Goal: Book appointment/travel/reservation

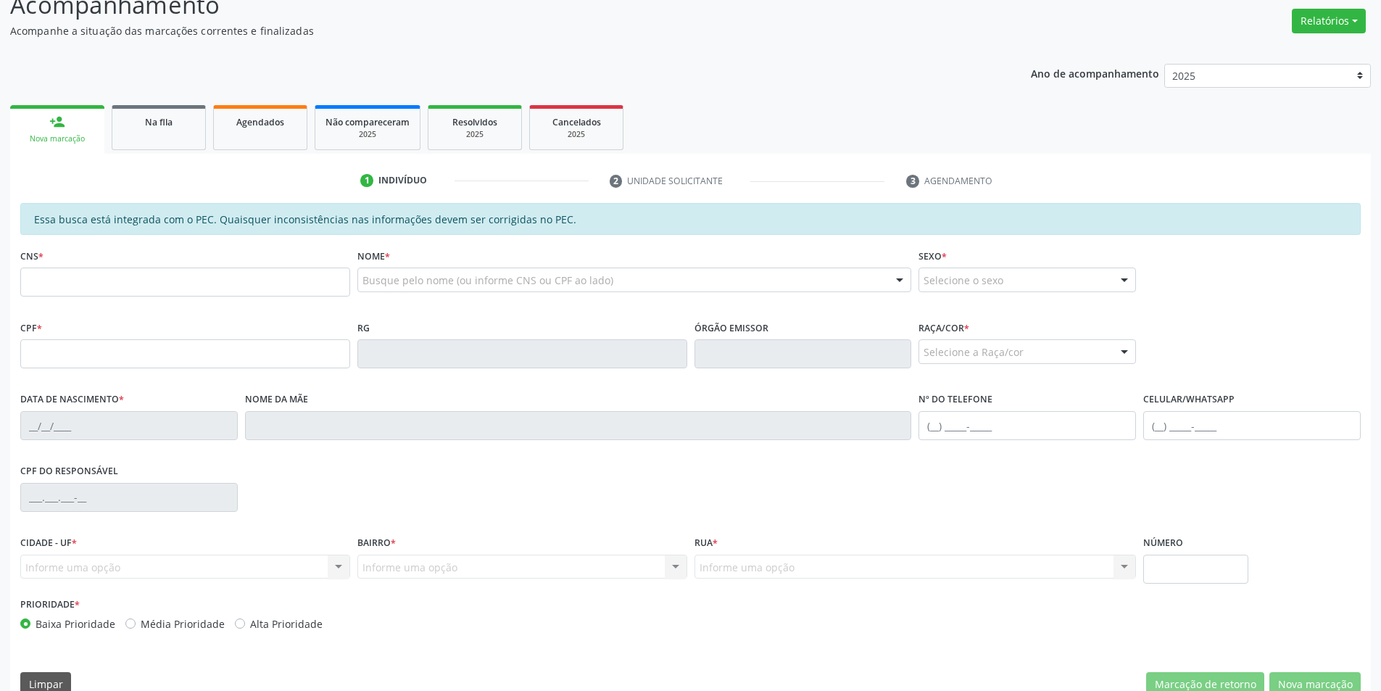
scroll to position [217, 0]
click at [156, 121] on span "Na fila" at bounding box center [159, 121] width 28 height 12
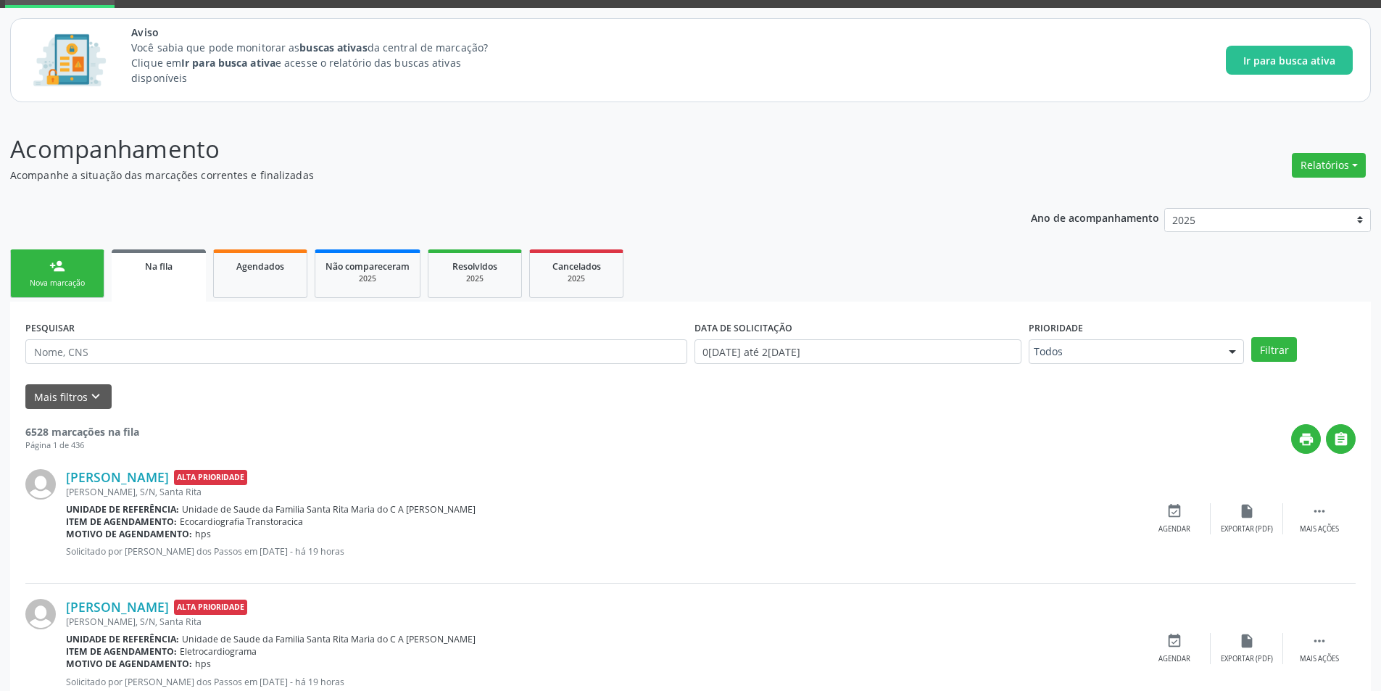
scroll to position [72, 0]
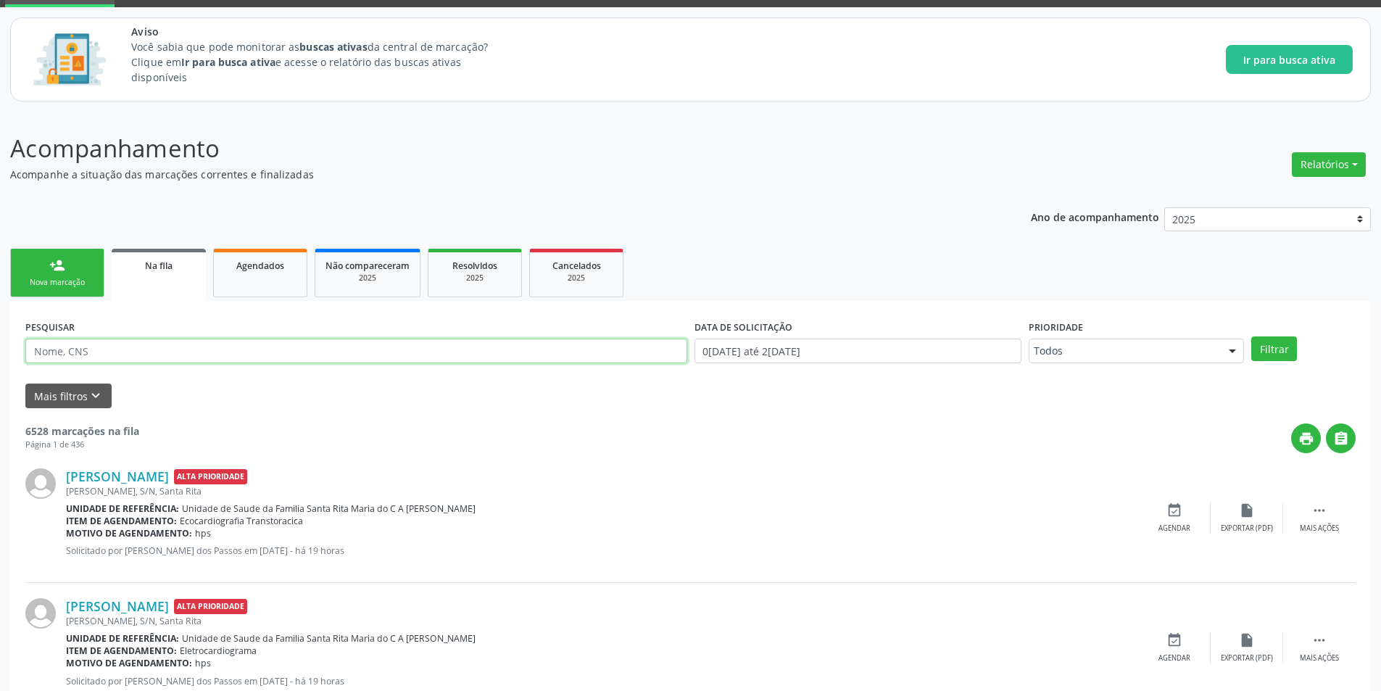
click at [456, 352] on input "text" at bounding box center [356, 350] width 662 height 25
click at [98, 389] on icon "keyboard_arrow_down" at bounding box center [96, 396] width 16 height 16
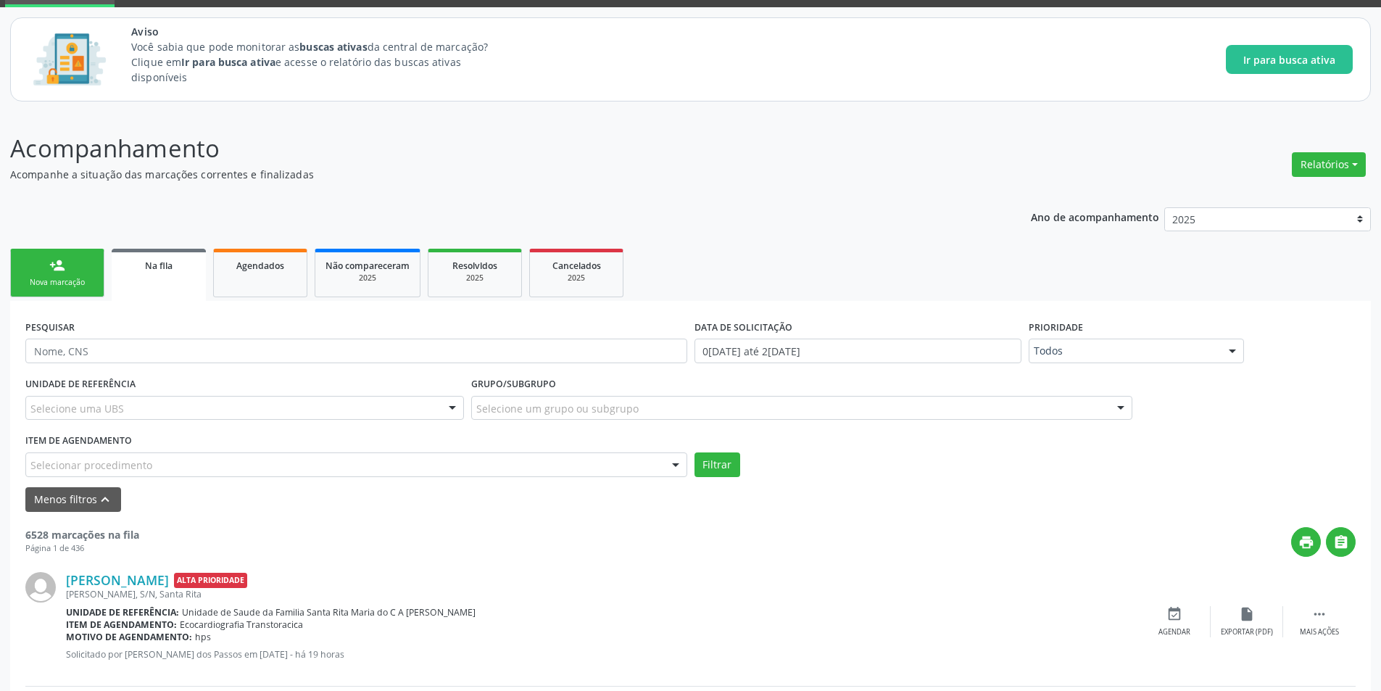
click at [226, 465] on div "Selecionar procedimento" at bounding box center [356, 464] width 662 height 25
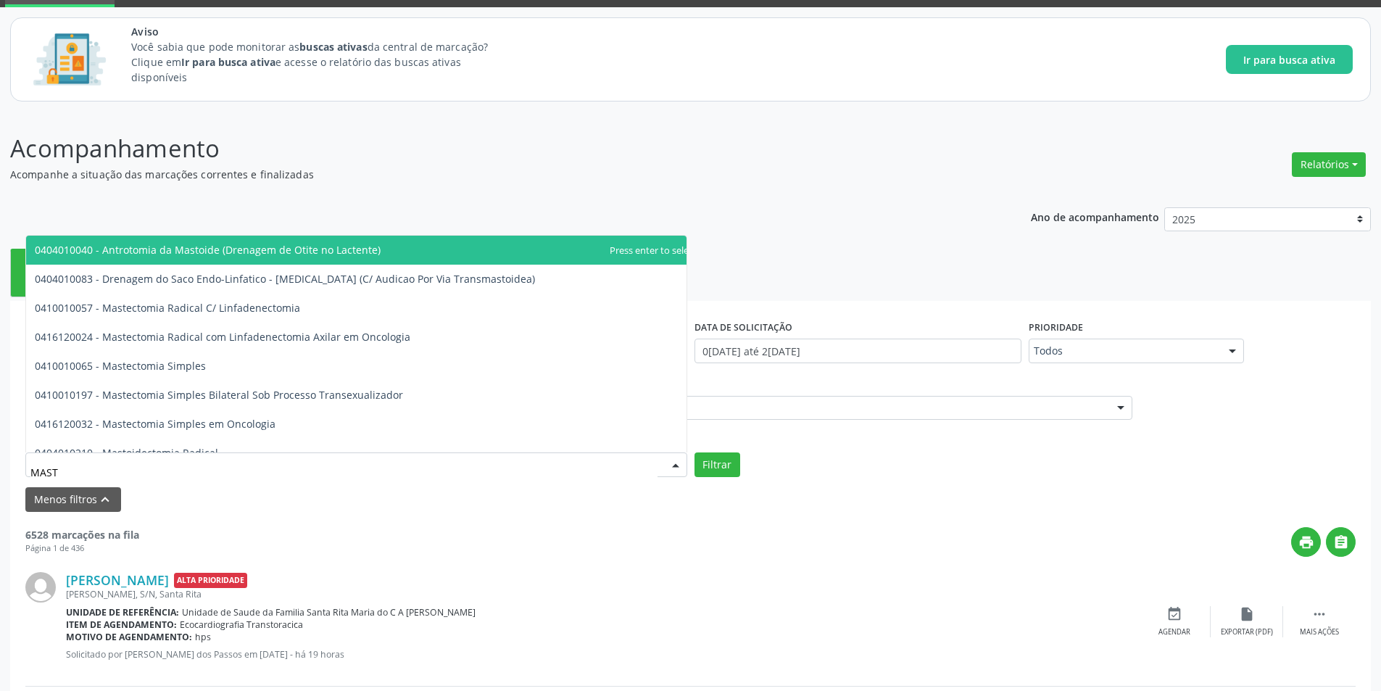
type input "MASTO"
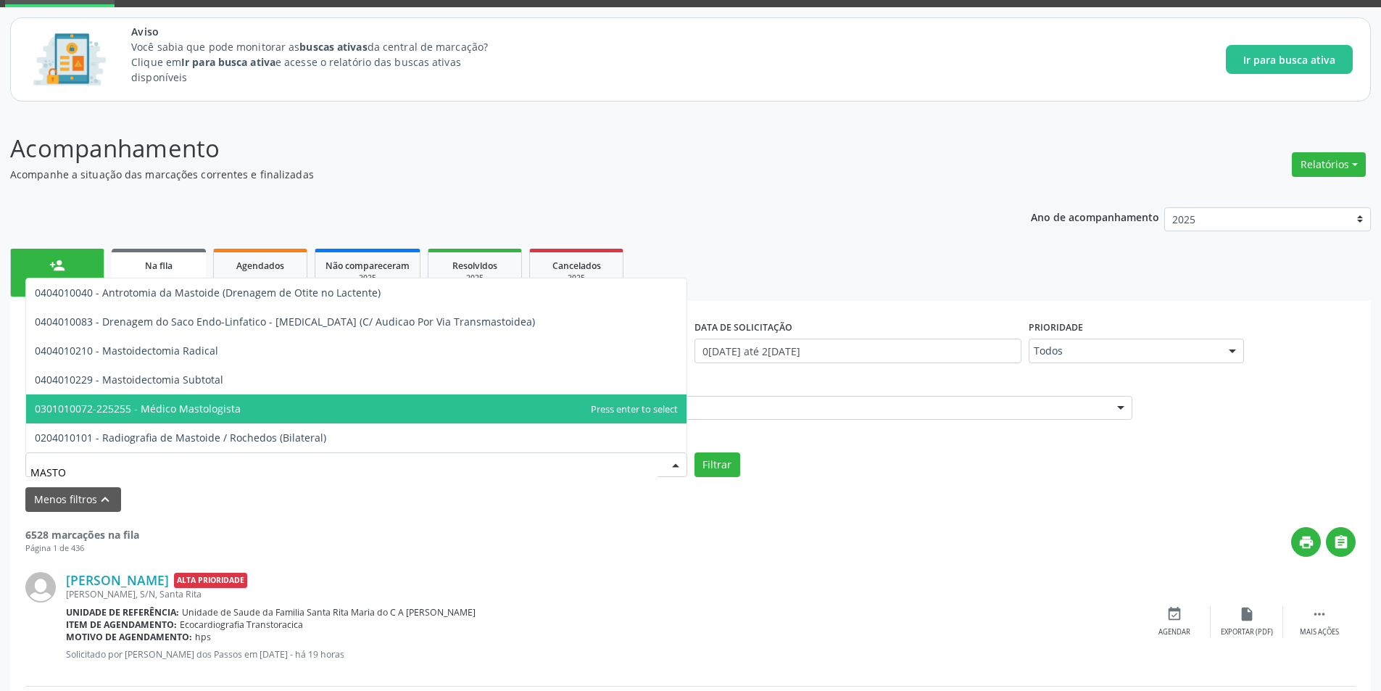
click at [217, 410] on span "0301010072-225255 - Médico Mastologista" at bounding box center [138, 409] width 206 height 14
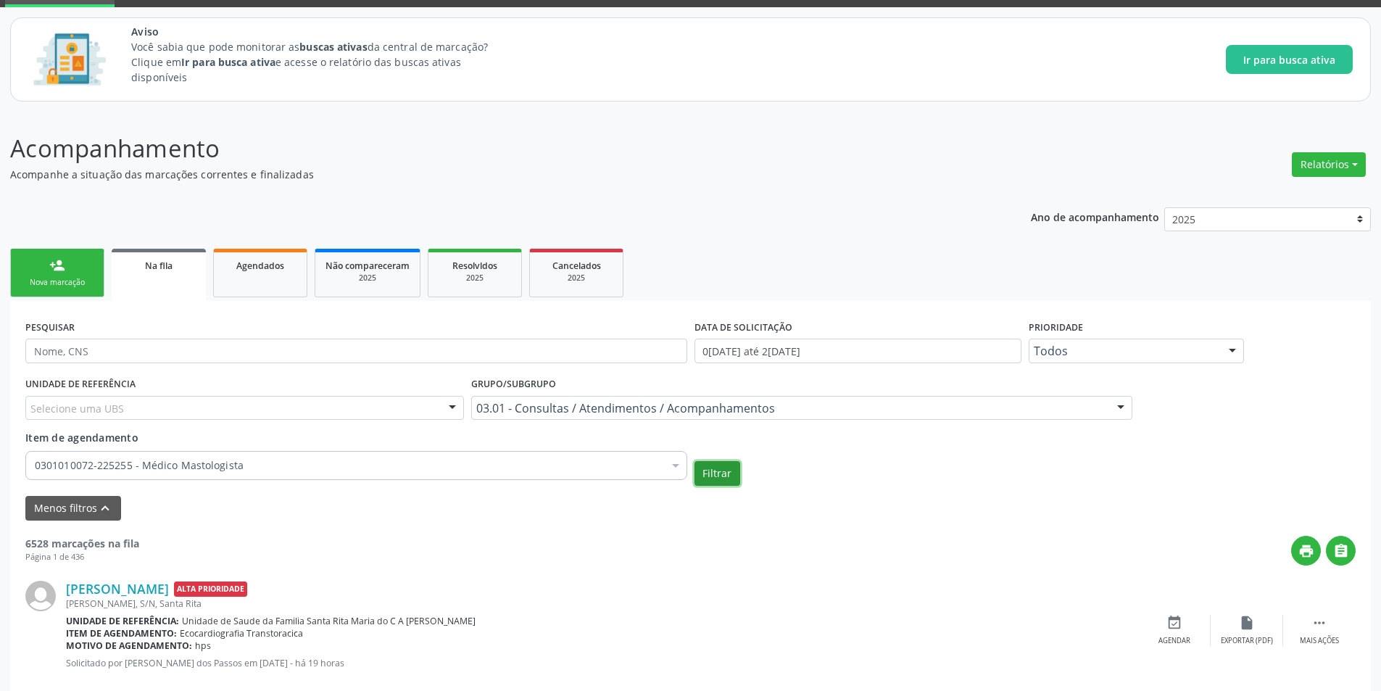
click at [710, 473] on button "Filtrar" at bounding box center [717, 473] width 46 height 25
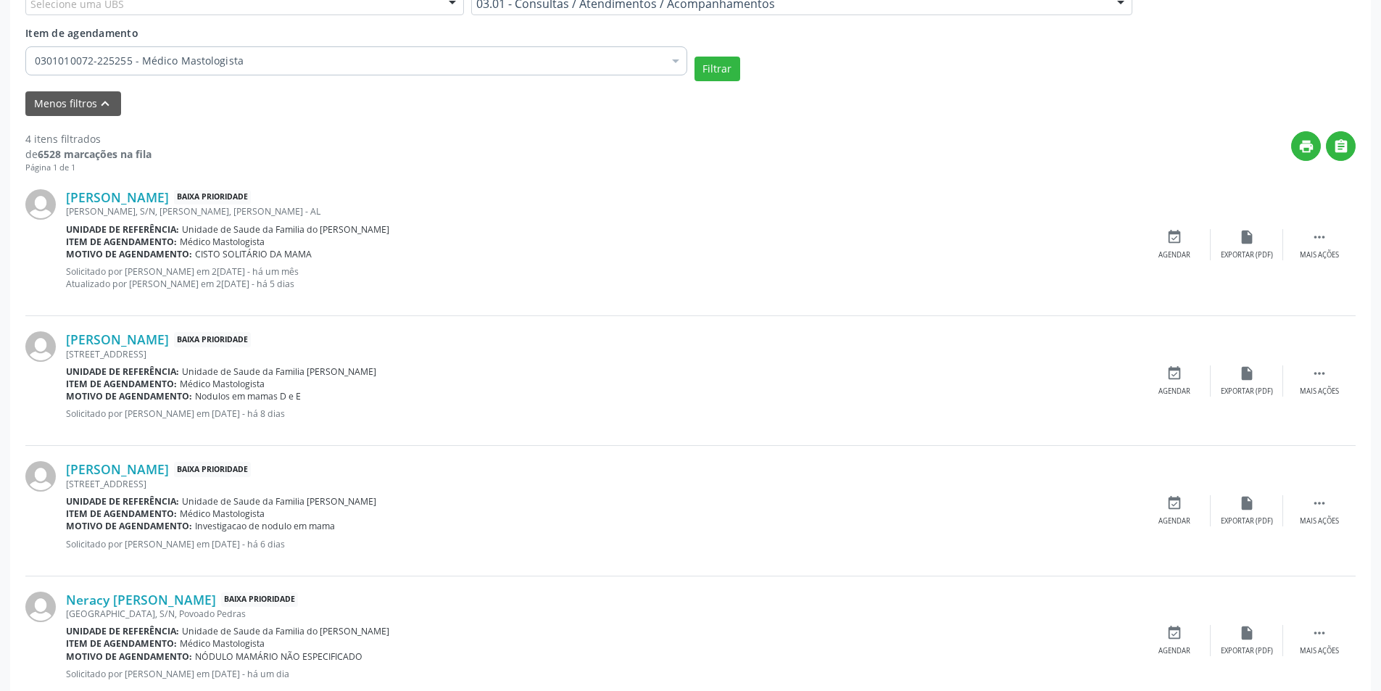
scroll to position [517, 0]
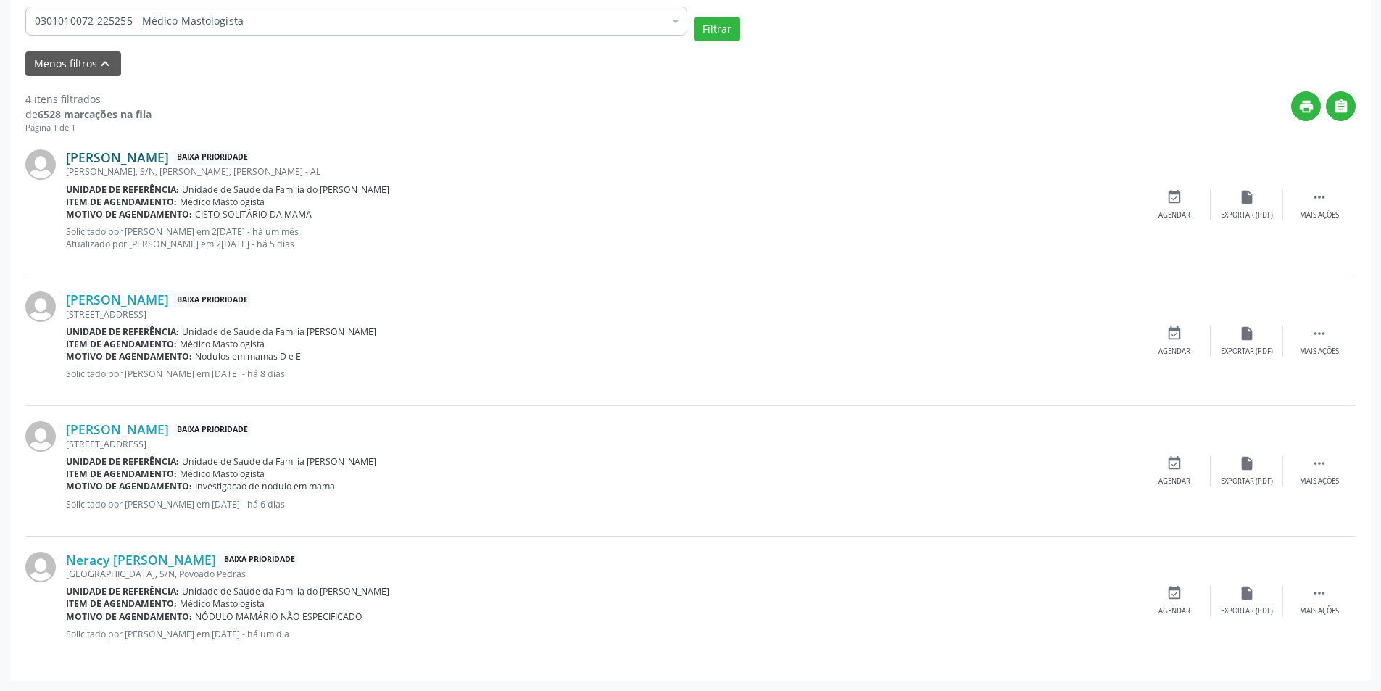
click at [154, 154] on link "[PERSON_NAME]" at bounding box center [117, 157] width 103 height 16
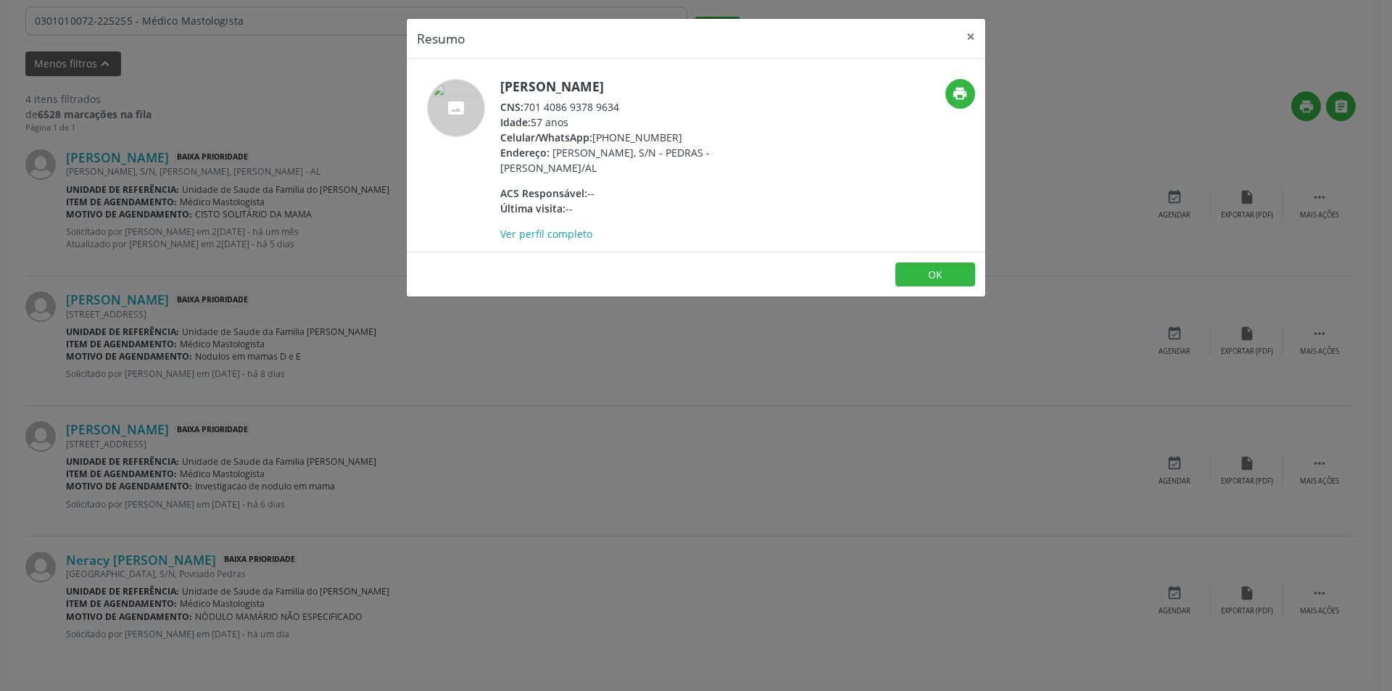
drag, startPoint x: 524, startPoint y: 106, endPoint x: 628, endPoint y: 100, distance: 104.5
click at [628, 100] on div "CNS: 701 4086 9378 9634" at bounding box center [641, 106] width 282 height 15
click at [612, 108] on div "CNS: 701 4086 9378 9634" at bounding box center [641, 106] width 282 height 15
drag, startPoint x: 624, startPoint y: 102, endPoint x: 527, endPoint y: 104, distance: 97.1
click at [527, 104] on div "CNS: 701 4086 9378 9634" at bounding box center [641, 106] width 282 height 15
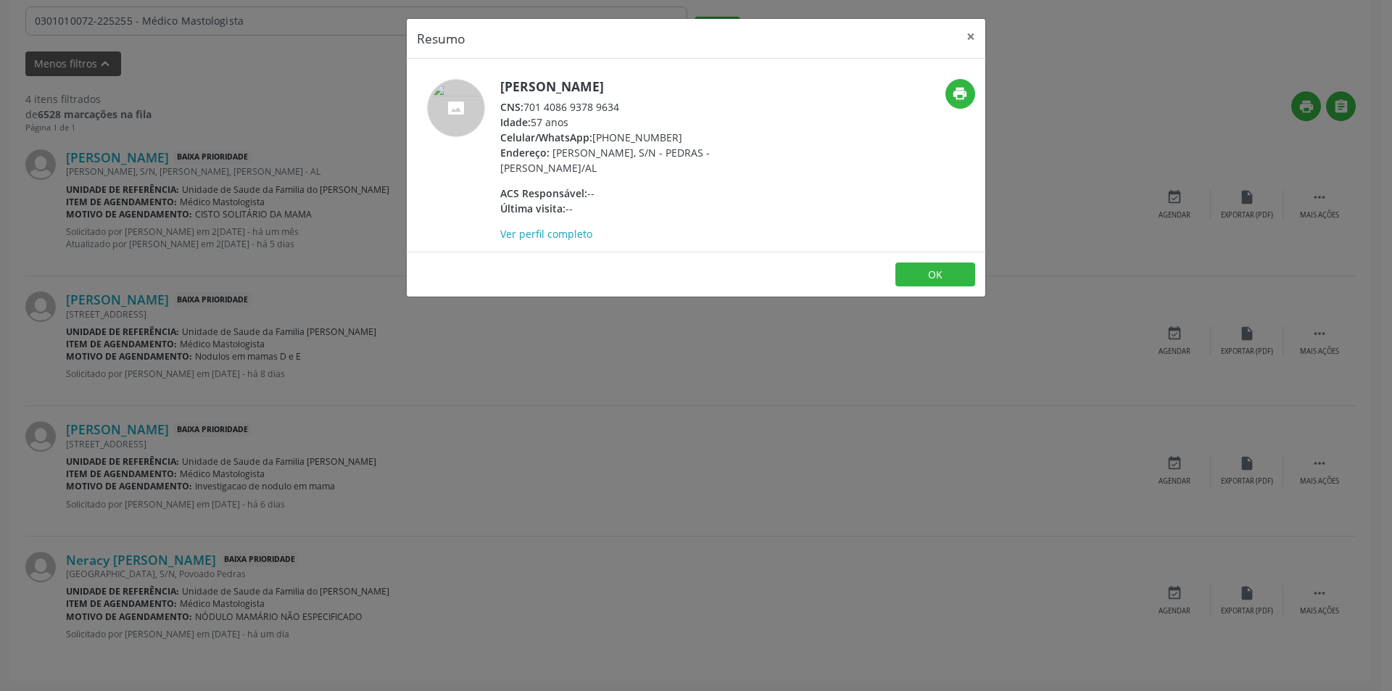
copy div "701 4086 9378 9634"
click at [922, 267] on button "OK" at bounding box center [935, 274] width 80 height 25
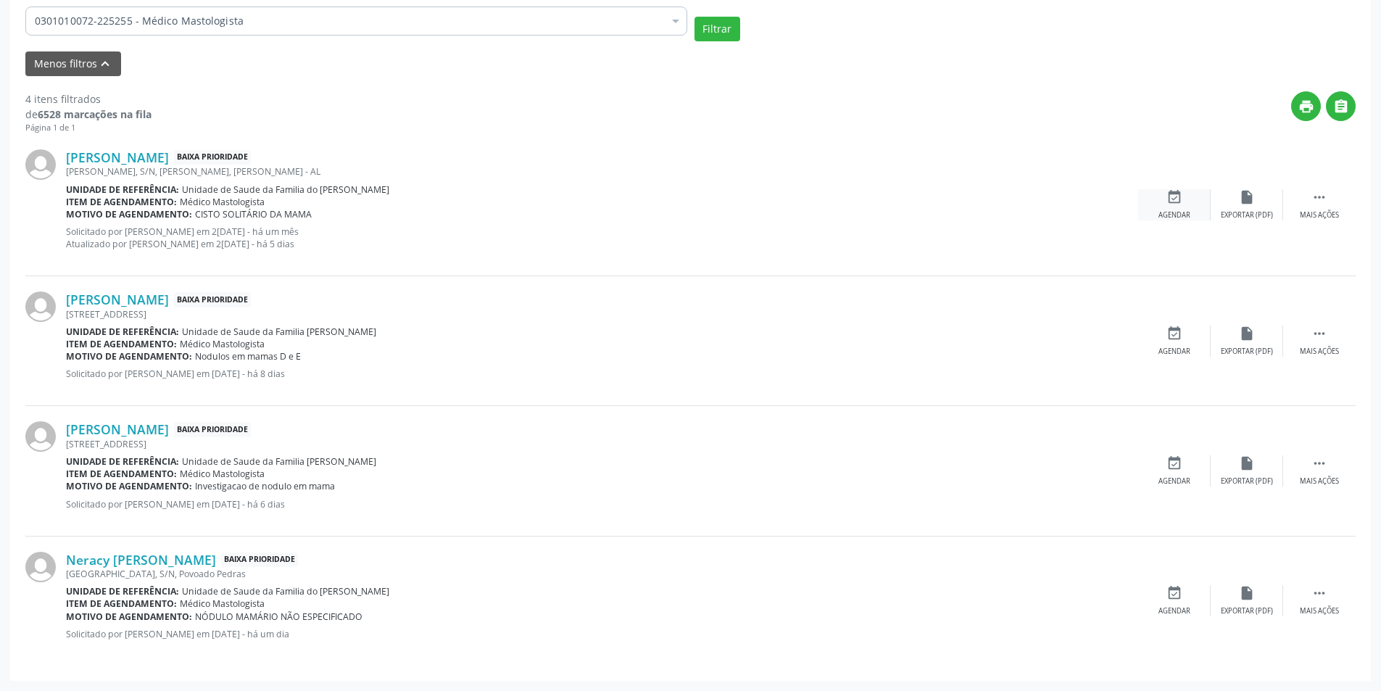
click at [1171, 205] on icon "event_available" at bounding box center [1174, 197] width 16 height 16
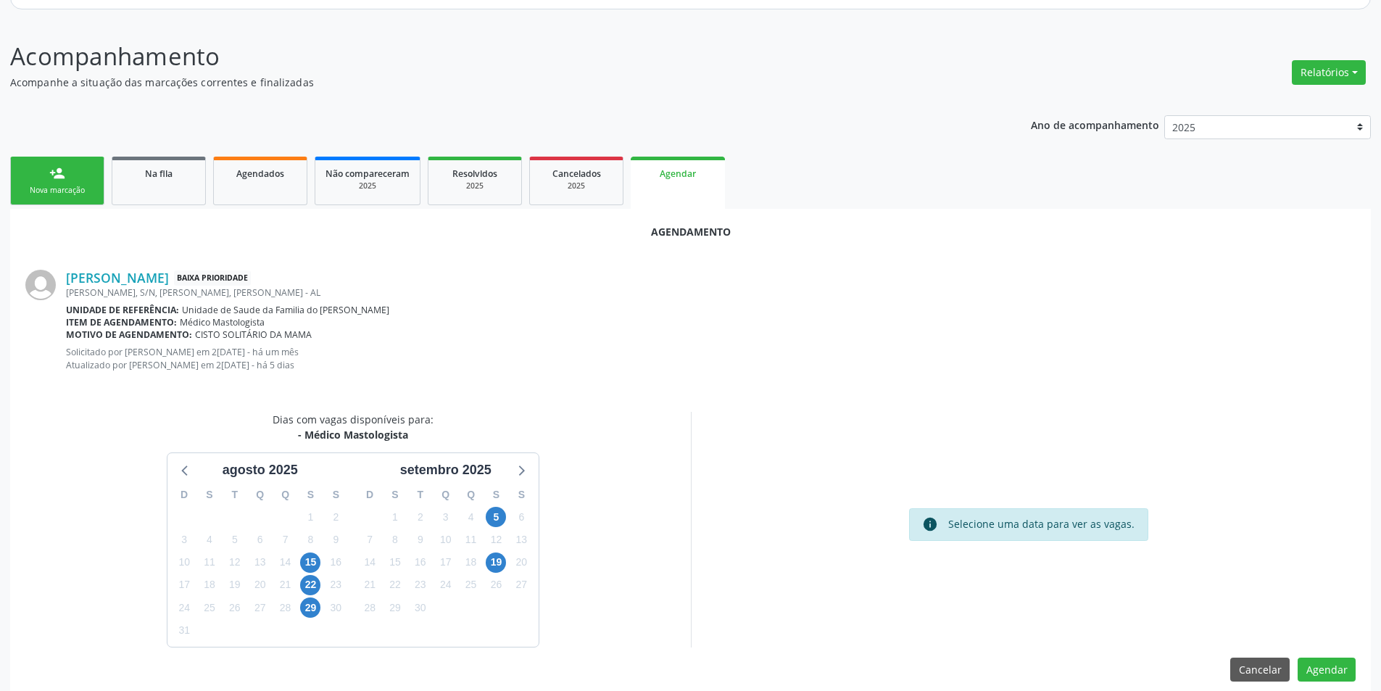
scroll to position [180, 0]
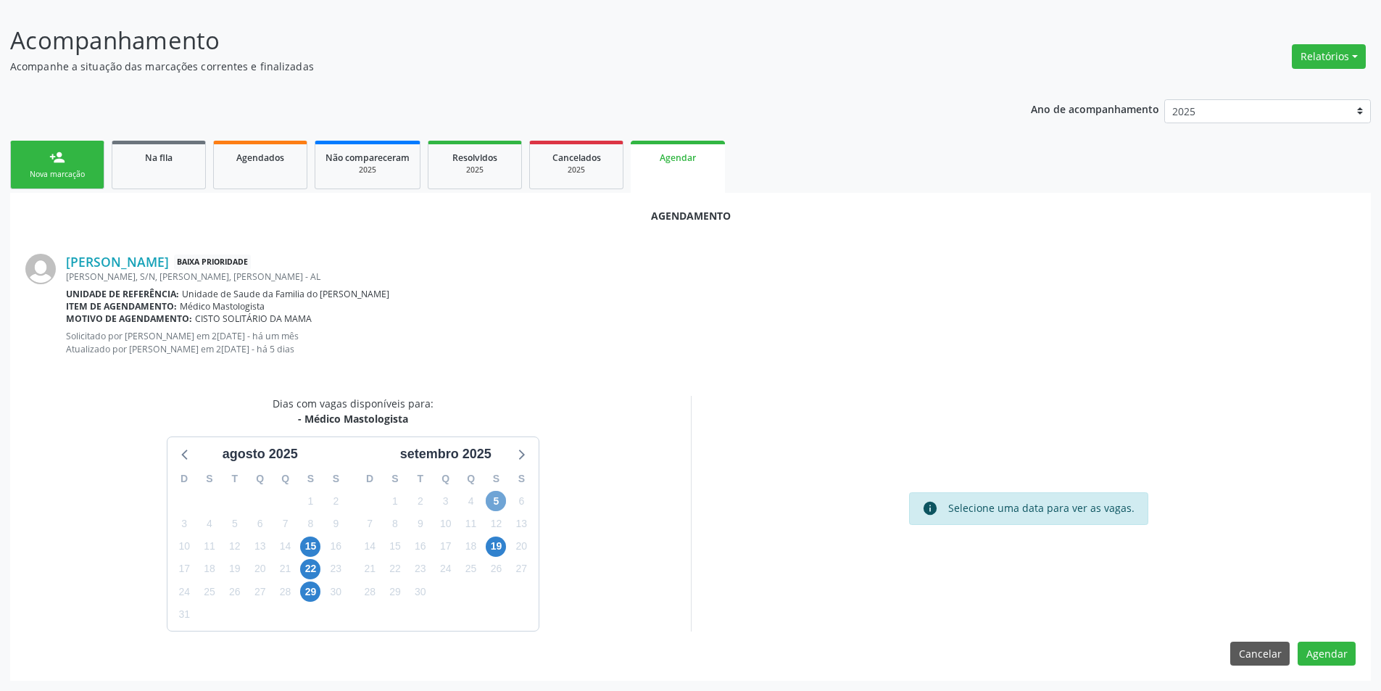
click at [492, 496] on span "5" at bounding box center [496, 501] width 20 height 20
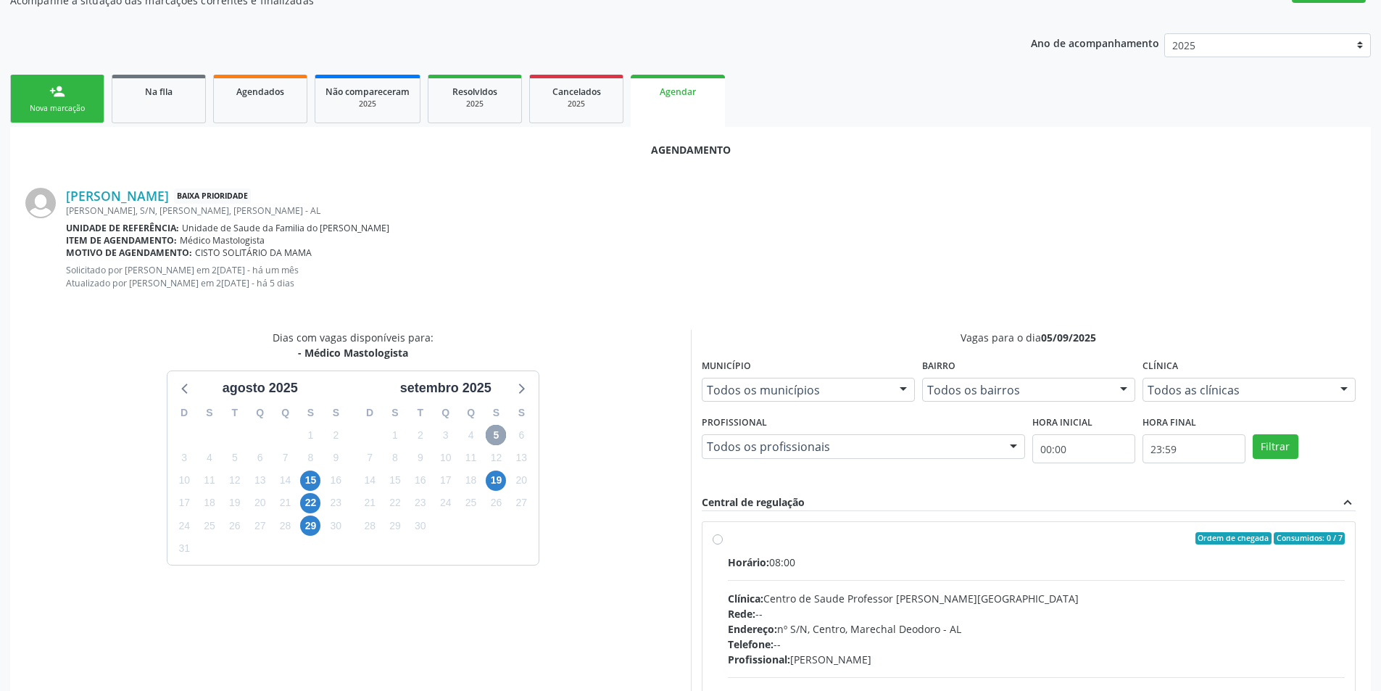
scroll to position [398, 0]
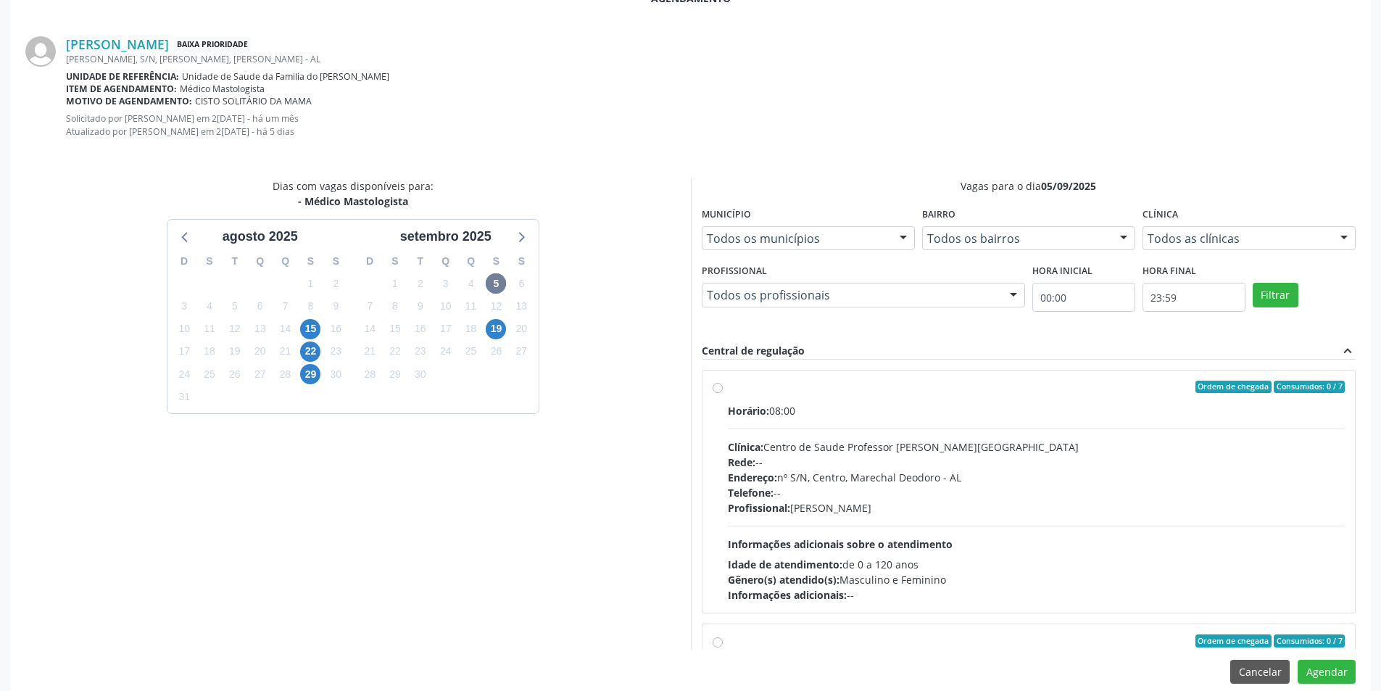
click at [728, 385] on label "Ordem de chegada Consumidos: 0 / 7 Horário: 08:00 Clínica: Centro de Saude Prof…" at bounding box center [1037, 492] width 618 height 223
click at [716, 385] on input "Ordem de chegada Consumidos: 0 / 7 Horário: 08:00 Clínica: Centro de Saude Prof…" at bounding box center [717, 387] width 10 height 13
radio input "true"
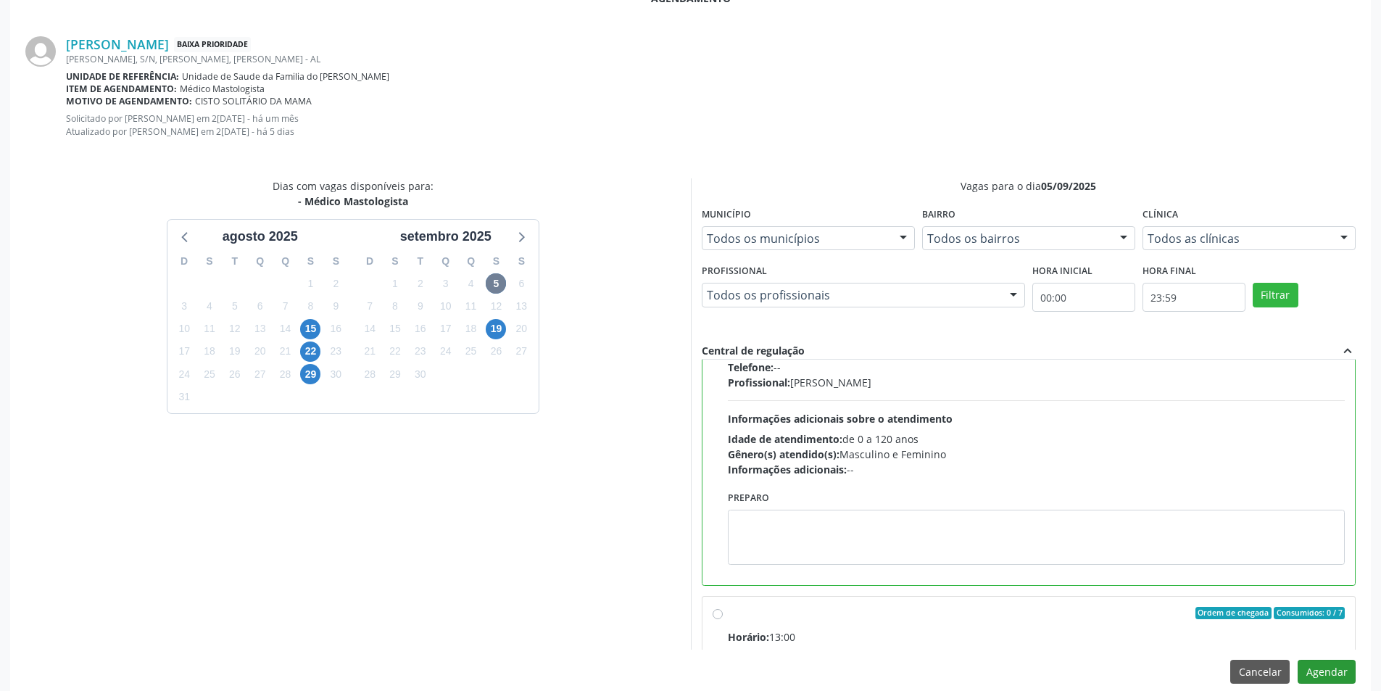
scroll to position [325, 0]
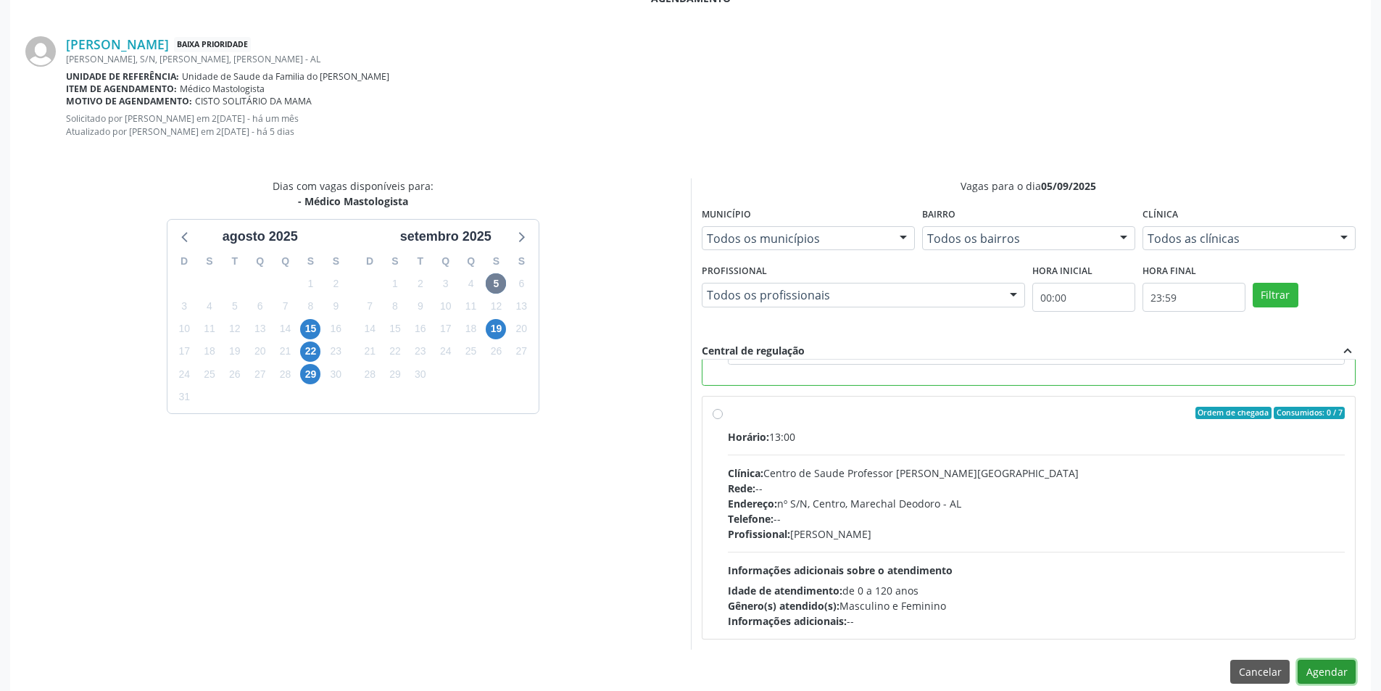
click at [1329, 665] on button "Agendar" at bounding box center [1326, 672] width 58 height 25
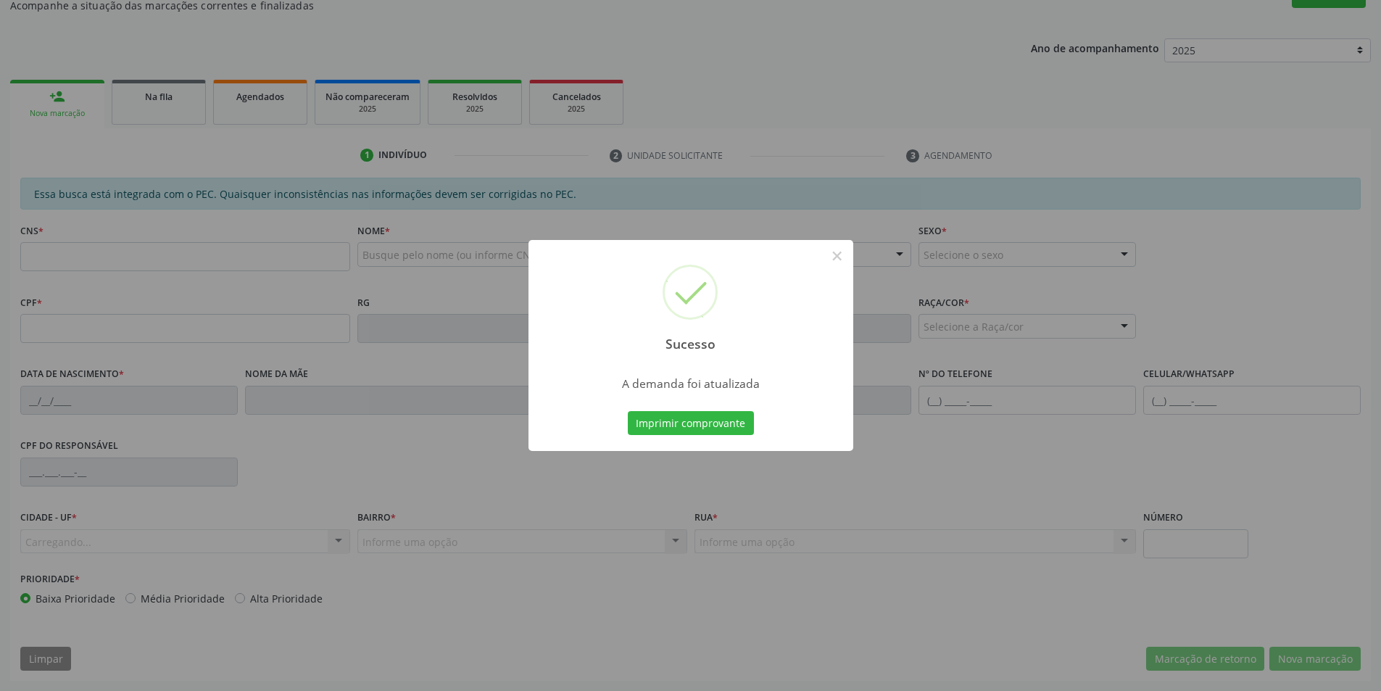
scroll to position [241, 0]
click at [841, 257] on button "×" at bounding box center [837, 256] width 25 height 25
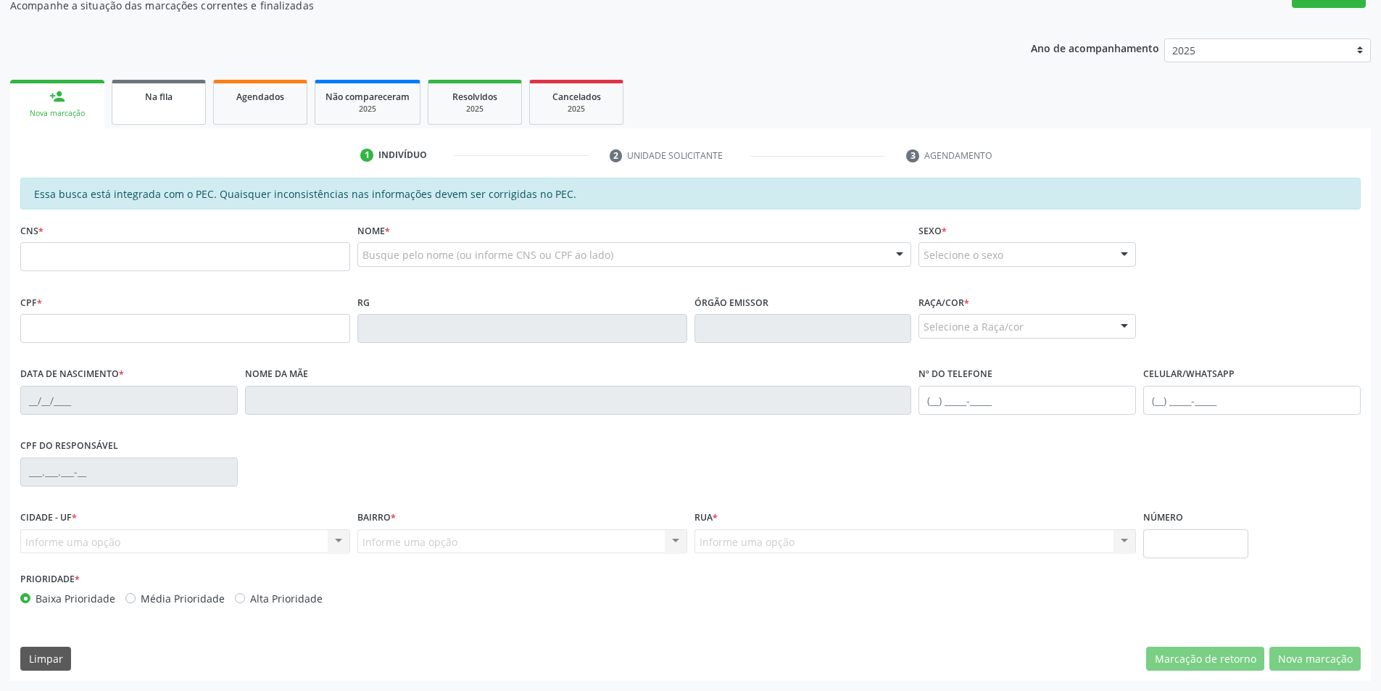
click at [155, 107] on link "Na fila" at bounding box center [159, 102] width 94 height 45
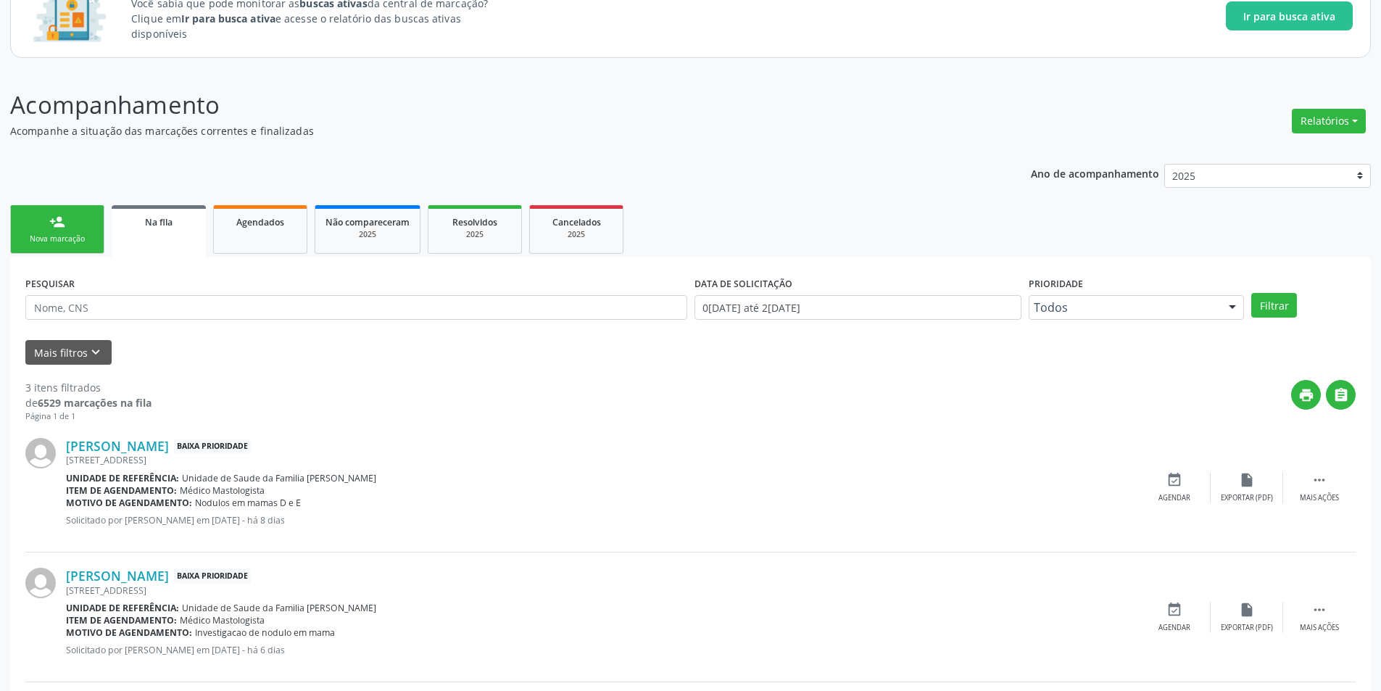
scroll to position [262, 0]
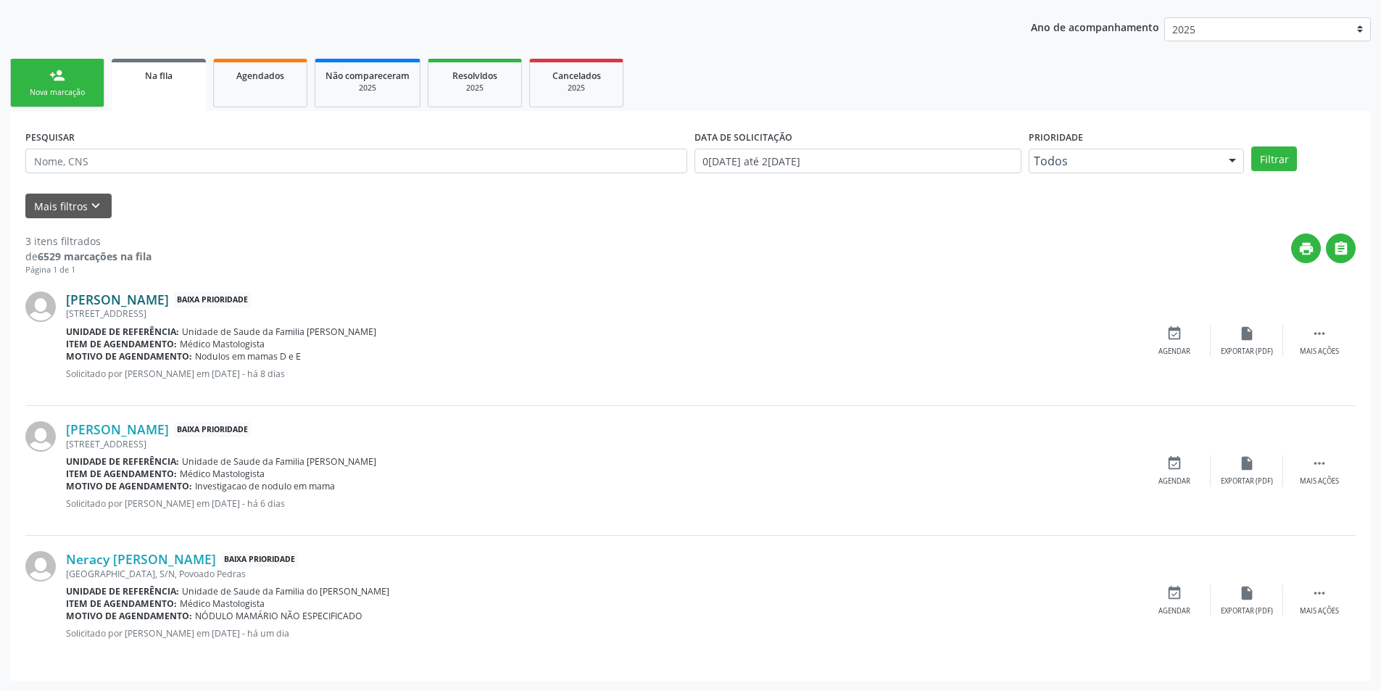
click at [169, 301] on link "[PERSON_NAME]" at bounding box center [117, 299] width 103 height 16
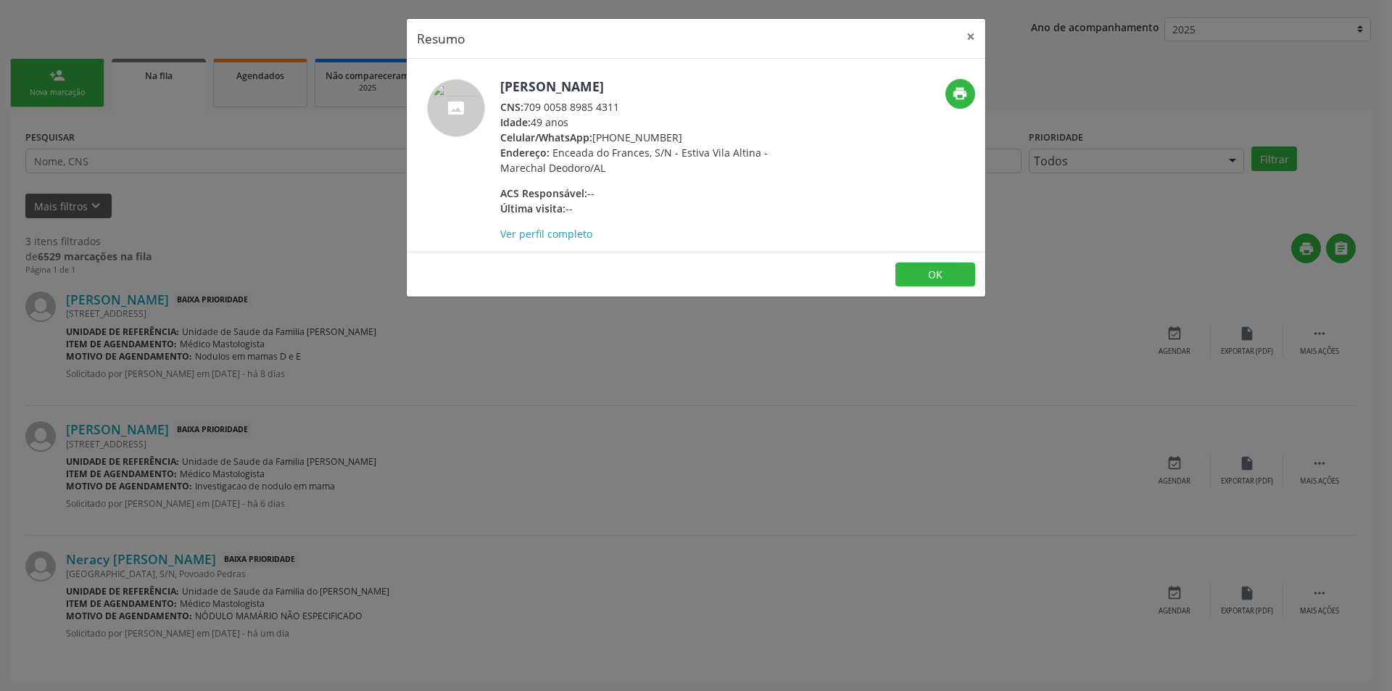
drag, startPoint x: 528, startPoint y: 104, endPoint x: 617, endPoint y: 108, distance: 89.2
click at [617, 108] on div "CNS: 709 0058 8985 4311" at bounding box center [641, 106] width 282 height 15
click at [619, 106] on div "CNS: 709 0058 8985 4311" at bounding box center [641, 106] width 282 height 15
drag, startPoint x: 618, startPoint y: 106, endPoint x: 522, endPoint y: 112, distance: 95.8
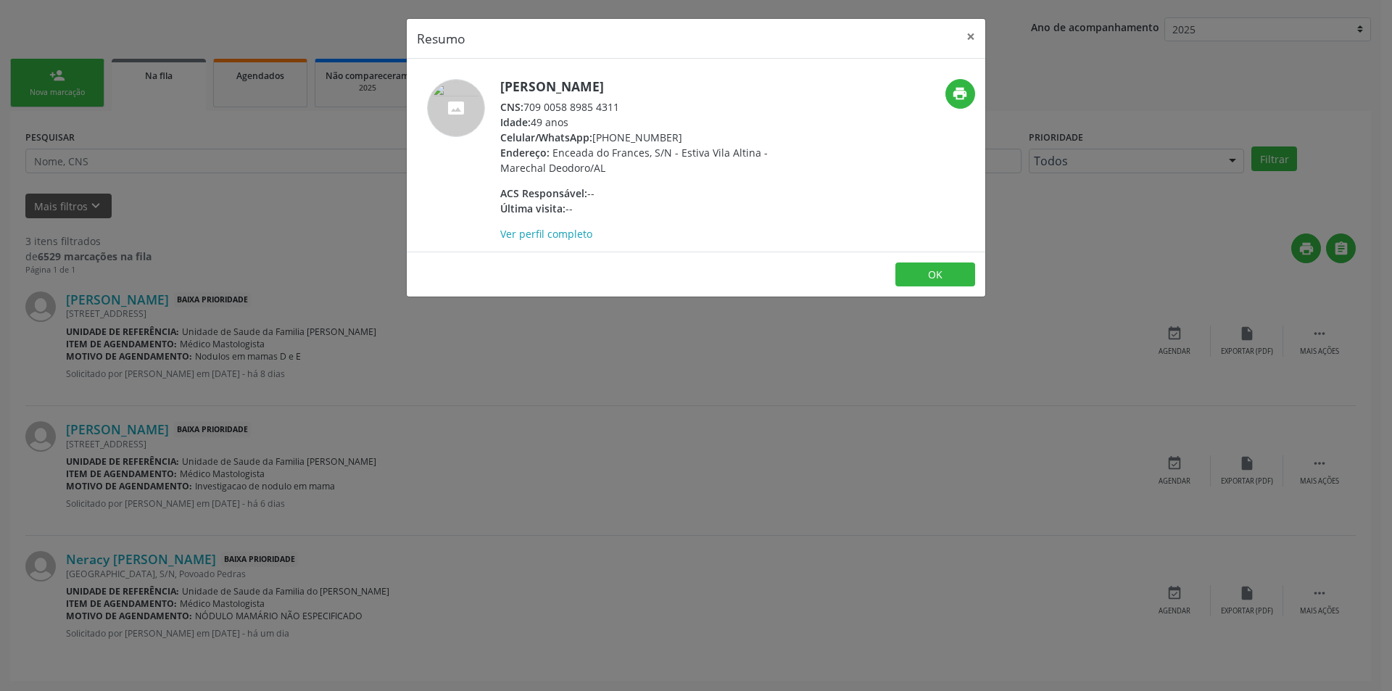
click at [522, 112] on div "CNS: 709 0058 8985 4311" at bounding box center [641, 106] width 282 height 15
click at [578, 109] on div "CNS: 709 0058 8985 4311" at bounding box center [641, 106] width 282 height 15
drag, startPoint x: 525, startPoint y: 106, endPoint x: 629, endPoint y: 107, distance: 104.4
click at [629, 107] on div "CNS: 709 0058 8985 4311" at bounding box center [641, 106] width 282 height 15
copy div "709 0058 8985 4311"
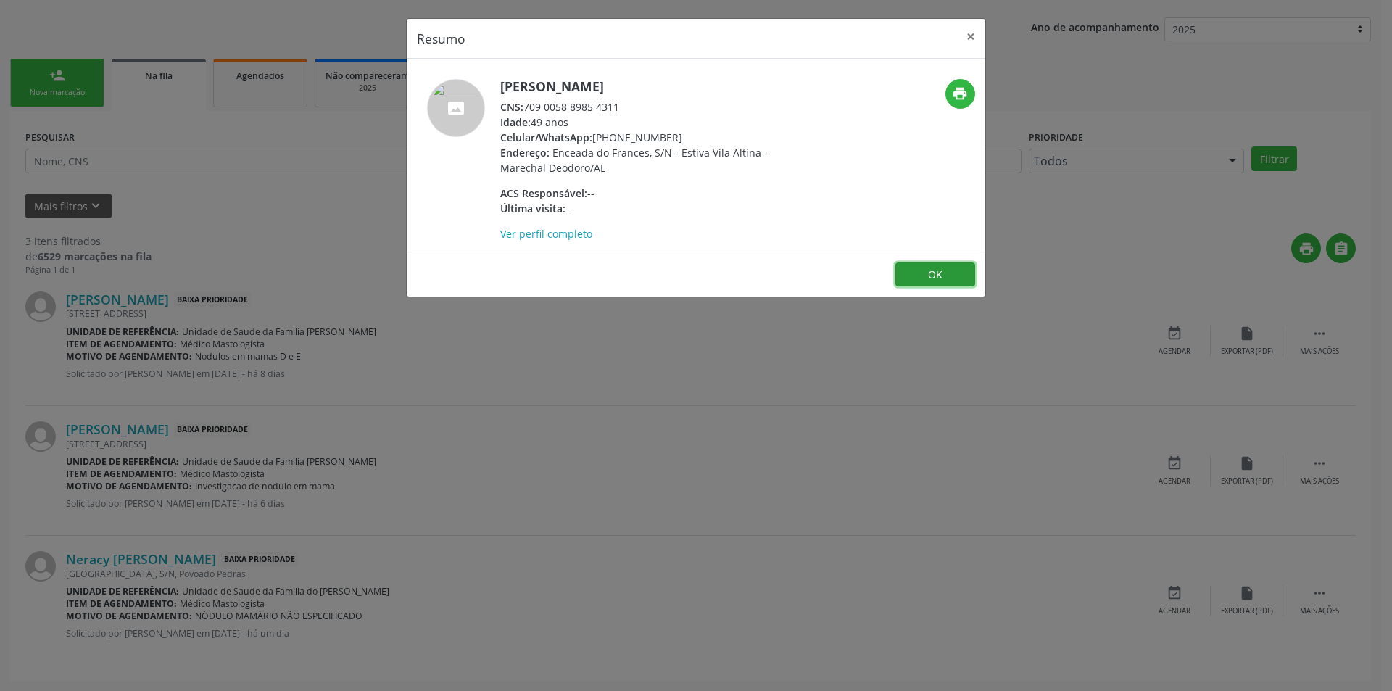
click at [909, 269] on button "OK" at bounding box center [935, 274] width 80 height 25
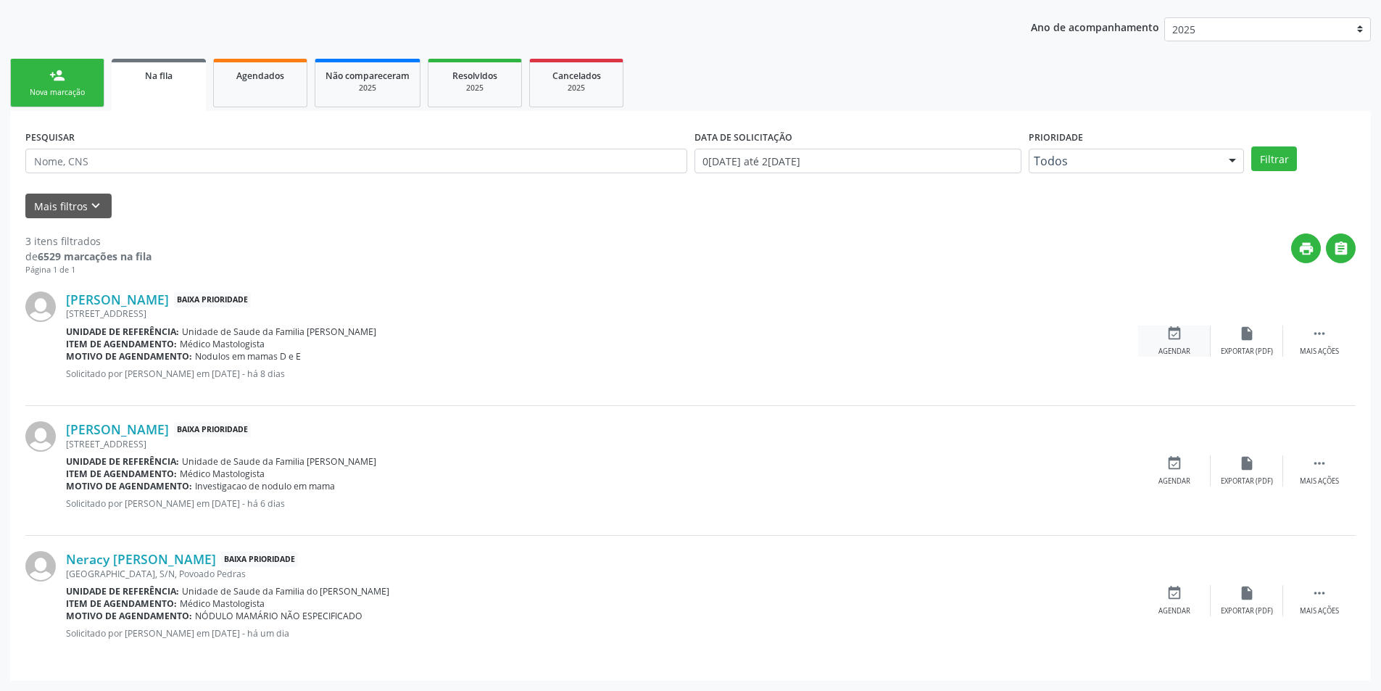
click at [1165, 341] on div "event_available Agendar" at bounding box center [1174, 340] width 72 height 31
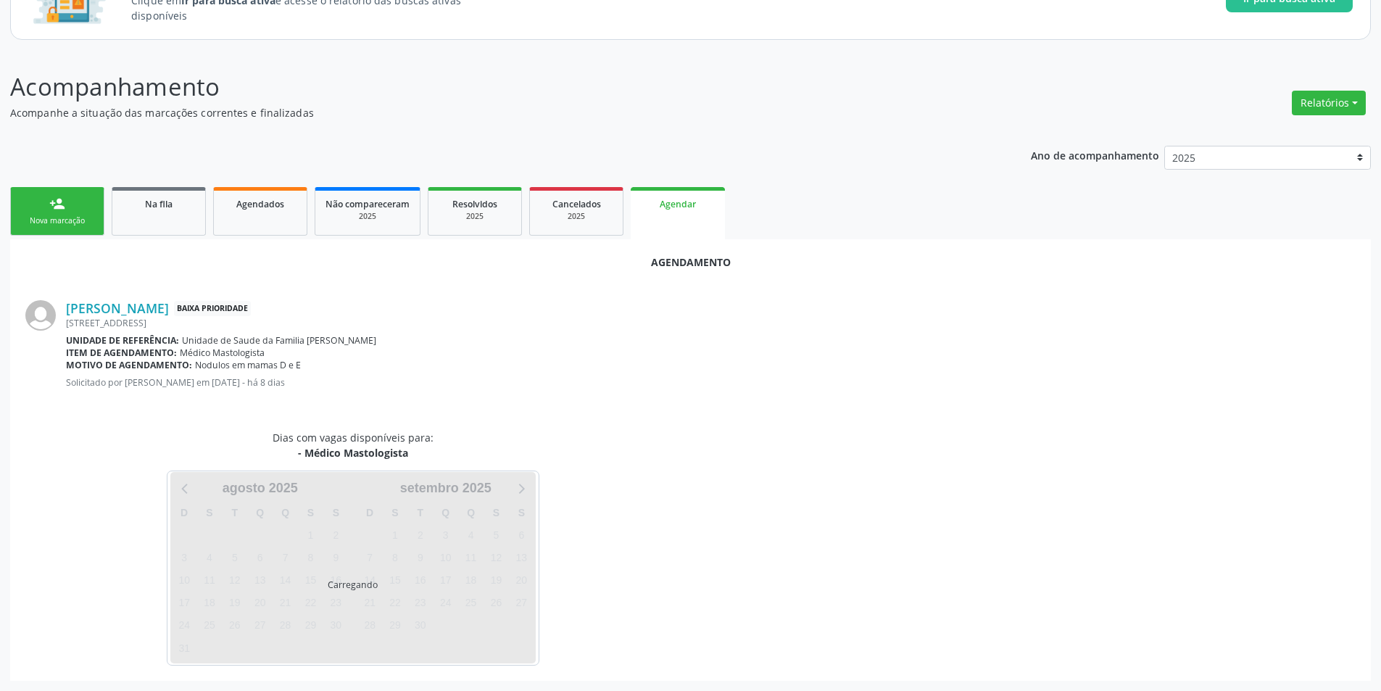
scroll to position [168, 0]
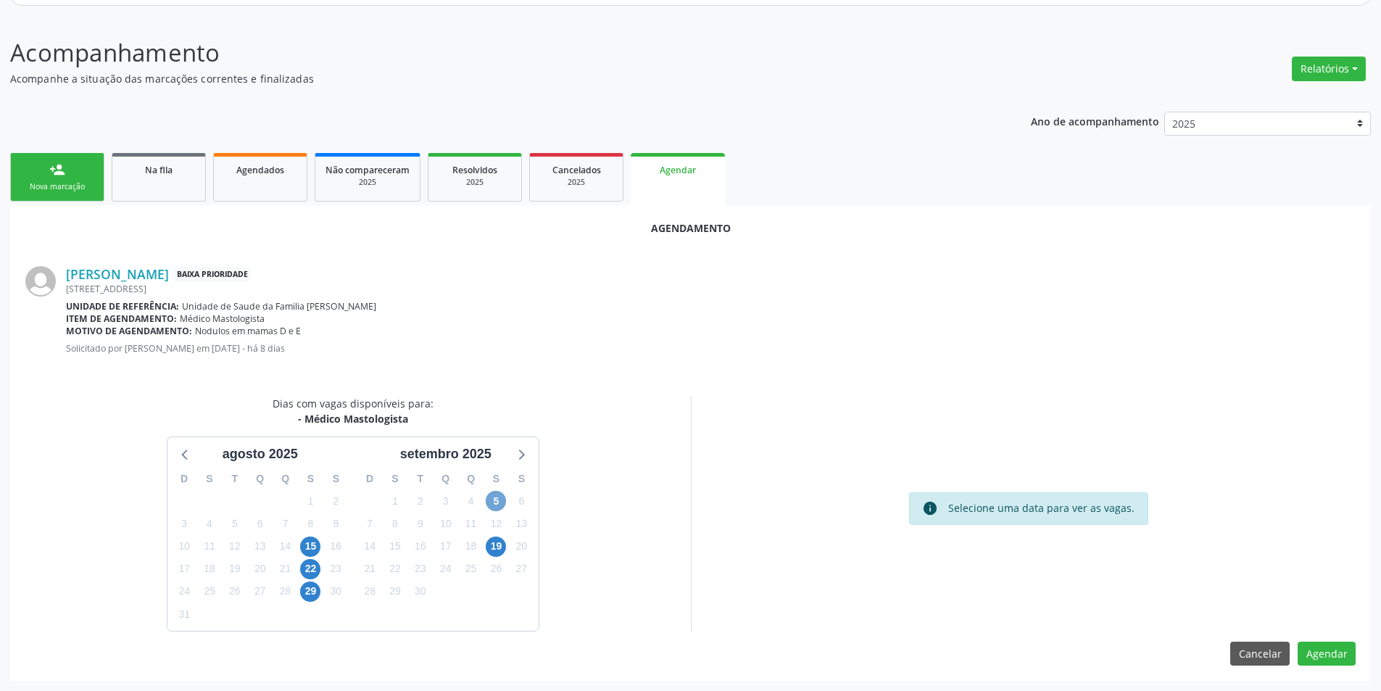
click at [502, 503] on span "5" at bounding box center [496, 501] width 20 height 20
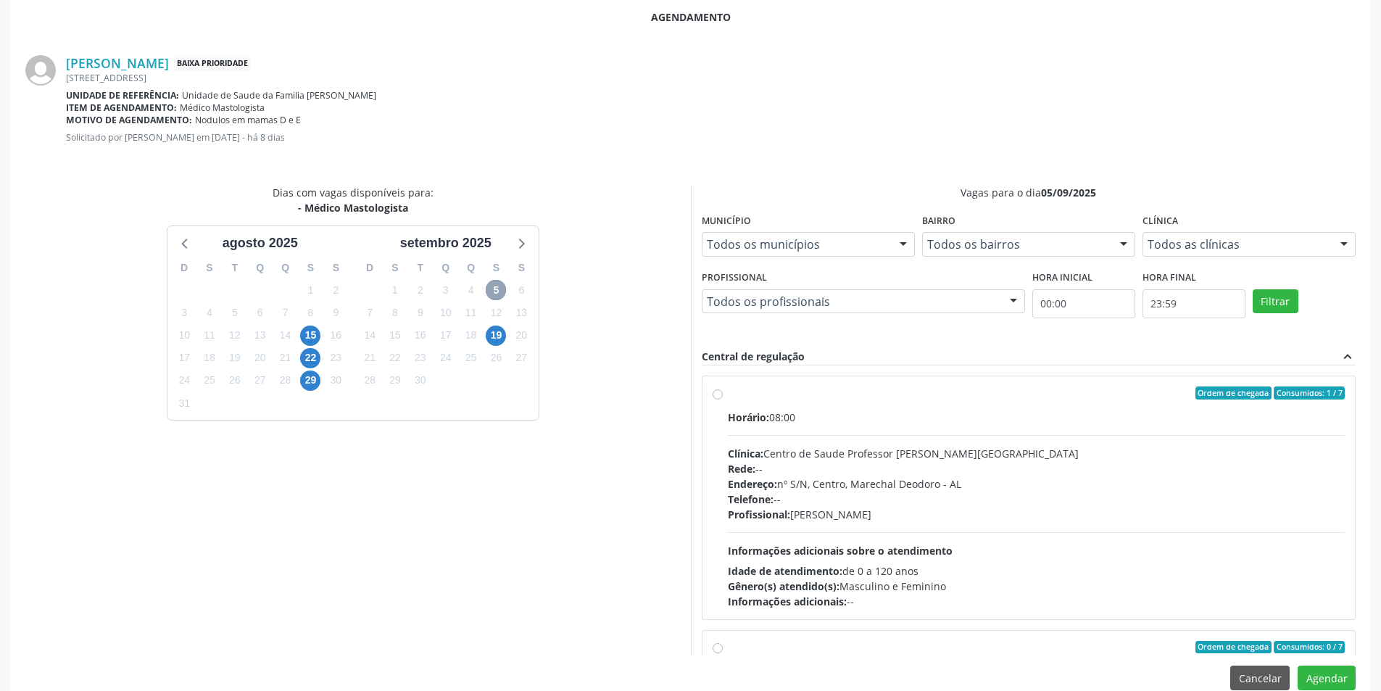
scroll to position [404, 0]
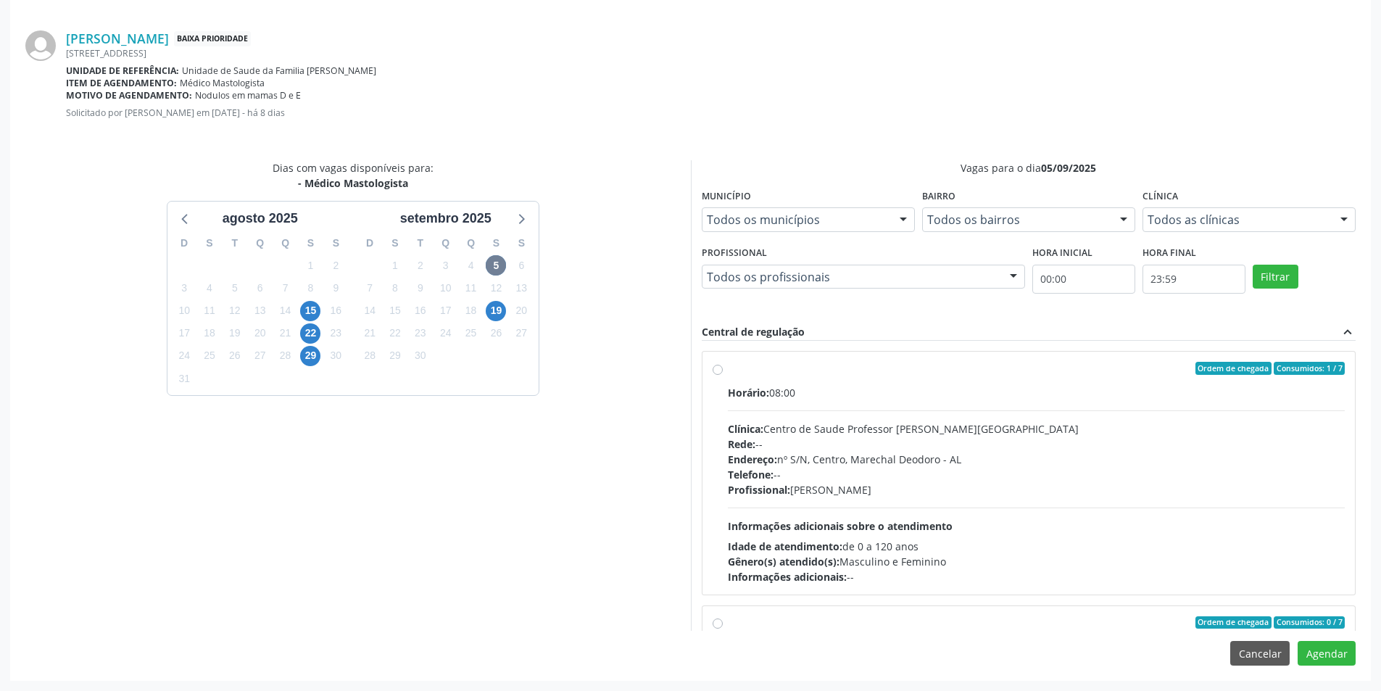
click at [728, 372] on label "Ordem de chegada Consumidos: 1 / 7 Horário: 08:00 Clínica: Centro de Saude Prof…" at bounding box center [1037, 473] width 618 height 223
click at [718, 372] on input "Ordem de chegada Consumidos: 1 / 7 Horário: 08:00 Clínica: Centro de Saude Prof…" at bounding box center [717, 368] width 10 height 13
radio input "true"
click at [1335, 656] on button "Agendar" at bounding box center [1326, 653] width 58 height 25
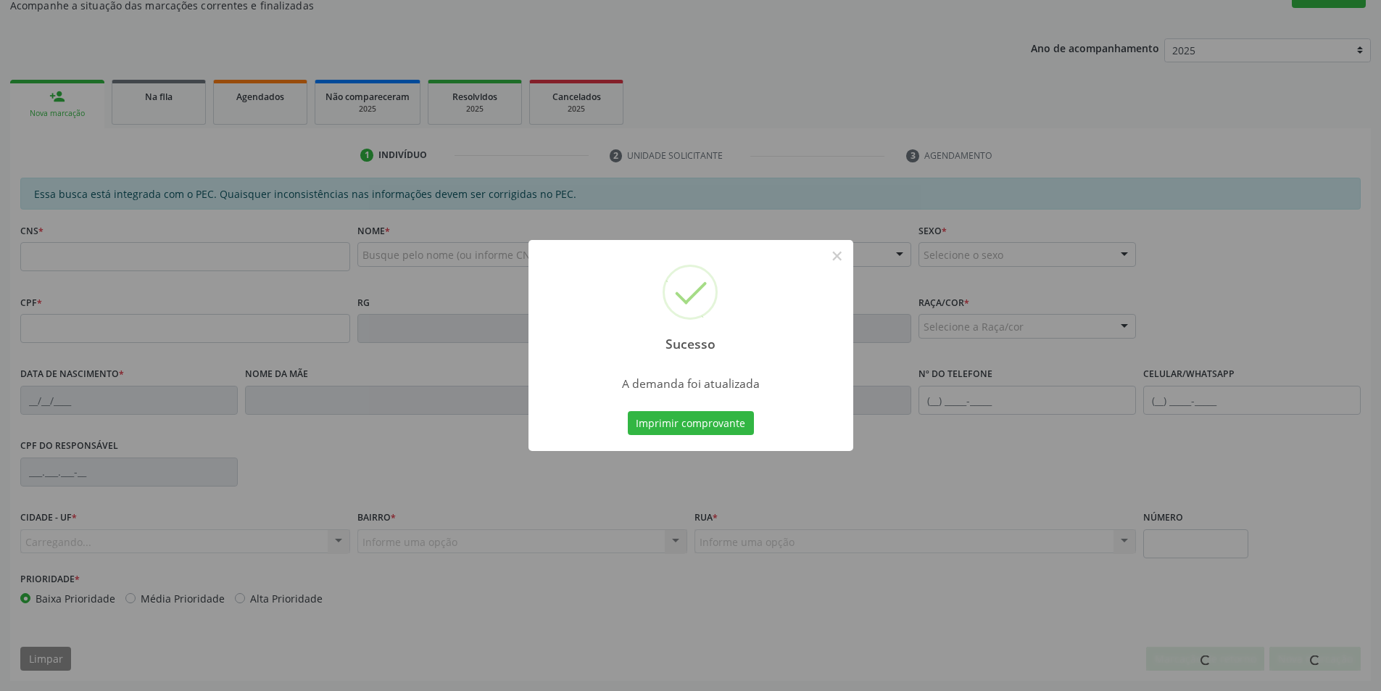
scroll to position [241, 0]
click at [835, 256] on button "×" at bounding box center [837, 256] width 25 height 25
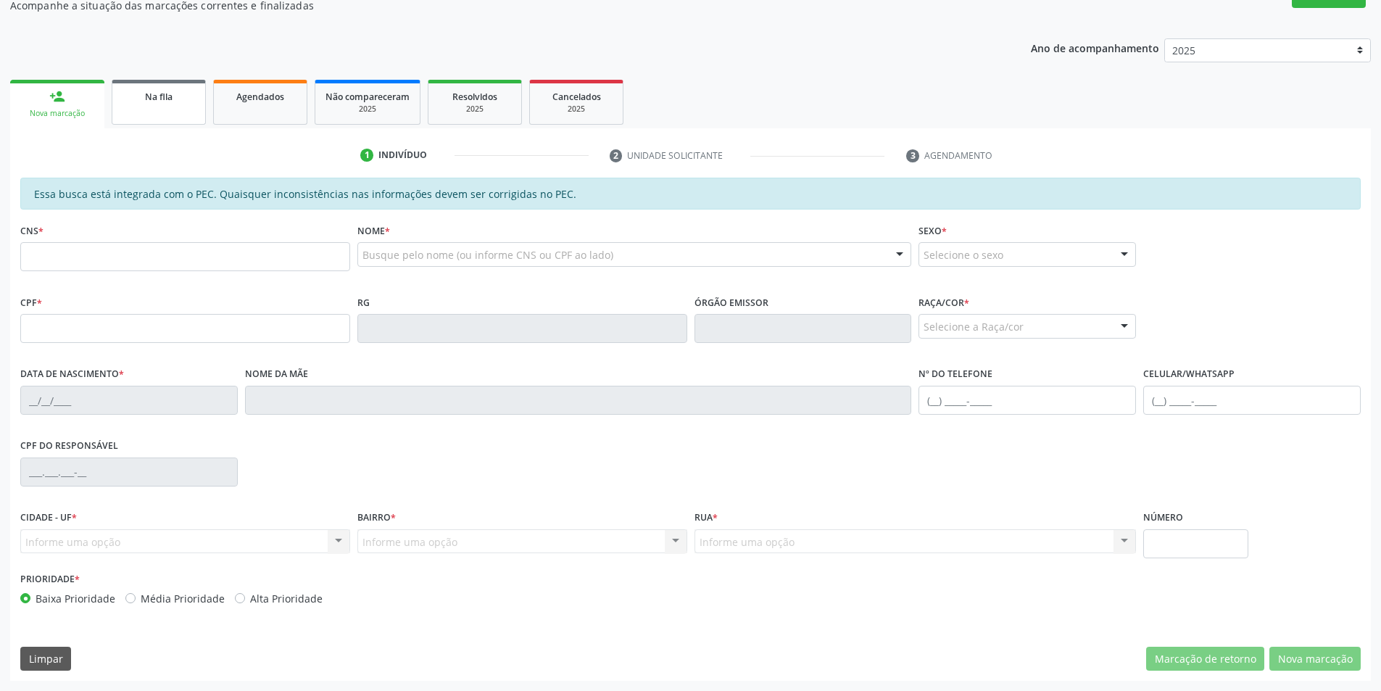
click at [179, 99] on div "Na fila" at bounding box center [158, 95] width 72 height 15
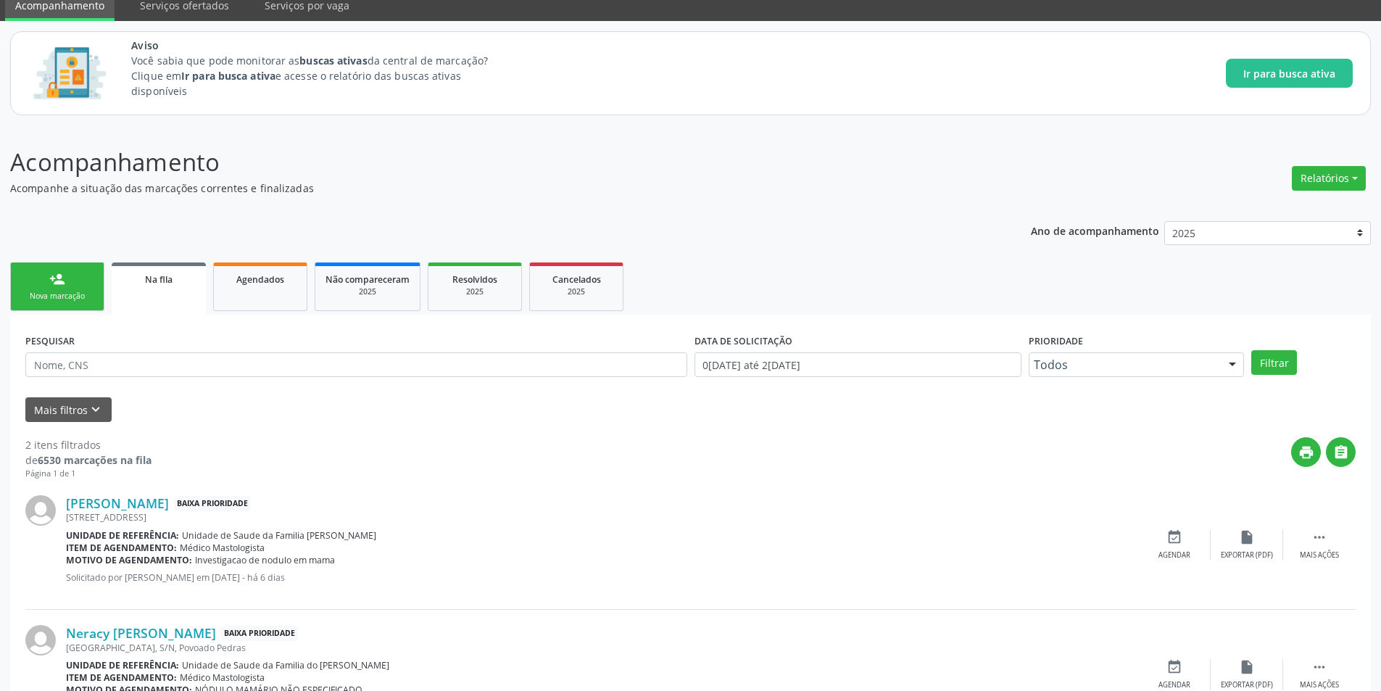
scroll to position [132, 0]
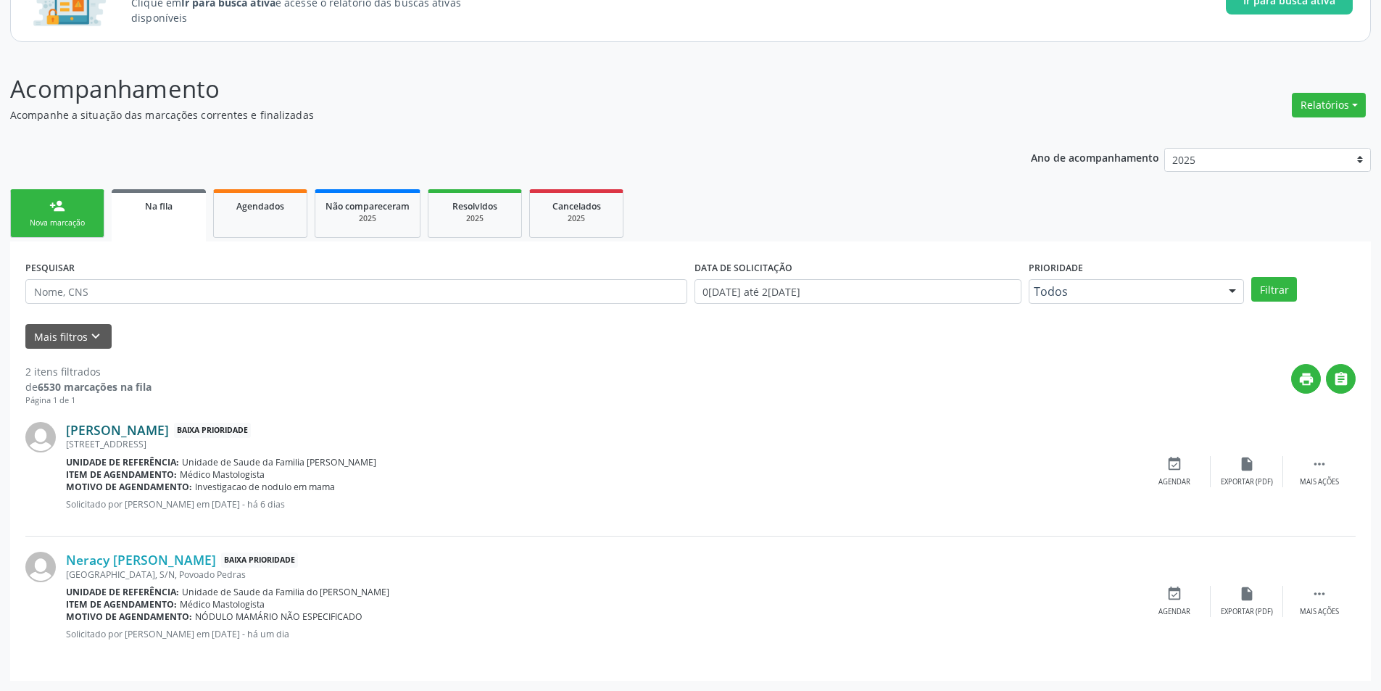
click at [169, 428] on link "[PERSON_NAME]" at bounding box center [117, 430] width 103 height 16
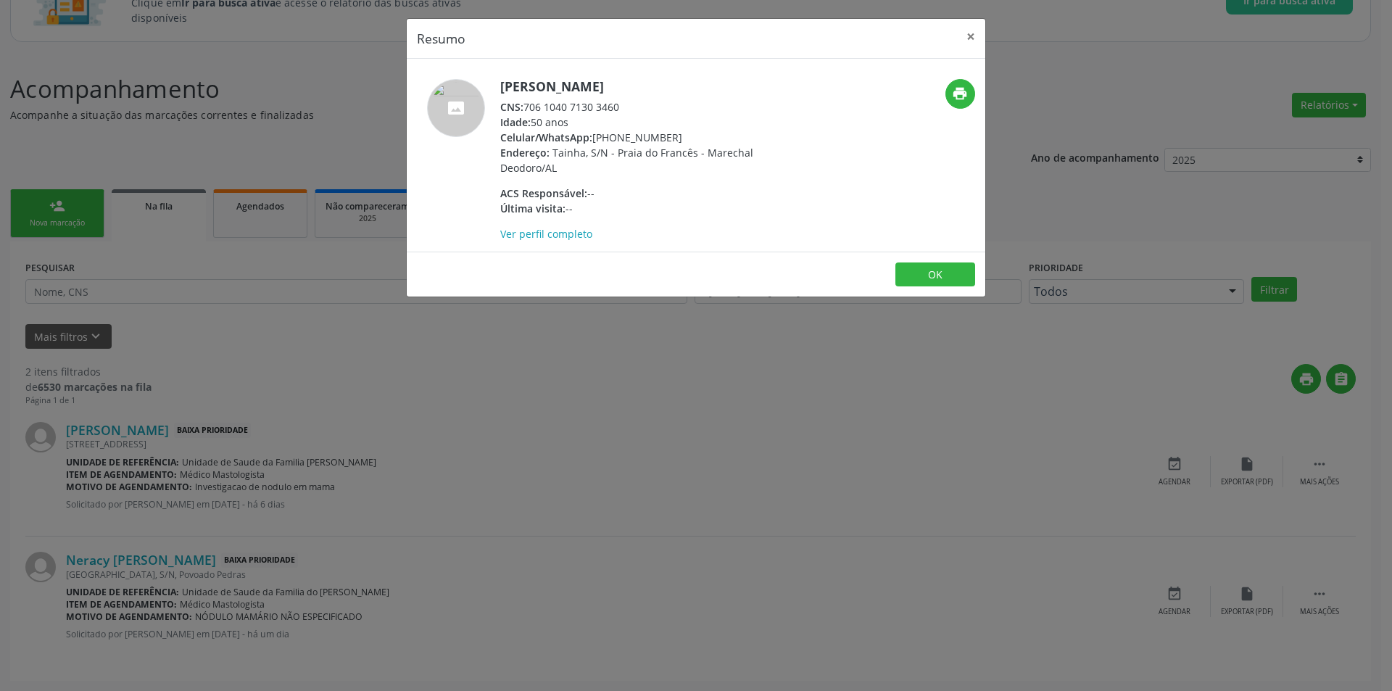
drag, startPoint x: 525, startPoint y: 107, endPoint x: 633, endPoint y: 107, distance: 107.3
click at [633, 107] on div "CNS: 706 1040 7130 3460" at bounding box center [641, 106] width 282 height 15
copy div "706 1040 7130 3460"
click at [952, 266] on button "OK" at bounding box center [935, 274] width 80 height 25
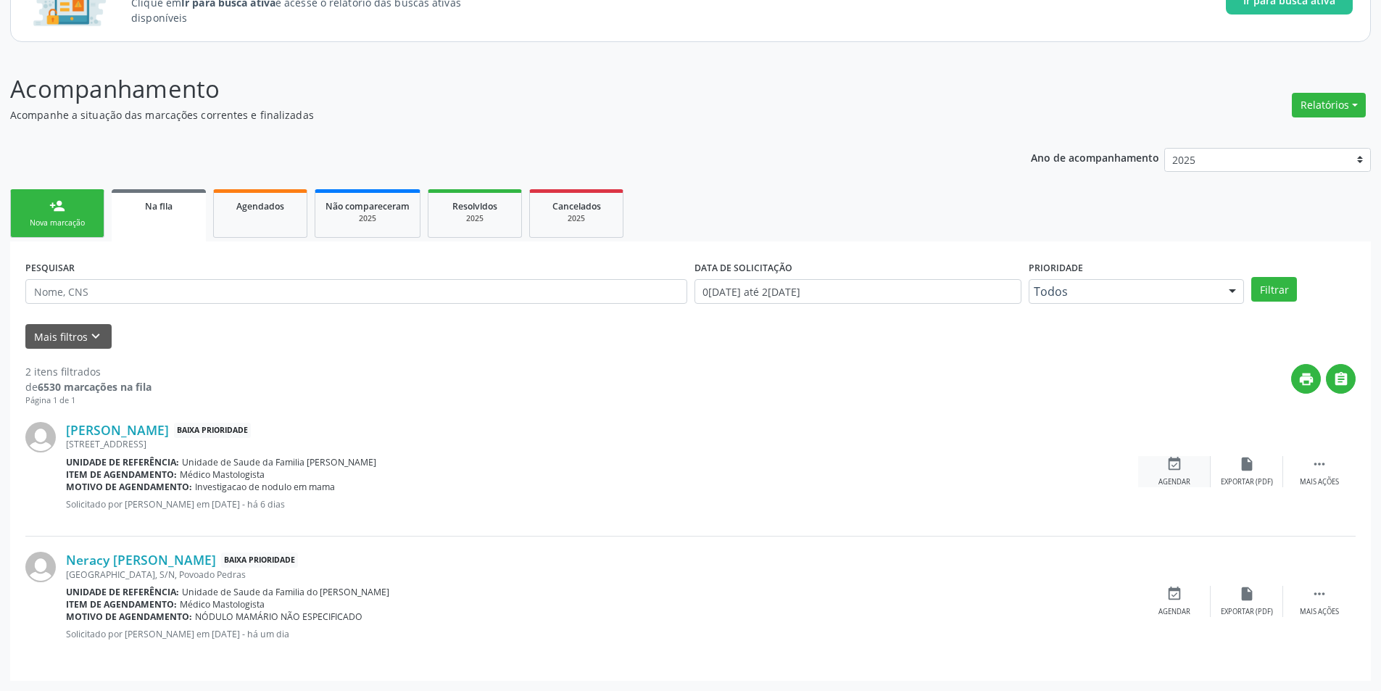
click at [1163, 460] on div "event_available Agendar" at bounding box center [1174, 471] width 72 height 31
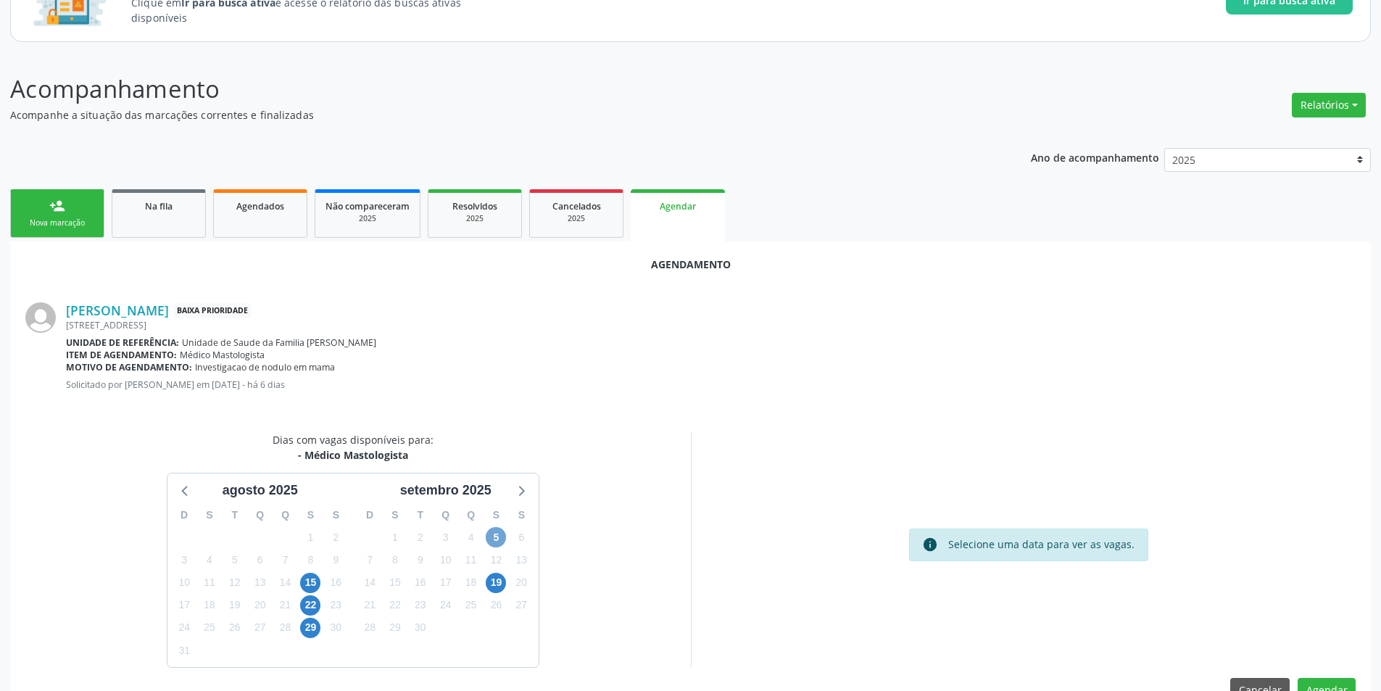
click at [494, 534] on span "5" at bounding box center [496, 537] width 20 height 20
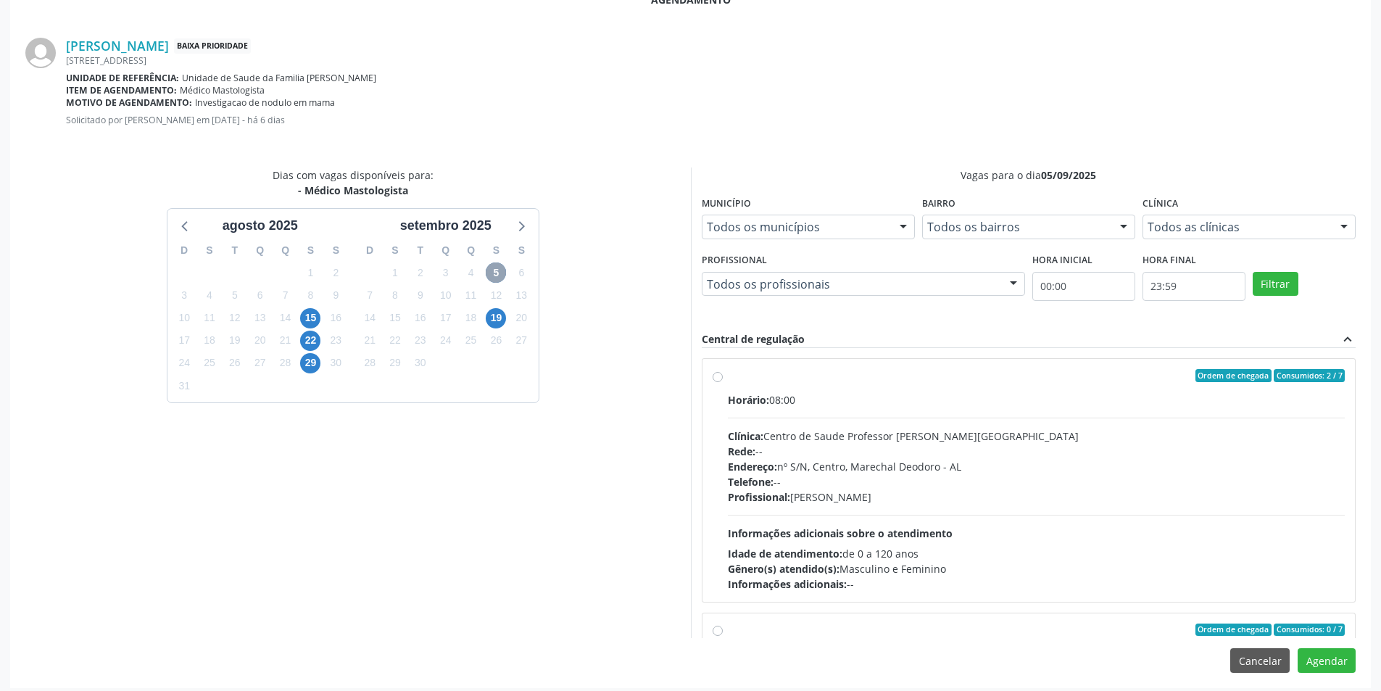
scroll to position [404, 0]
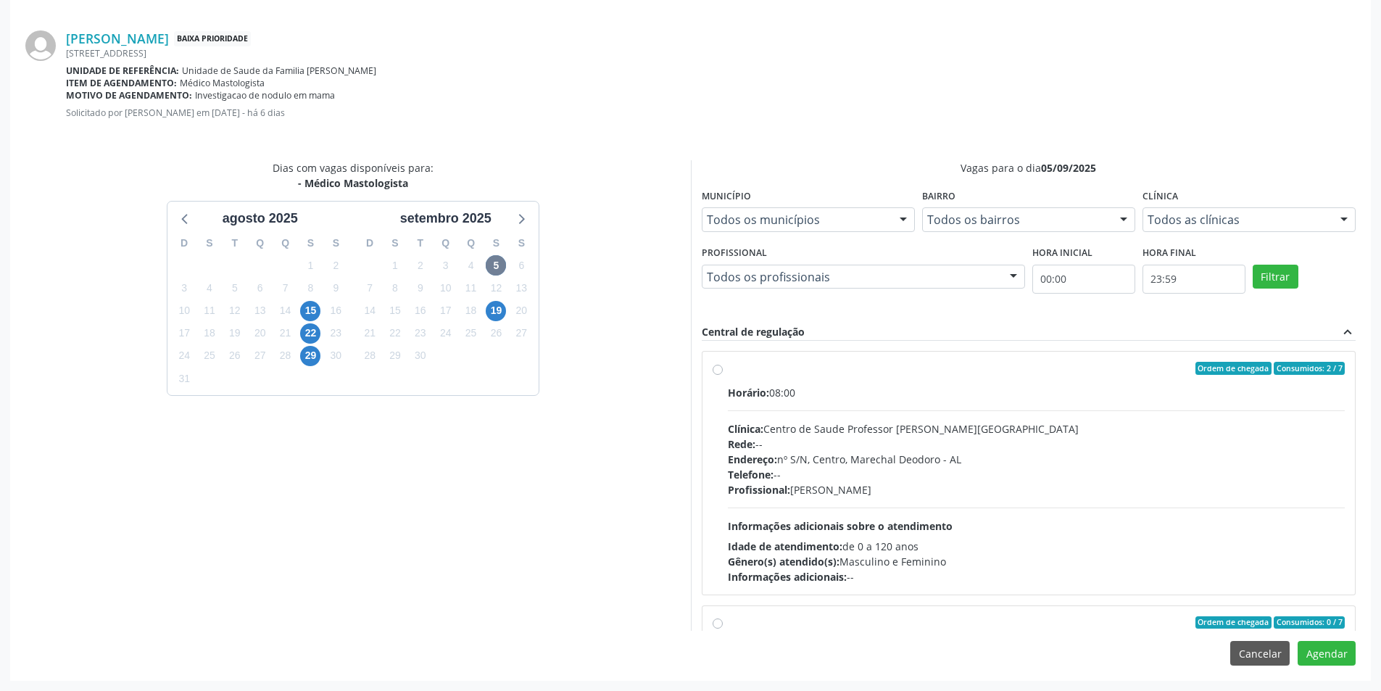
click at [728, 370] on label "Ordem de chegada Consumidos: 2 / 7 Horário: 08:00 Clínica: Centro de Saude Prof…" at bounding box center [1037, 473] width 618 height 223
click at [720, 370] on input "Ordem de chegada Consumidos: 2 / 7 Horário: 08:00 Clínica: Centro de Saude Prof…" at bounding box center [717, 368] width 10 height 13
radio input "true"
click at [1329, 646] on button "Agendar" at bounding box center [1326, 653] width 58 height 25
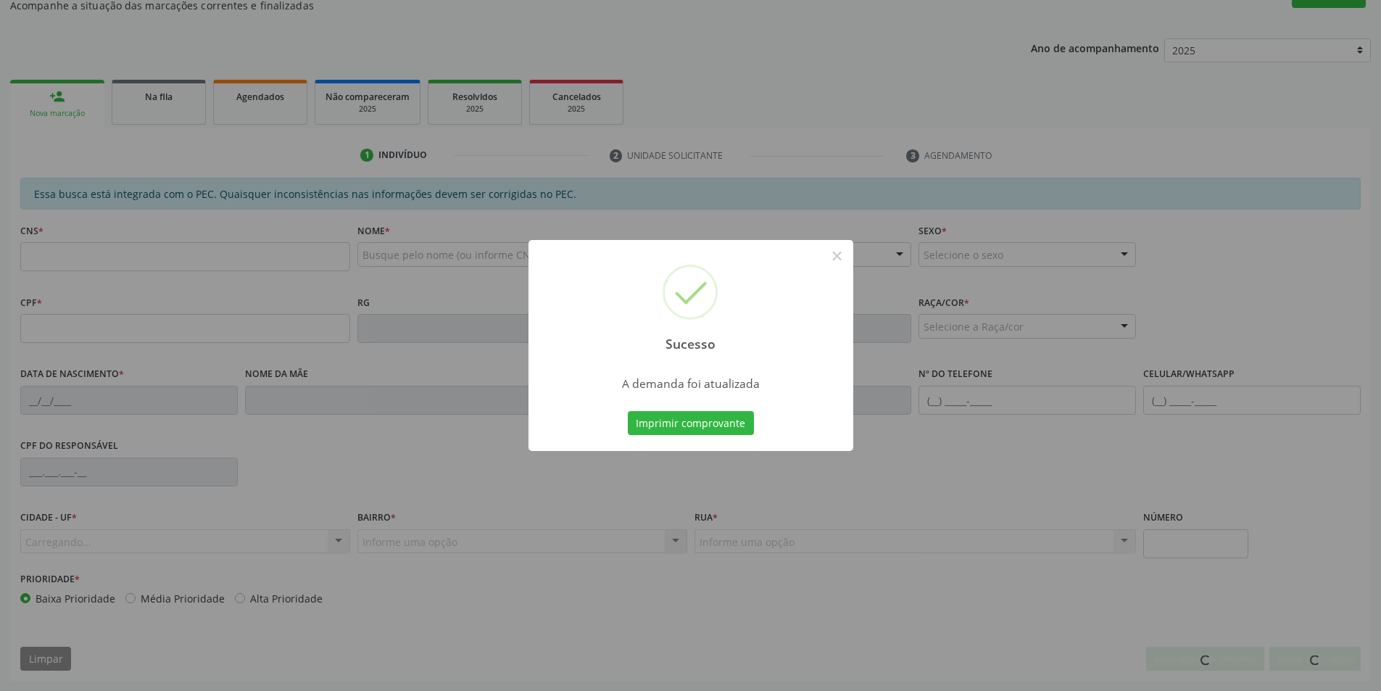
scroll to position [241, 0]
click at [834, 256] on button "×" at bounding box center [837, 256] width 25 height 25
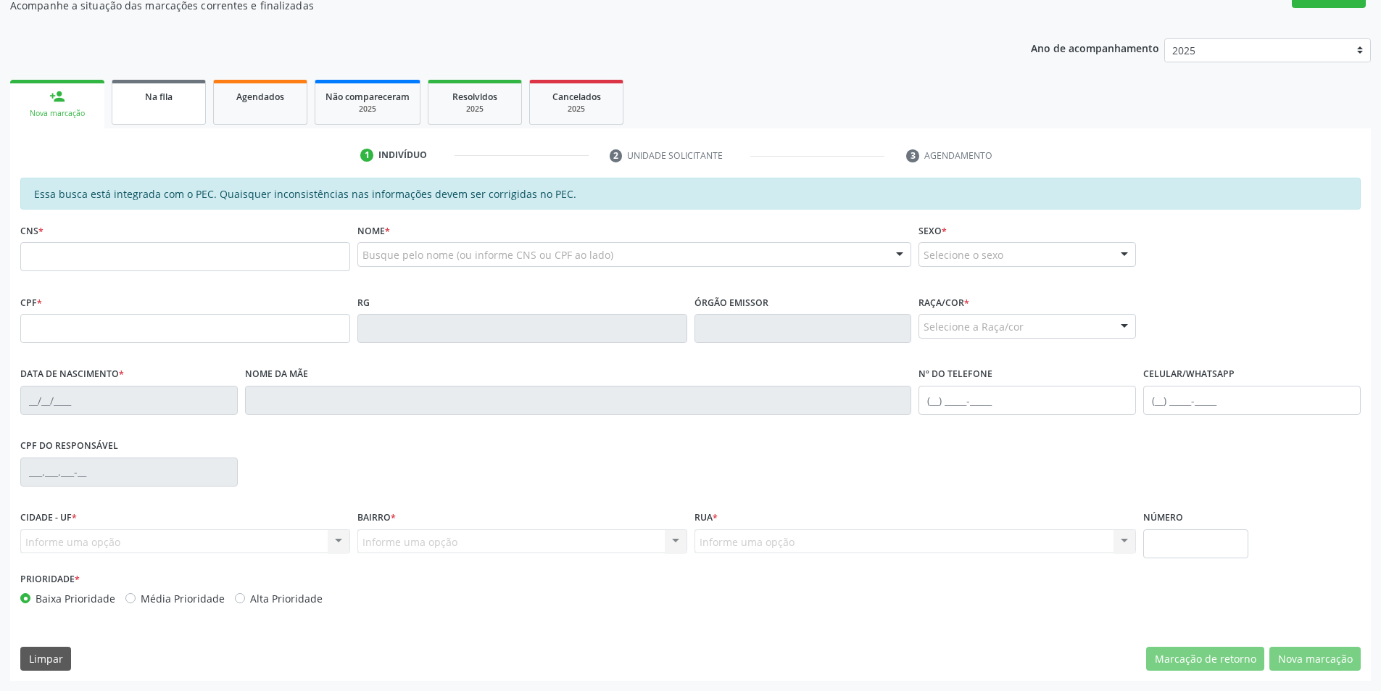
click at [159, 104] on link "Na fila" at bounding box center [159, 102] width 94 height 45
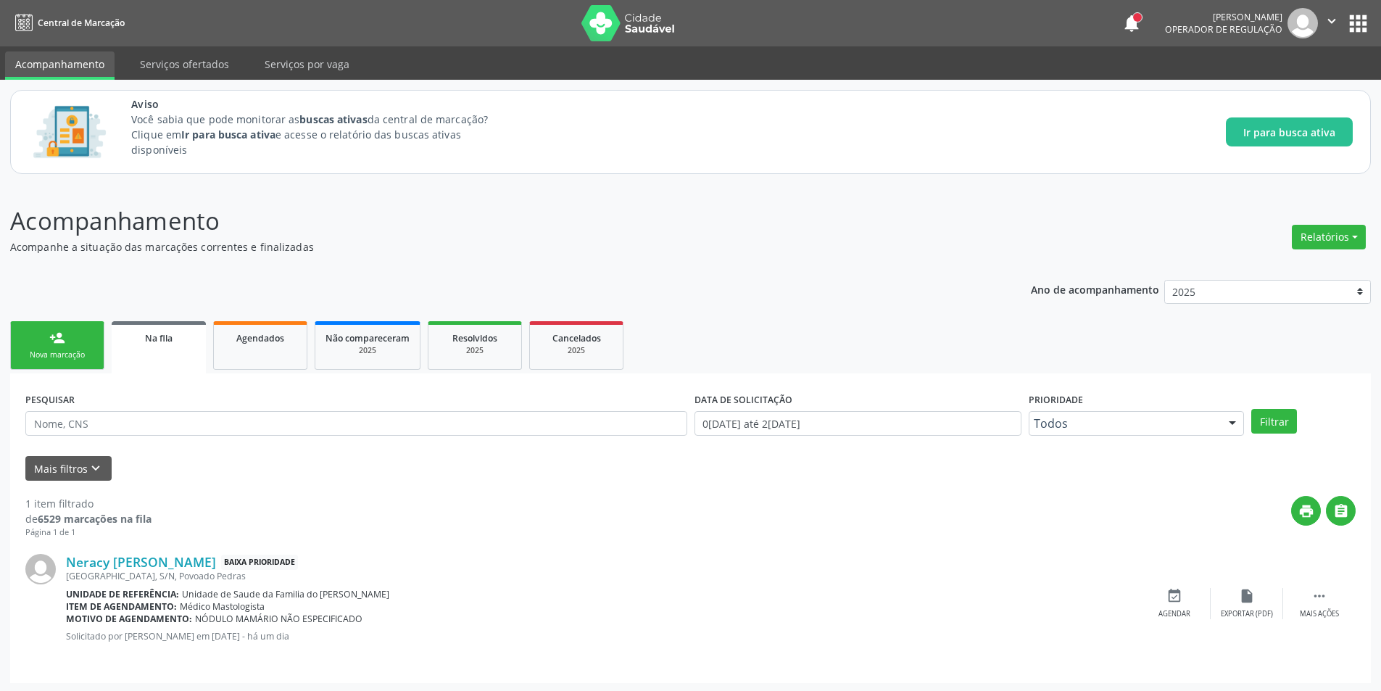
scroll to position [2, 0]
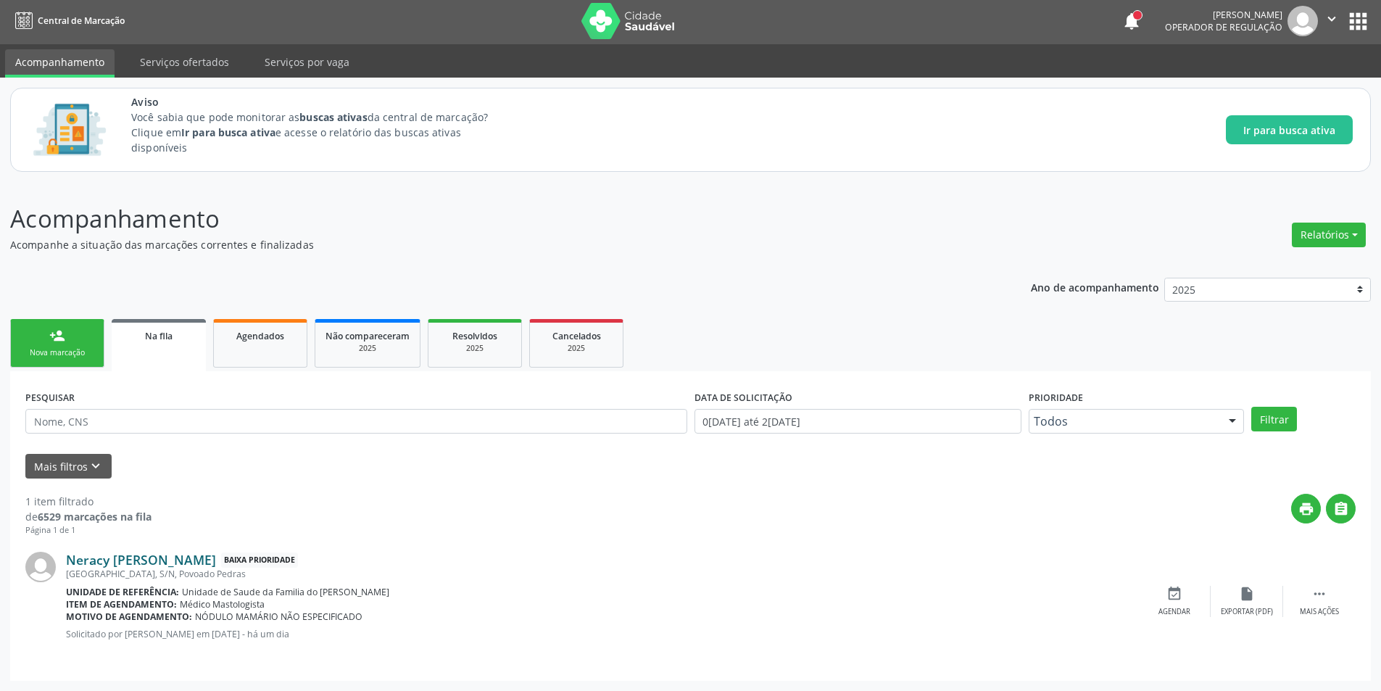
click at [162, 564] on link "Neracy [PERSON_NAME]" at bounding box center [141, 560] width 150 height 16
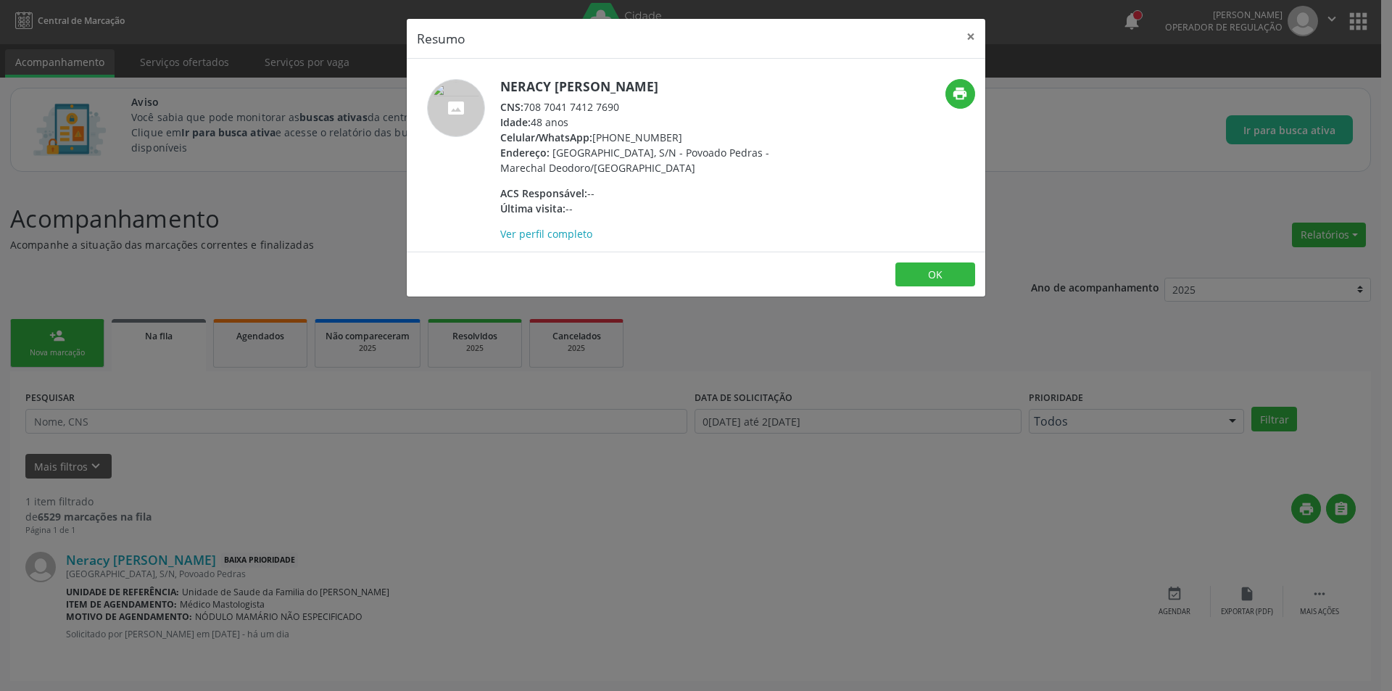
drag, startPoint x: 527, startPoint y: 105, endPoint x: 627, endPoint y: 105, distance: 100.0
click at [627, 105] on div "CNS: 708 7041 7412 7690" at bounding box center [641, 106] width 282 height 15
copy div "708 7041 7412 7690"
click at [930, 274] on button "OK" at bounding box center [935, 274] width 80 height 25
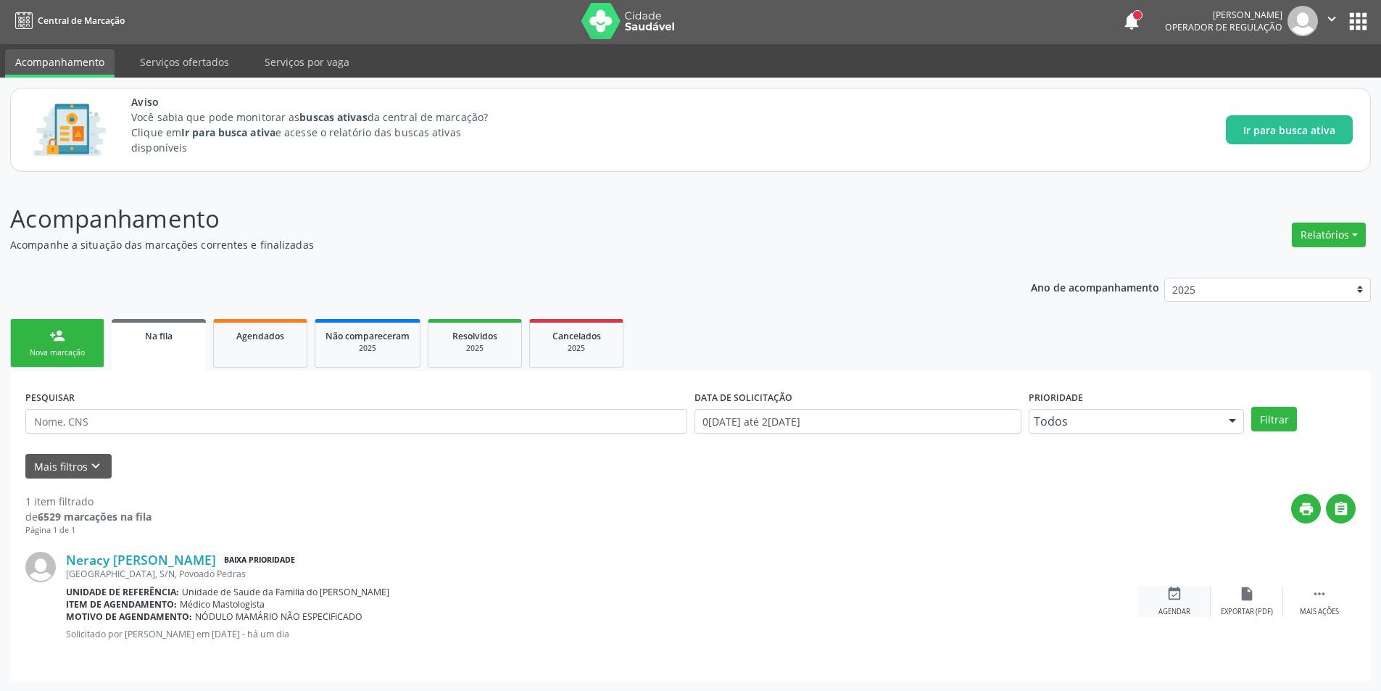
click at [1168, 594] on icon "event_available" at bounding box center [1174, 594] width 16 height 16
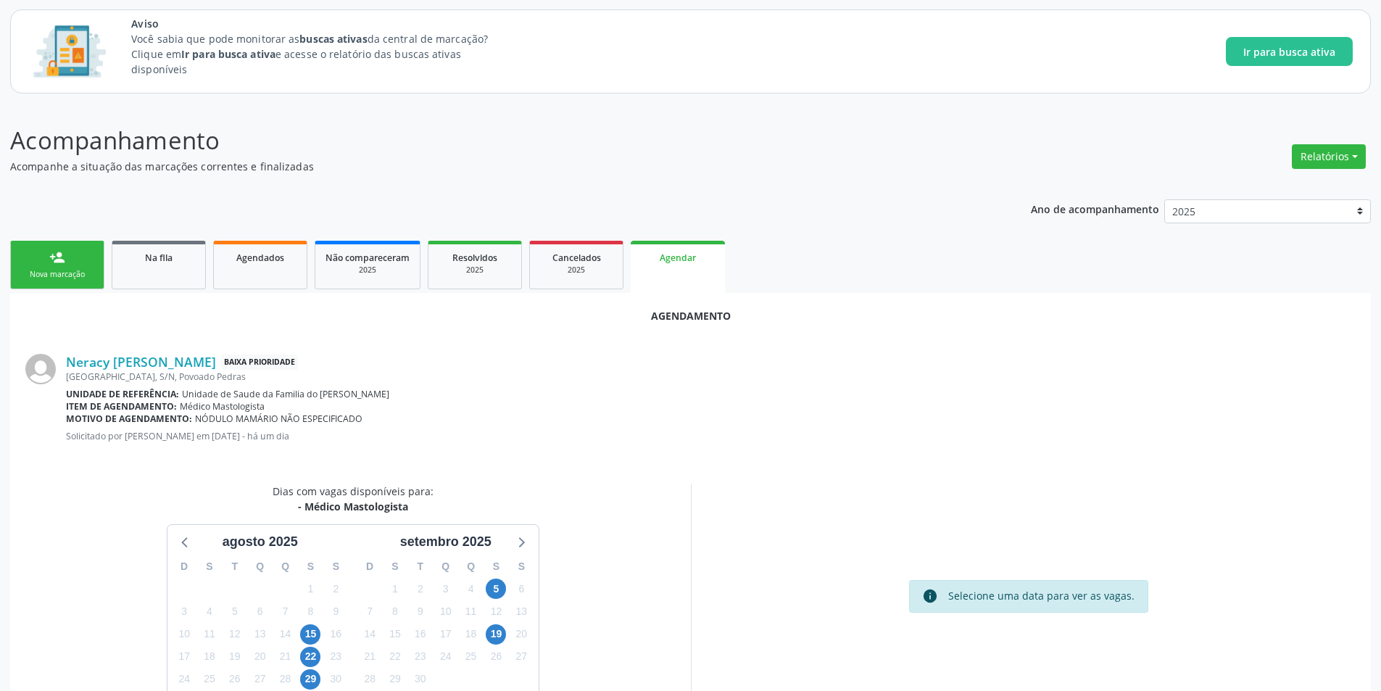
scroll to position [168, 0]
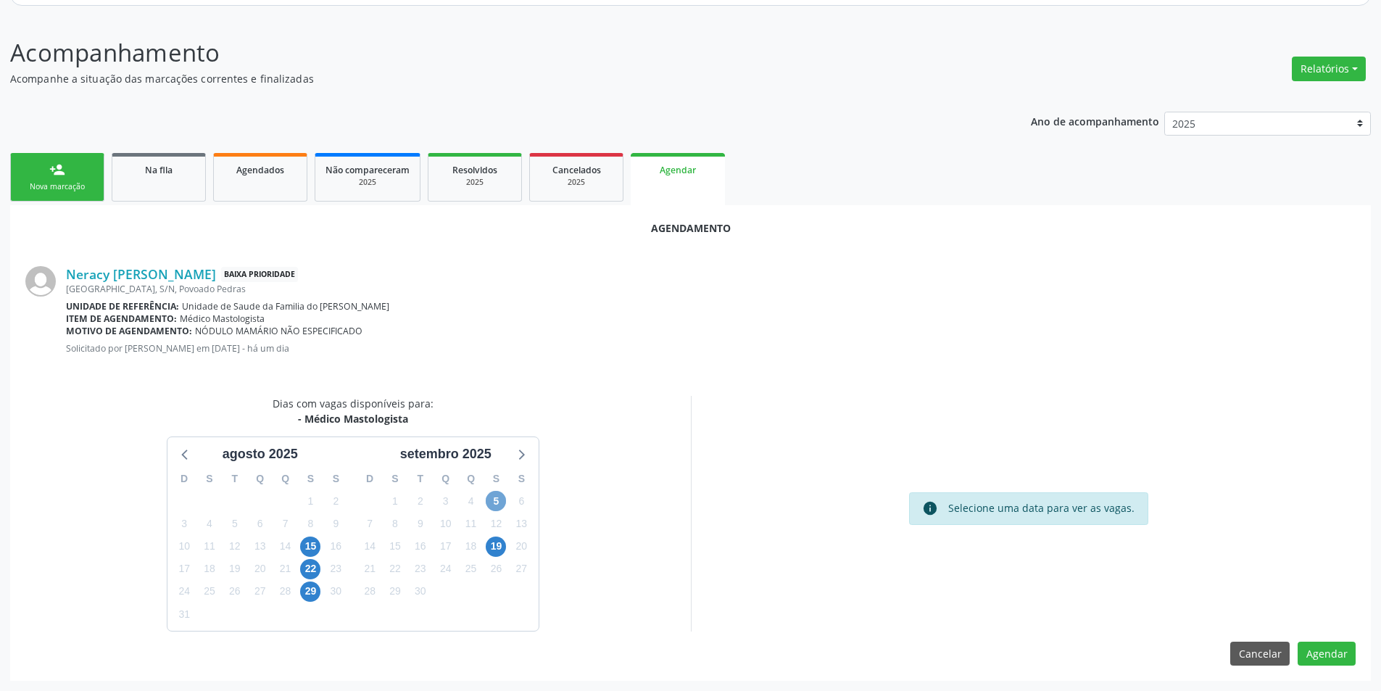
click at [498, 497] on span "5" at bounding box center [496, 501] width 20 height 20
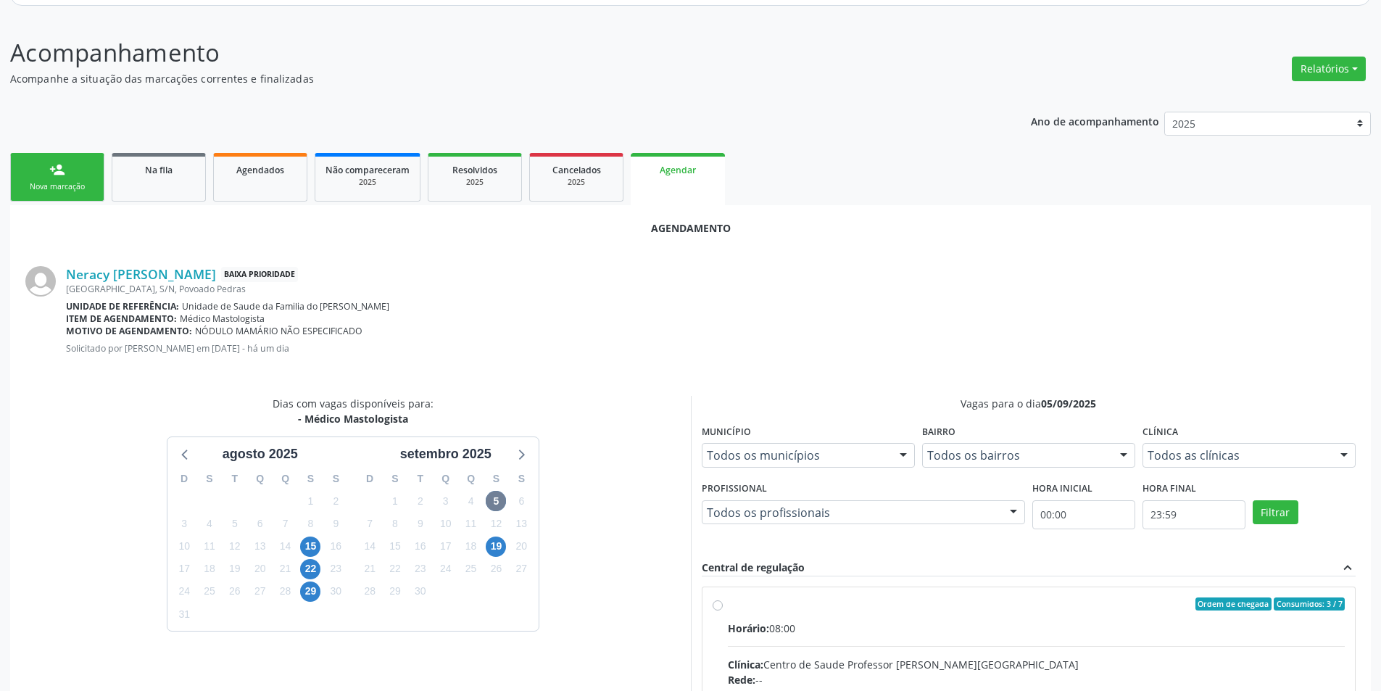
click at [720, 604] on input "Ordem de chegada Consumidos: 3 / 7 Horário: 08:00 Clínica: Centro de Saude Prof…" at bounding box center [717, 603] width 10 height 13
radio input "true"
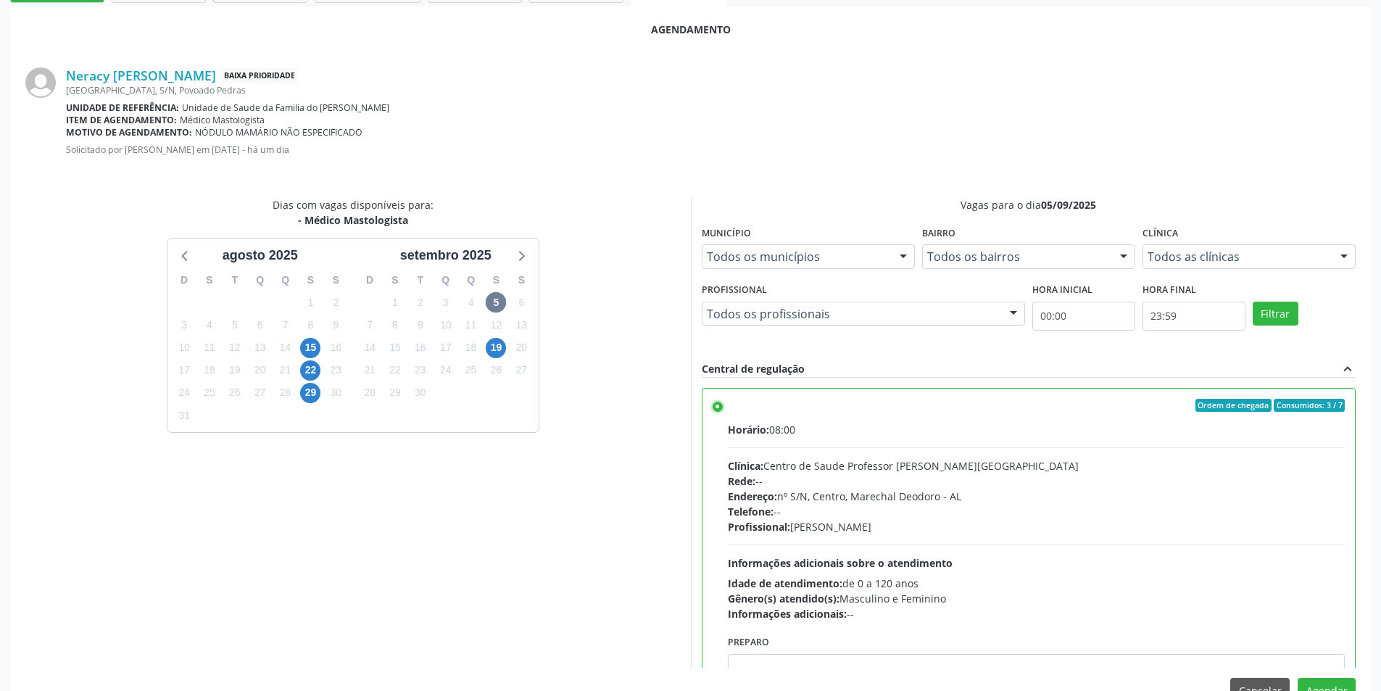
scroll to position [404, 0]
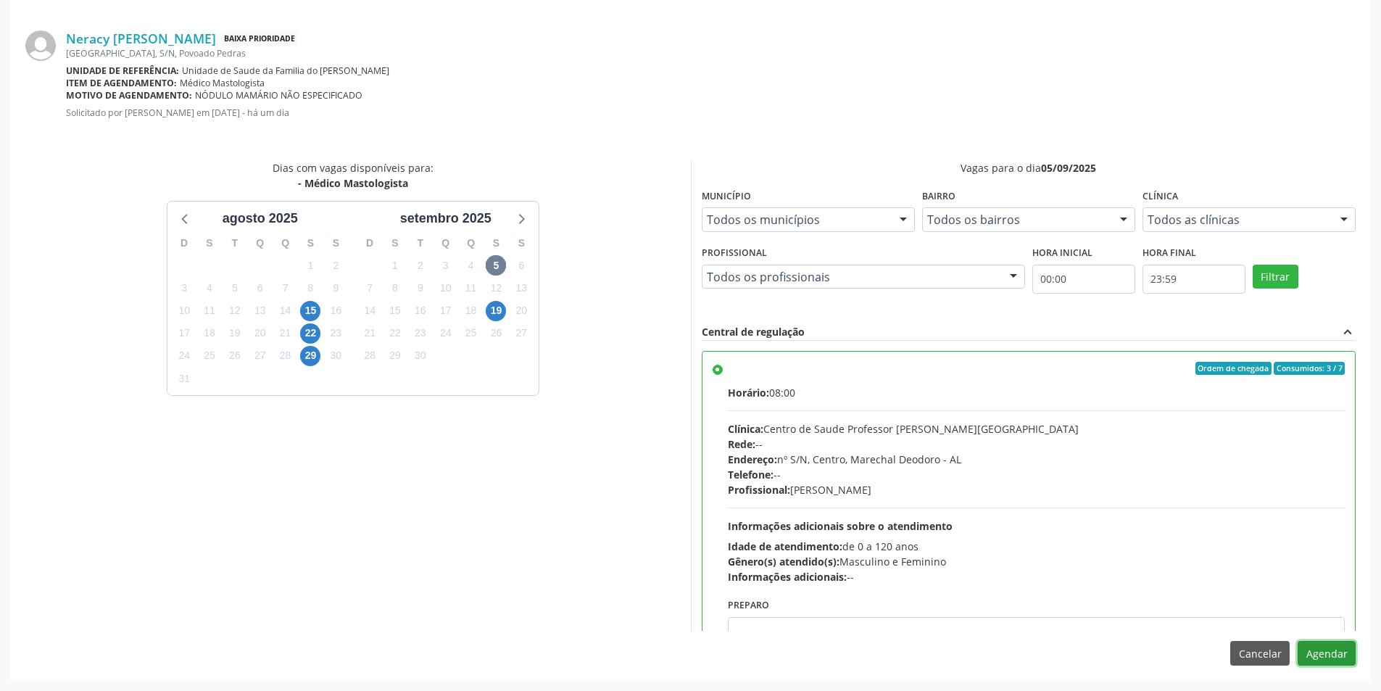
click at [1333, 656] on button "Agendar" at bounding box center [1326, 653] width 58 height 25
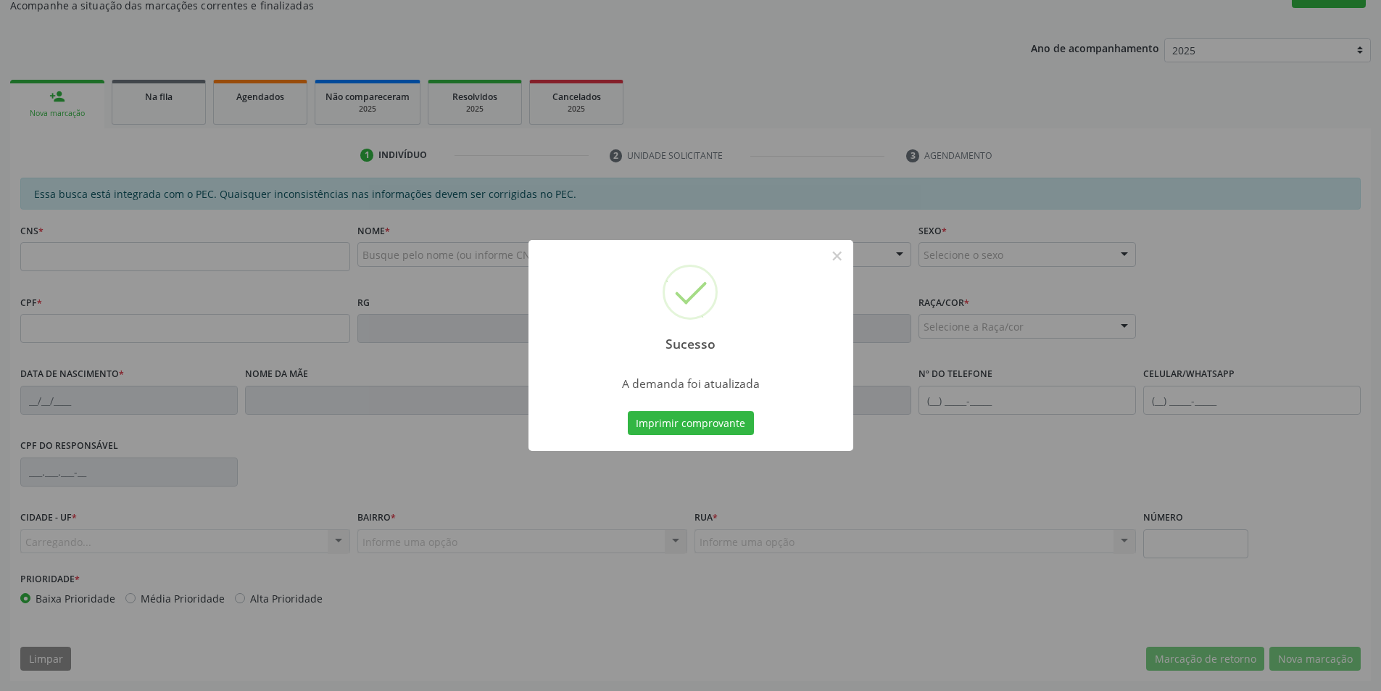
scroll to position [241, 0]
click at [833, 261] on button "×" at bounding box center [837, 256] width 25 height 25
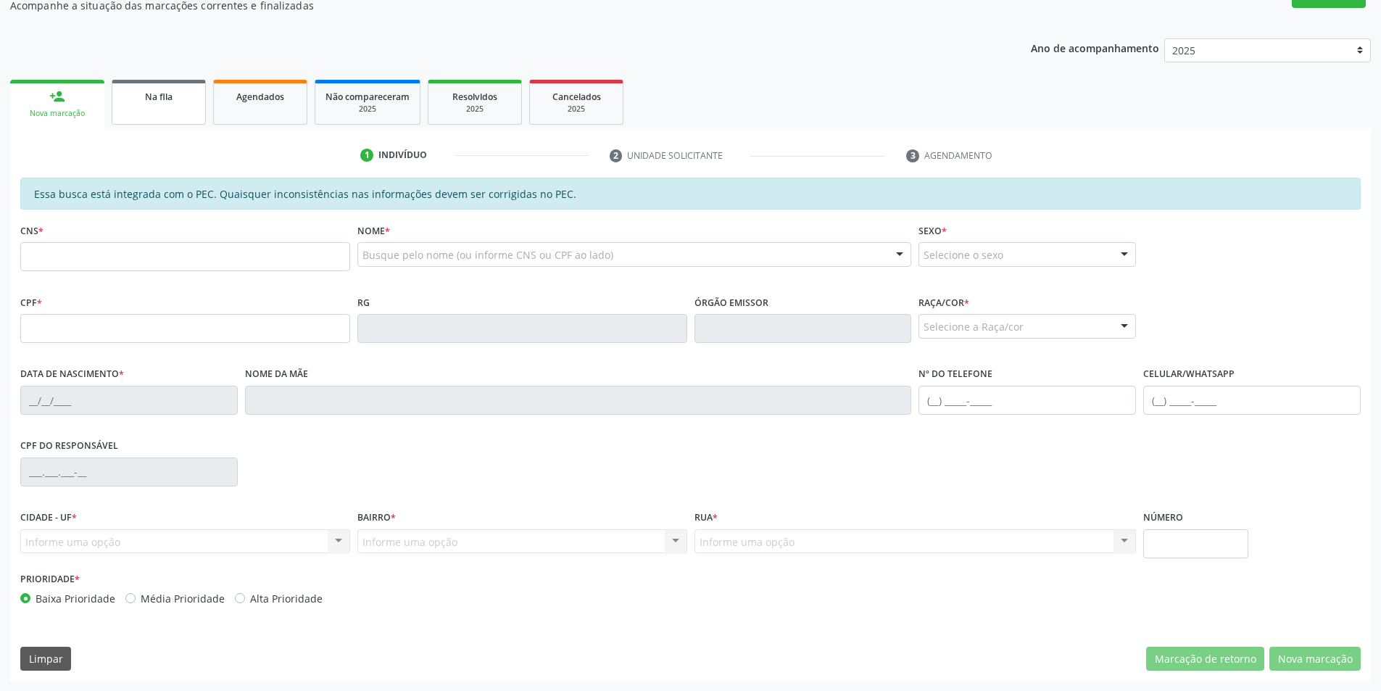
click at [178, 100] on div "Na fila" at bounding box center [158, 95] width 72 height 15
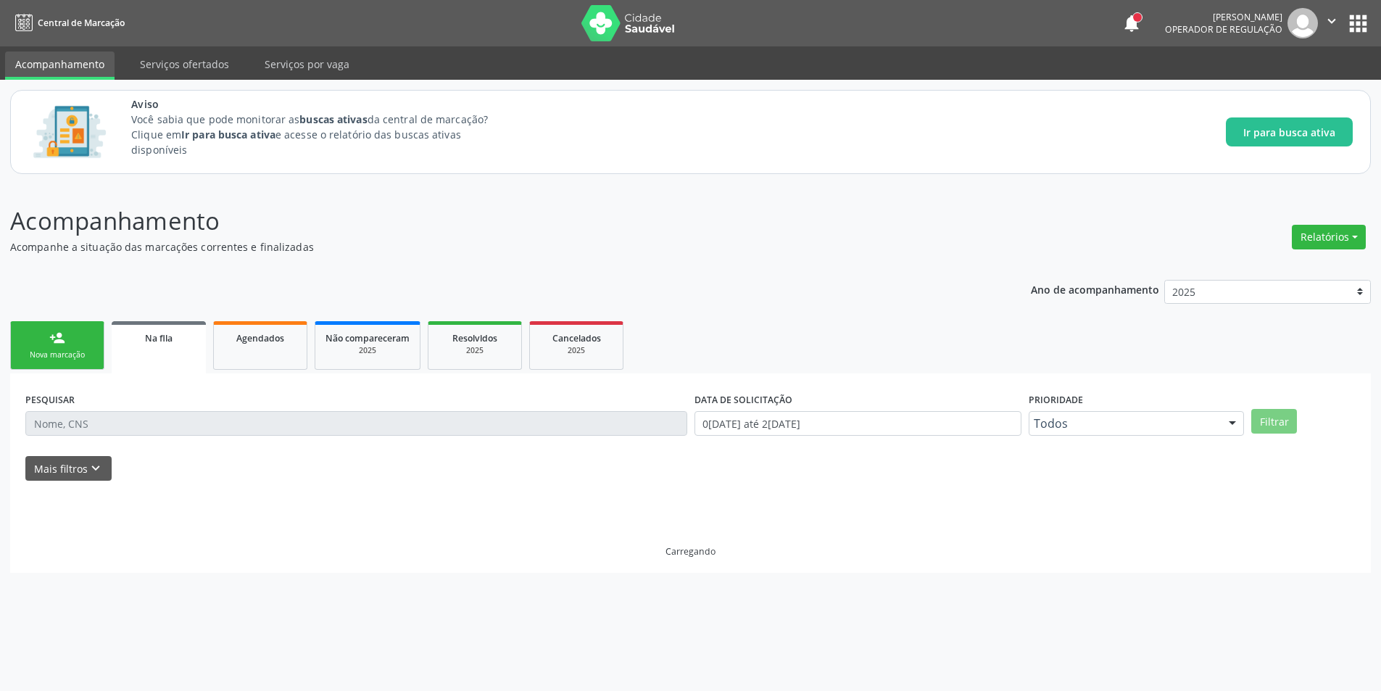
scroll to position [0, 0]
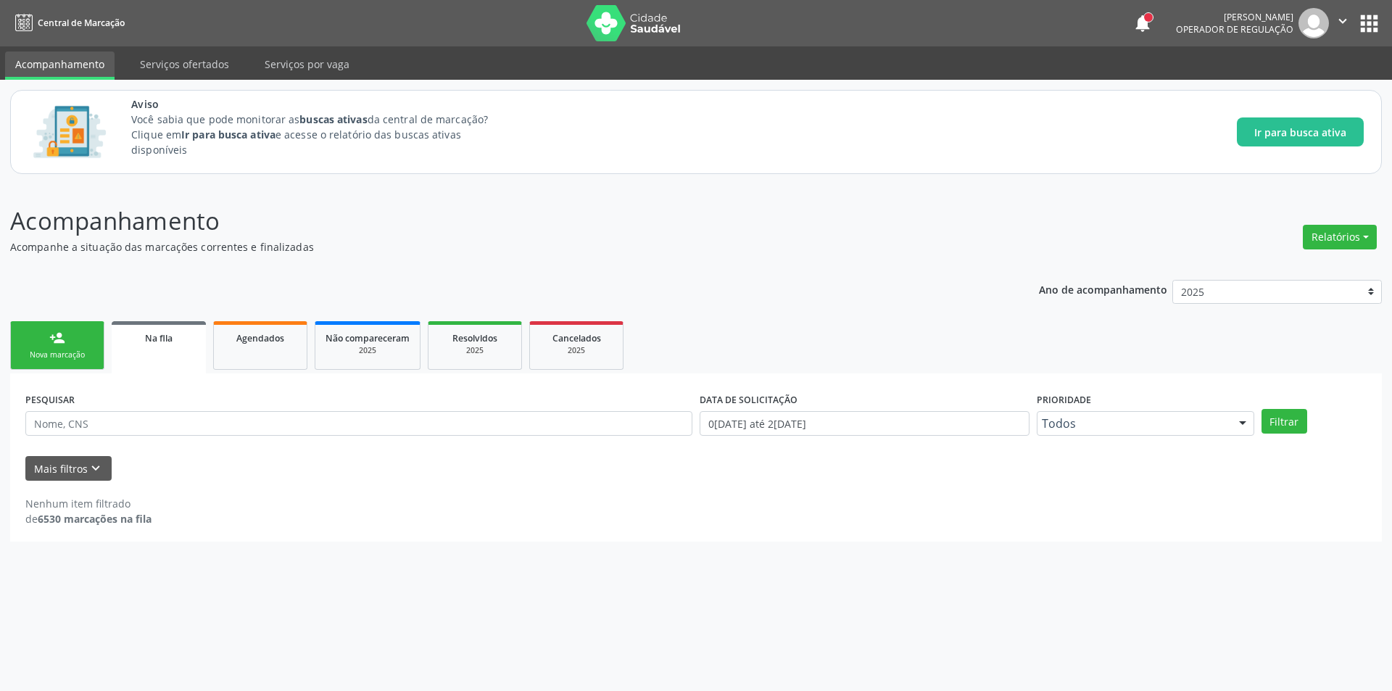
click at [159, 333] on span "Na fila" at bounding box center [159, 338] width 28 height 12
click at [92, 467] on icon "keyboard_arrow_down" at bounding box center [96, 468] width 16 height 16
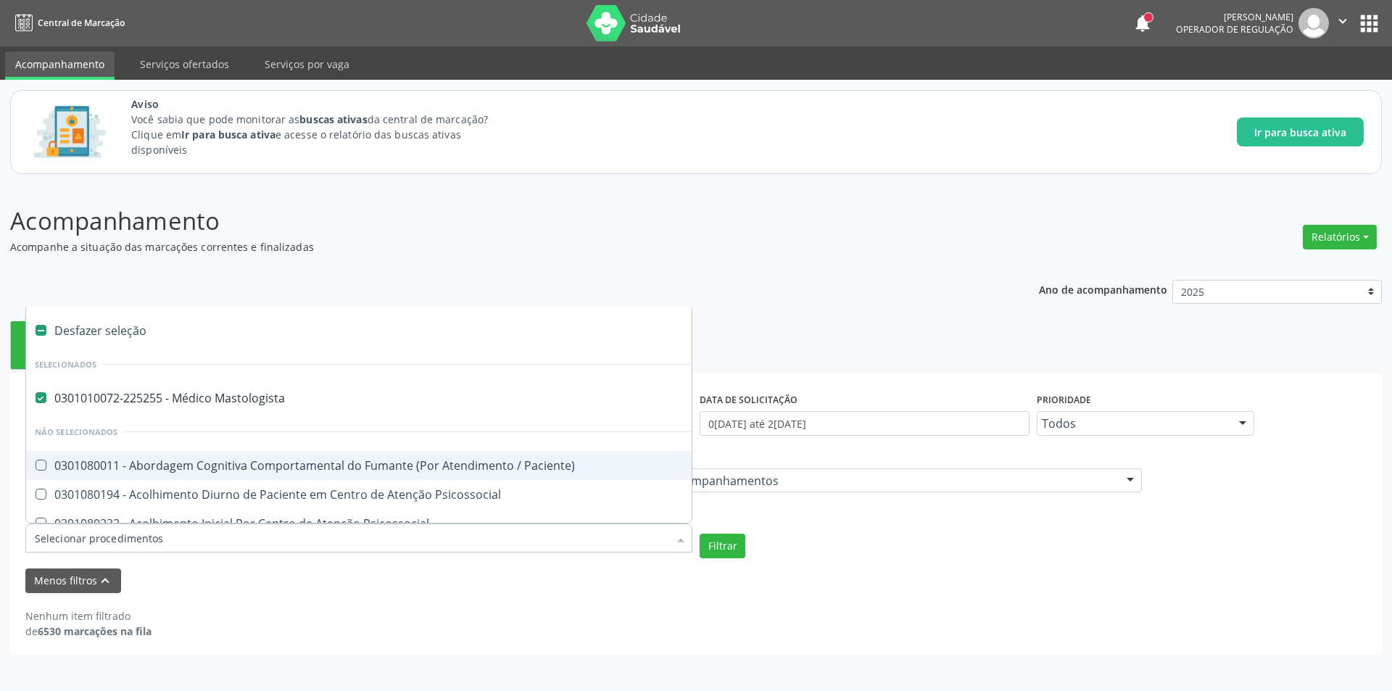
click at [41, 331] on label at bounding box center [41, 330] width 11 height 11
checkbox Mastologista "false"
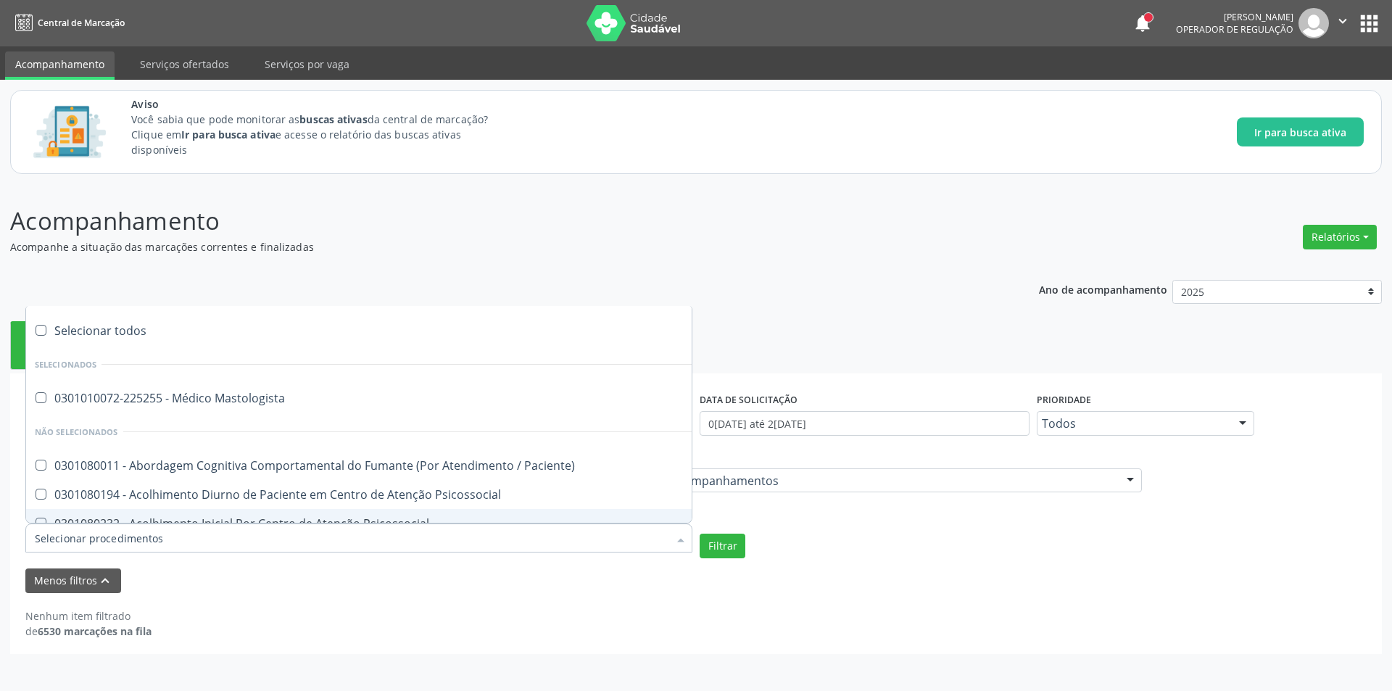
click at [258, 544] on input "Item de agendamento" at bounding box center [351, 537] width 633 height 29
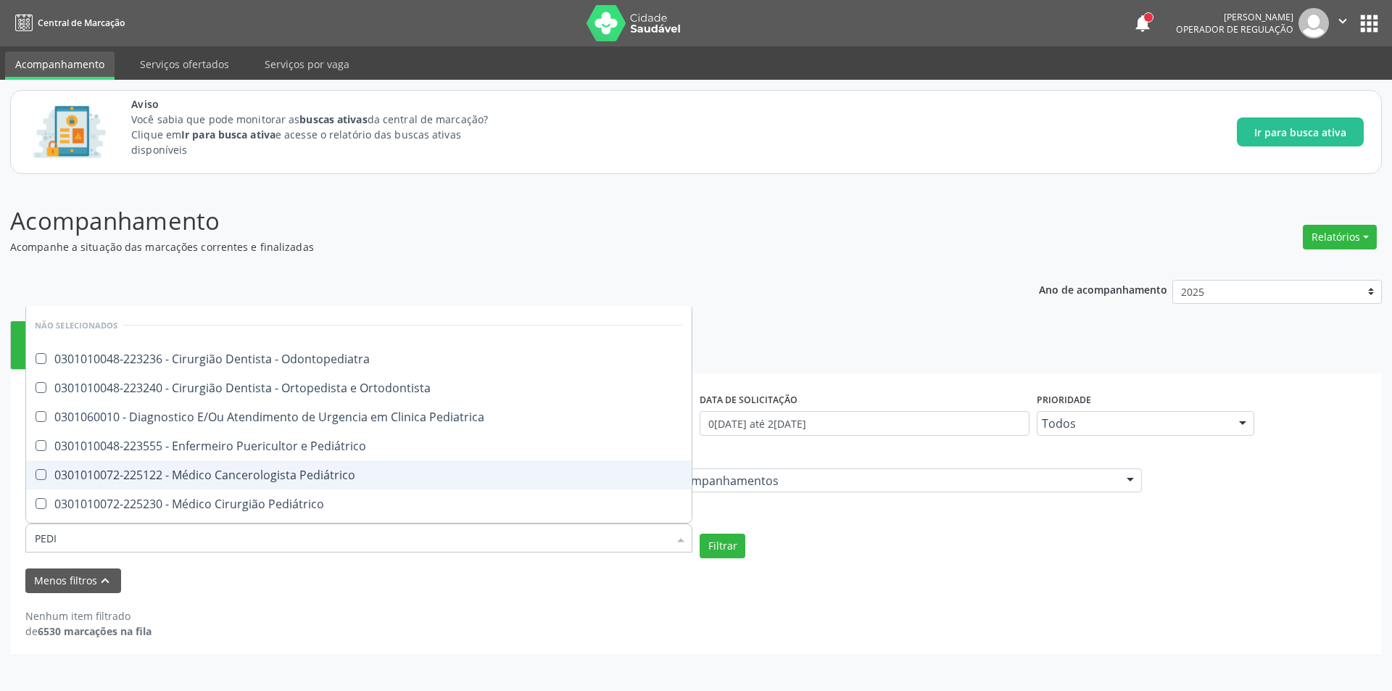
type input "PEDIA"
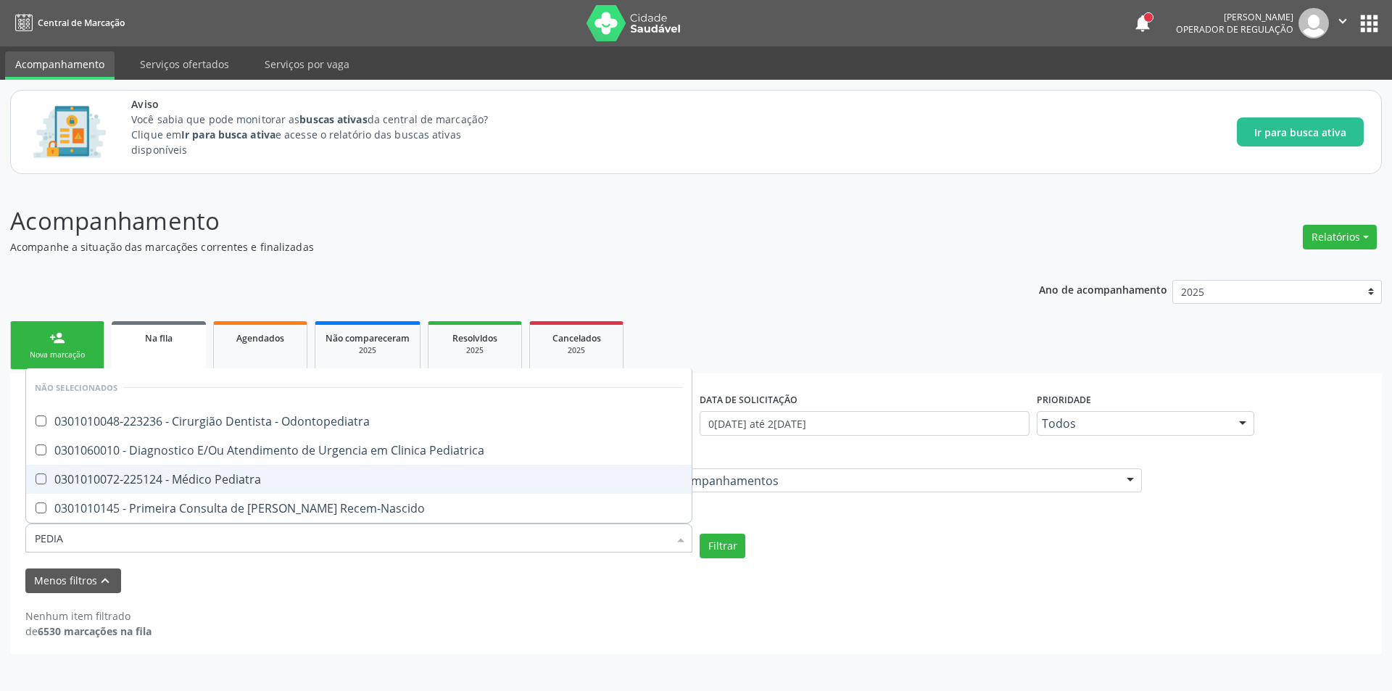
click at [257, 480] on div "0301010072-225124 - Médico Pediatra" at bounding box center [359, 479] width 648 height 12
checkbox Pediatra "true"
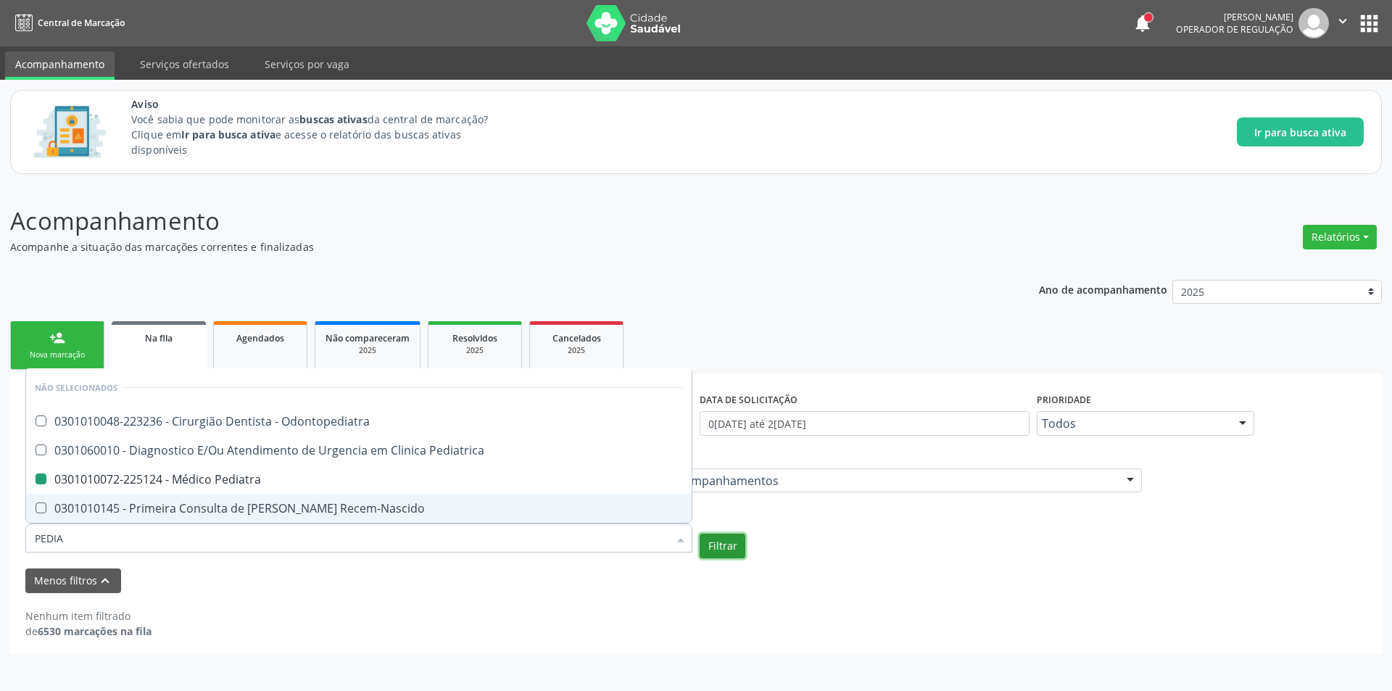
checkbox Odontopediatra "true"
checkbox Pediatra "false"
click at [727, 545] on button "Filtrar" at bounding box center [722, 545] width 46 height 25
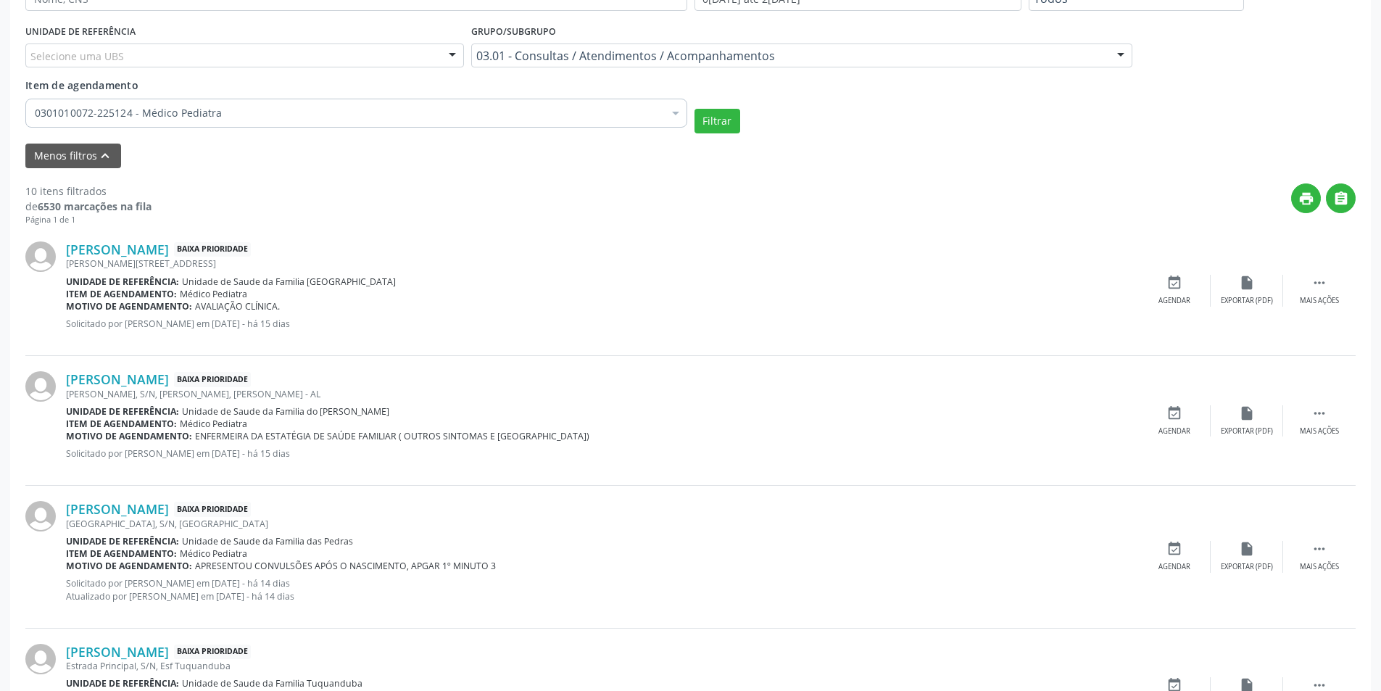
scroll to position [426, 0]
click at [169, 252] on link "[PERSON_NAME]" at bounding box center [117, 248] width 103 height 16
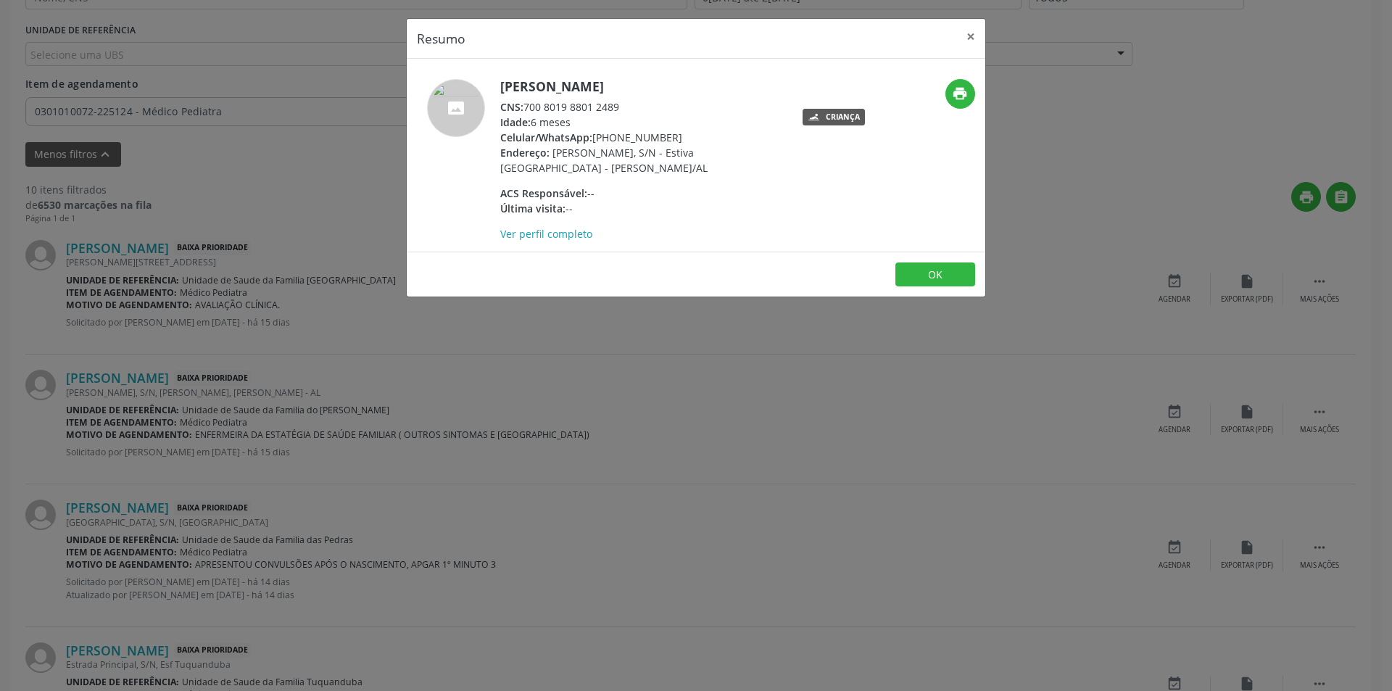
drag, startPoint x: 526, startPoint y: 106, endPoint x: 624, endPoint y: 107, distance: 97.8
click at [624, 107] on div "CNS: 700 8019 8801 2489" at bounding box center [641, 106] width 282 height 15
copy div "700 8019 8801 2489"
click at [940, 267] on button "OK" at bounding box center [935, 274] width 80 height 25
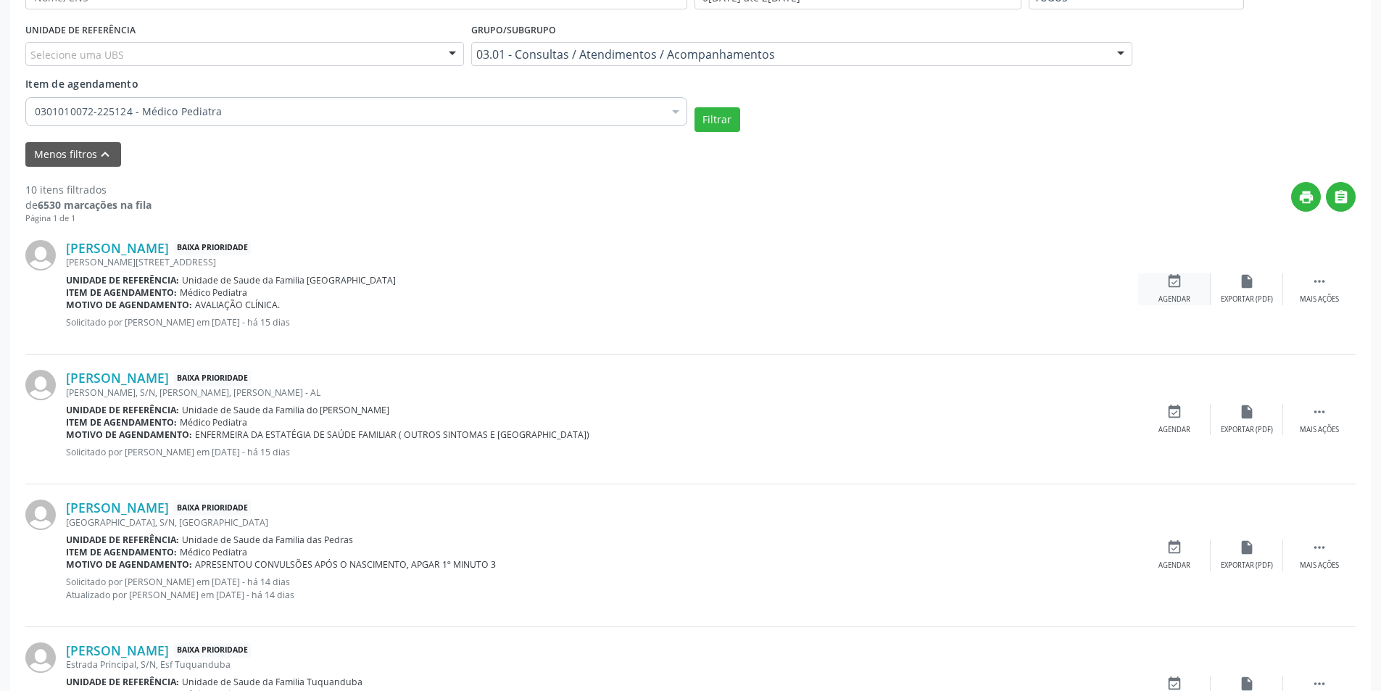
click at [1160, 283] on div "event_available Agendar" at bounding box center [1174, 288] width 72 height 31
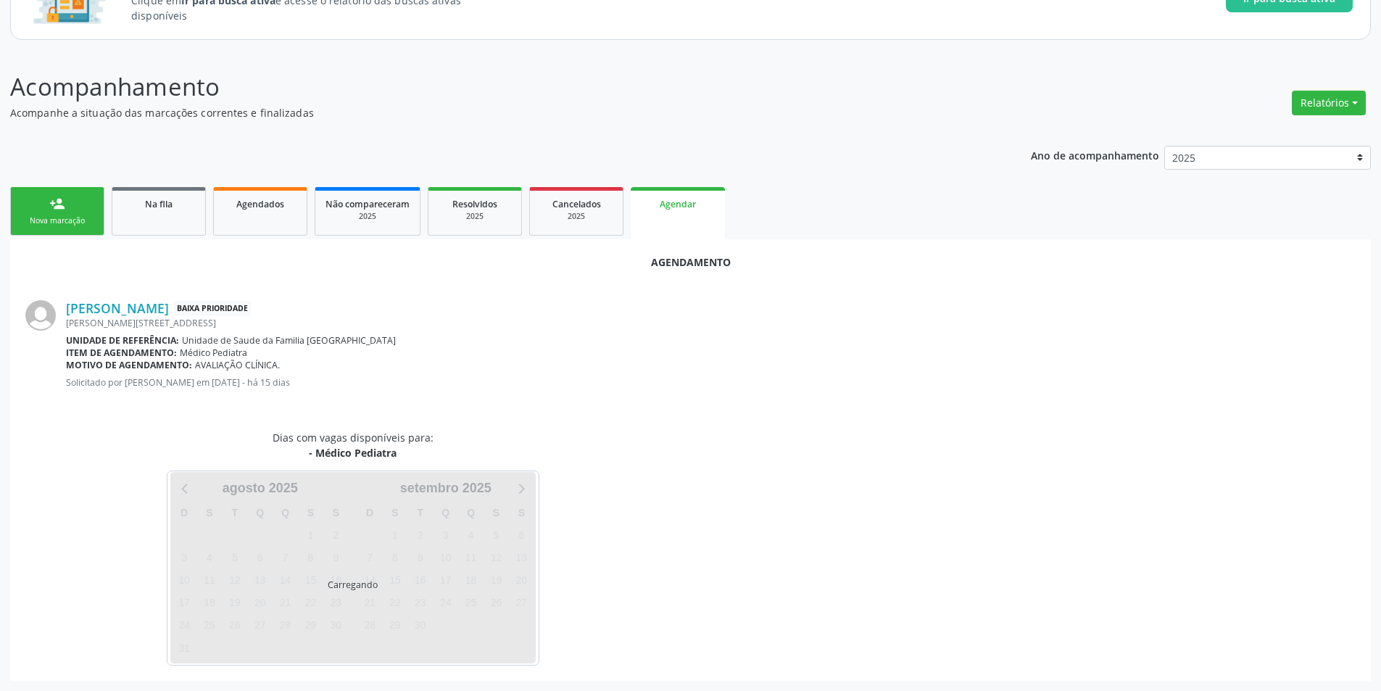
scroll to position [168, 0]
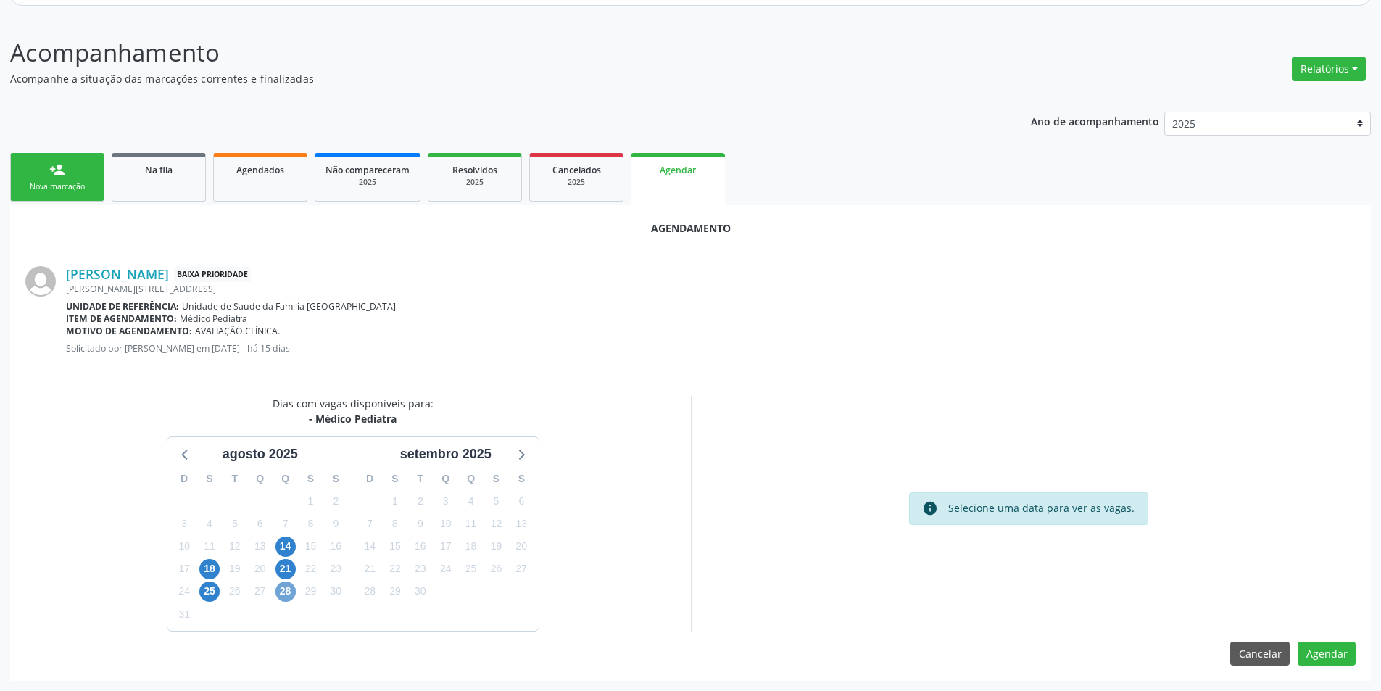
click at [285, 594] on span "28" at bounding box center [285, 591] width 20 height 20
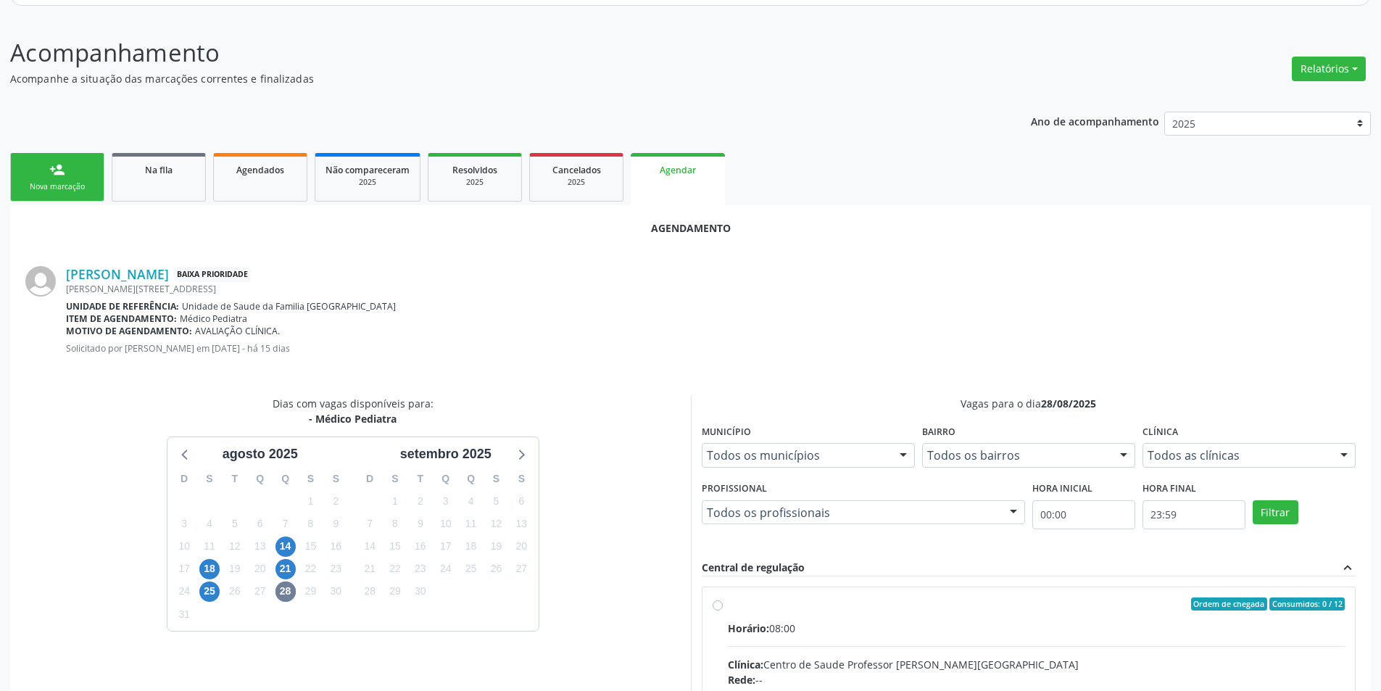
click at [716, 605] on input "Ordem de chegada Consumidos: 0 / 12 Horário: 08:00 Clínica: Centro de Saude Pro…" at bounding box center [717, 603] width 10 height 13
radio input "true"
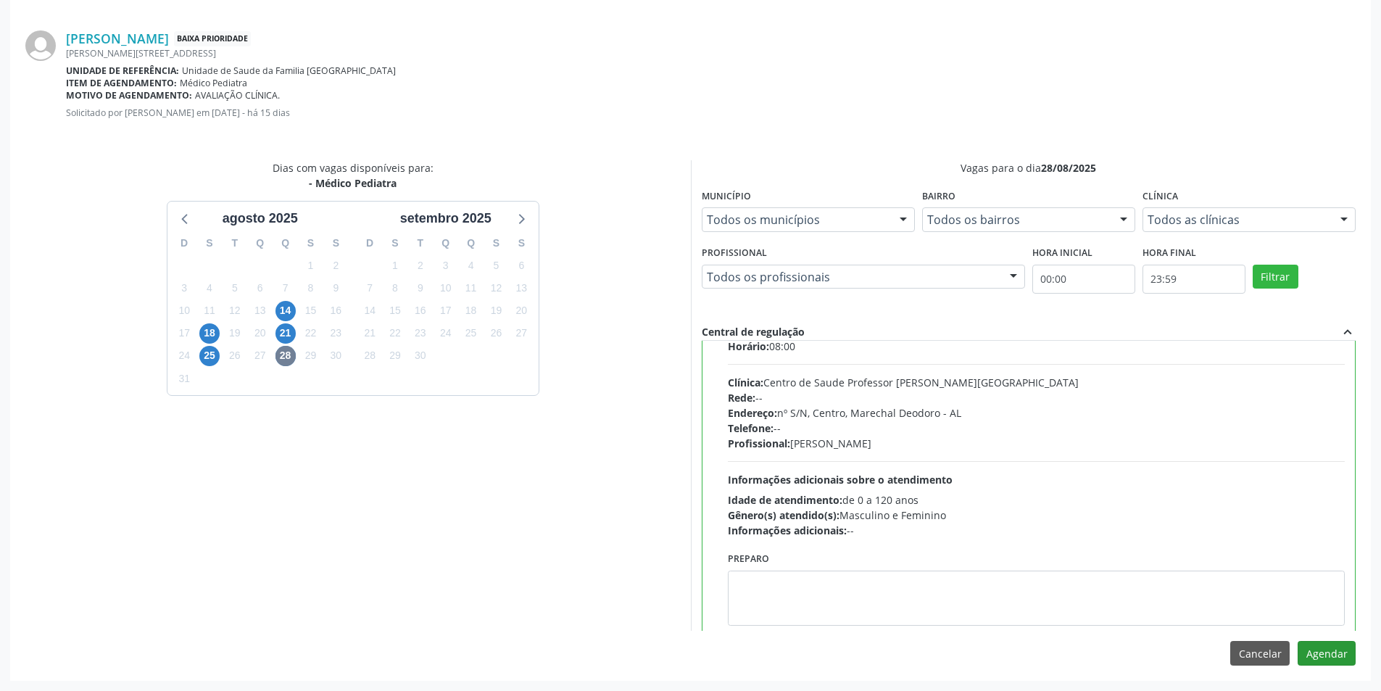
scroll to position [72, 0]
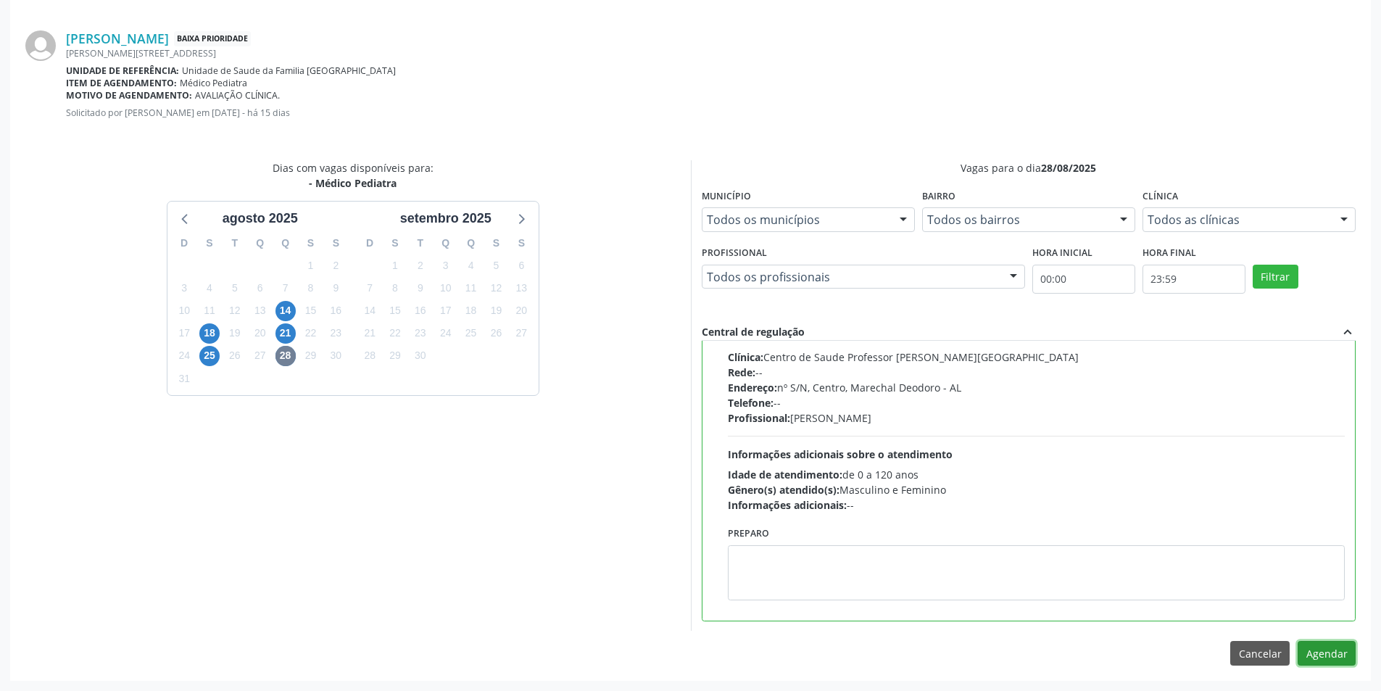
click at [1339, 657] on button "Agendar" at bounding box center [1326, 653] width 58 height 25
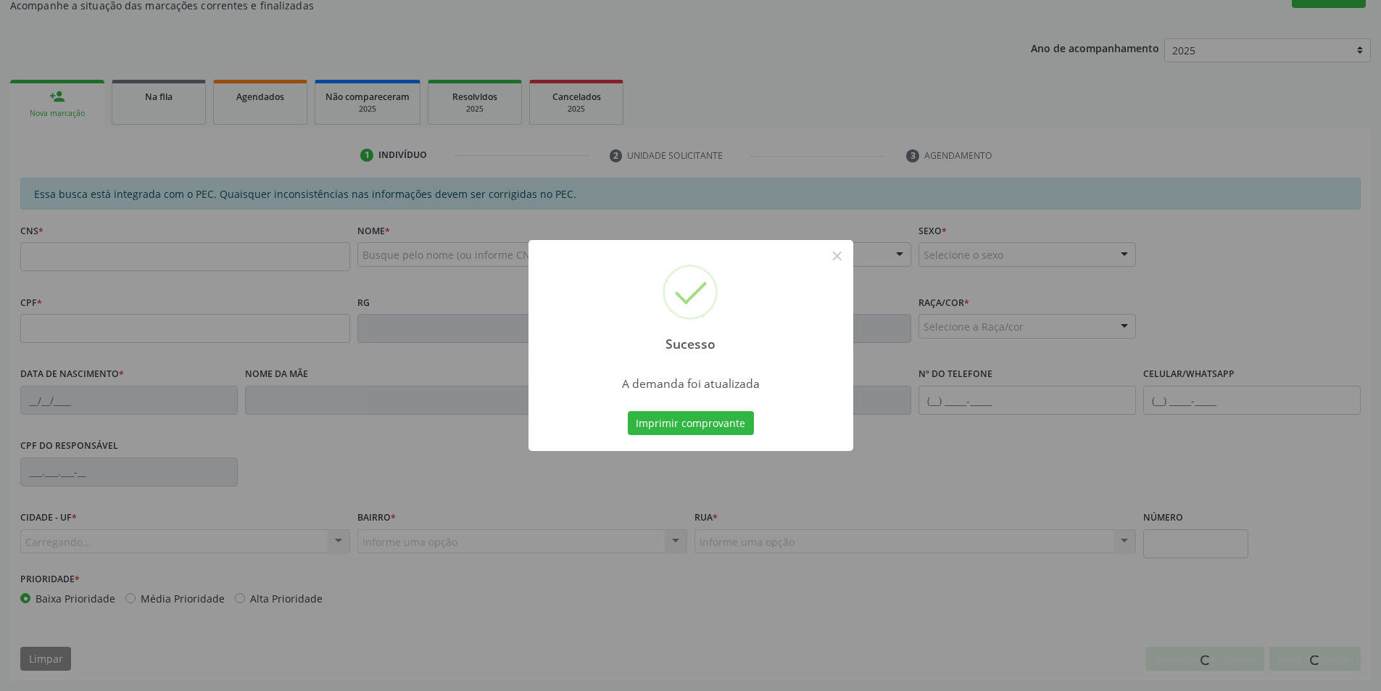
scroll to position [241, 0]
click at [838, 257] on button "×" at bounding box center [837, 256] width 25 height 25
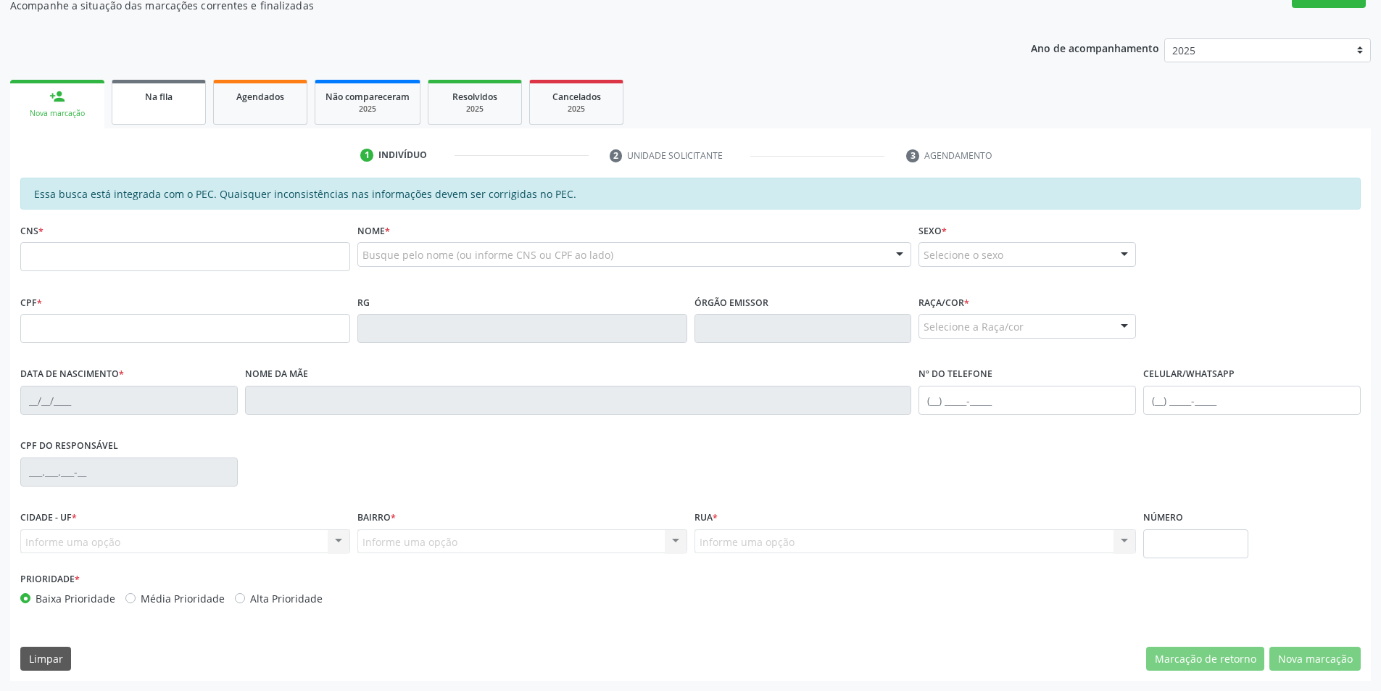
click at [177, 96] on div "Na fila" at bounding box center [158, 95] width 72 height 15
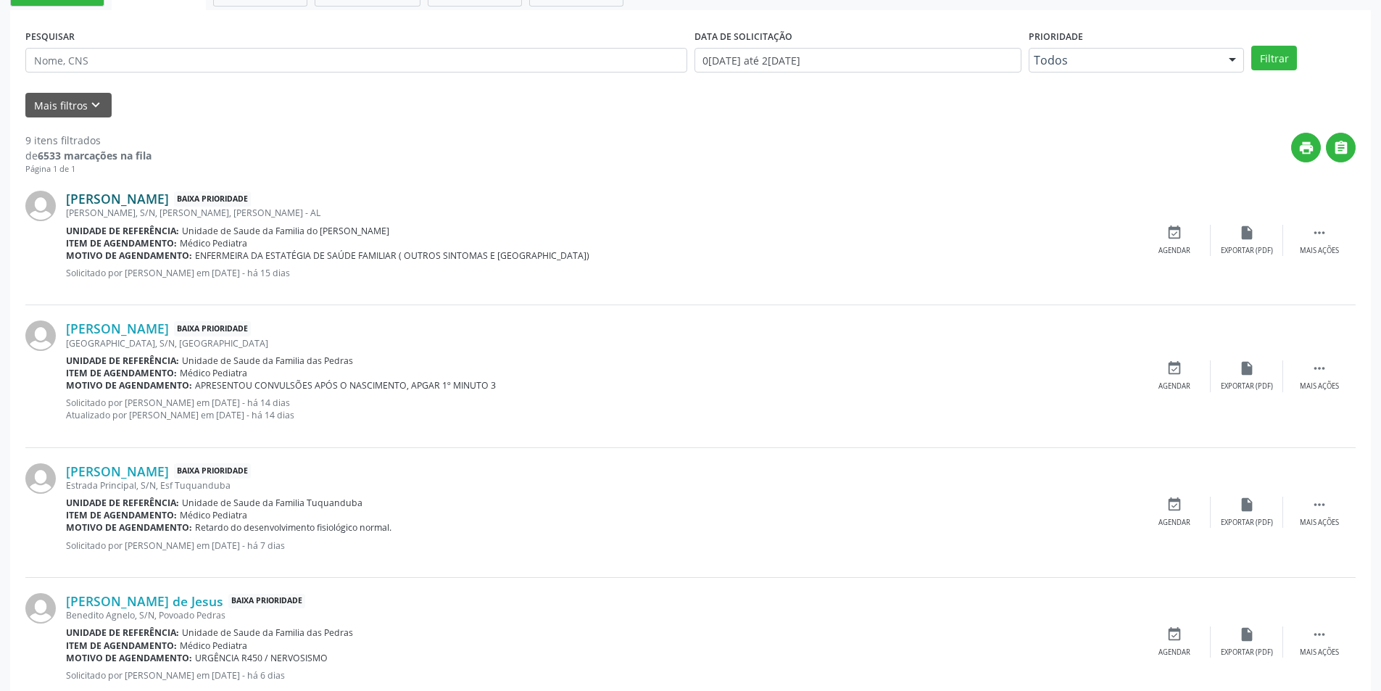
scroll to position [362, 0]
click at [169, 201] on link "[PERSON_NAME]" at bounding box center [117, 199] width 103 height 16
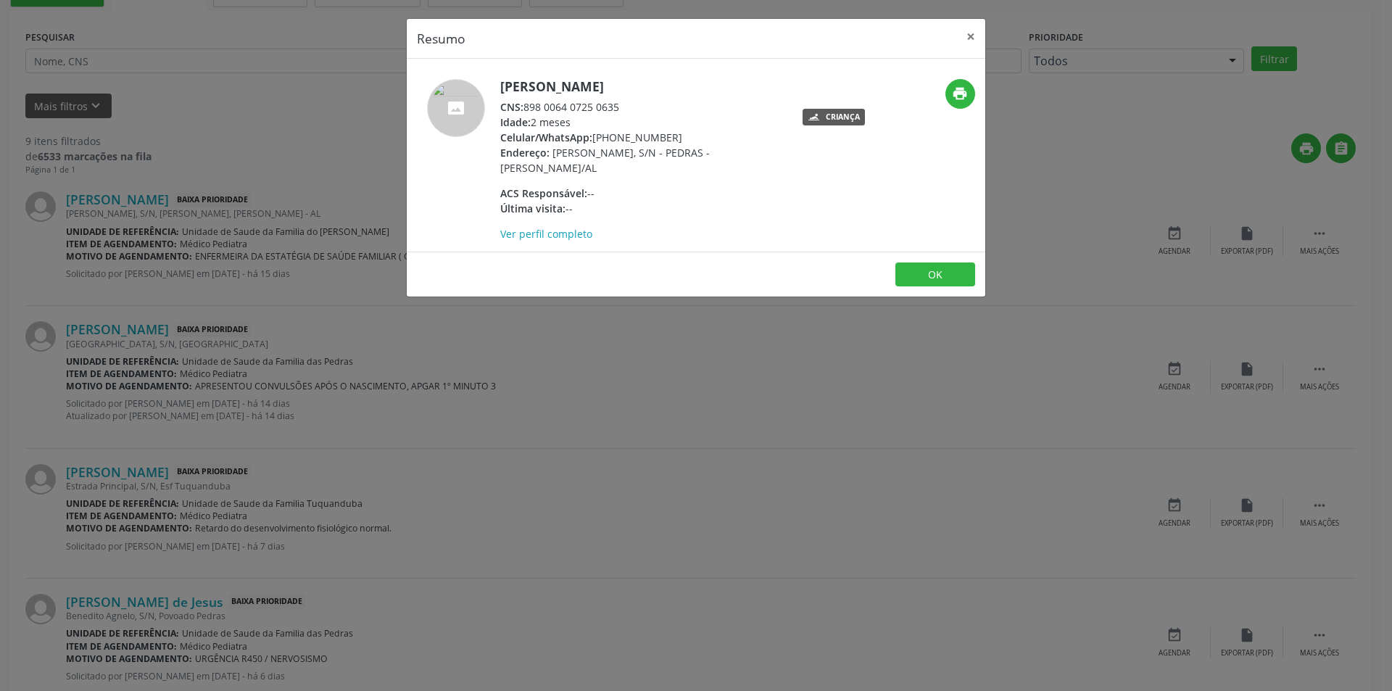
drag, startPoint x: 523, startPoint y: 105, endPoint x: 640, endPoint y: 107, distance: 116.7
click at [640, 107] on div "CNS: 898 0064 0725 0635" at bounding box center [641, 106] width 282 height 15
click at [607, 105] on div "CNS: 898 0064 0725 0635" at bounding box center [641, 106] width 282 height 15
drag, startPoint x: 527, startPoint y: 106, endPoint x: 626, endPoint y: 108, distance: 99.3
click at [626, 108] on div "CNS: 898 0064 0725 0635" at bounding box center [641, 106] width 282 height 15
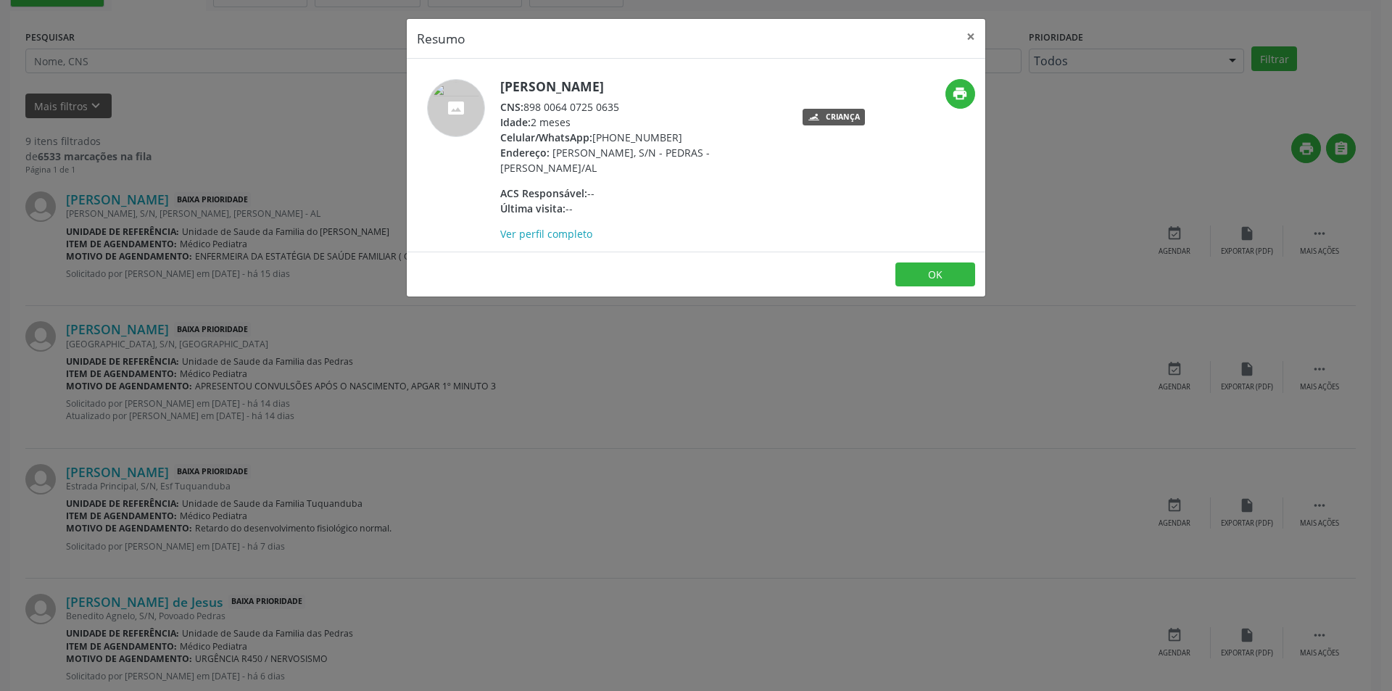
copy div "898 0064 0725 0635"
click at [928, 275] on button "OK" at bounding box center [935, 274] width 80 height 25
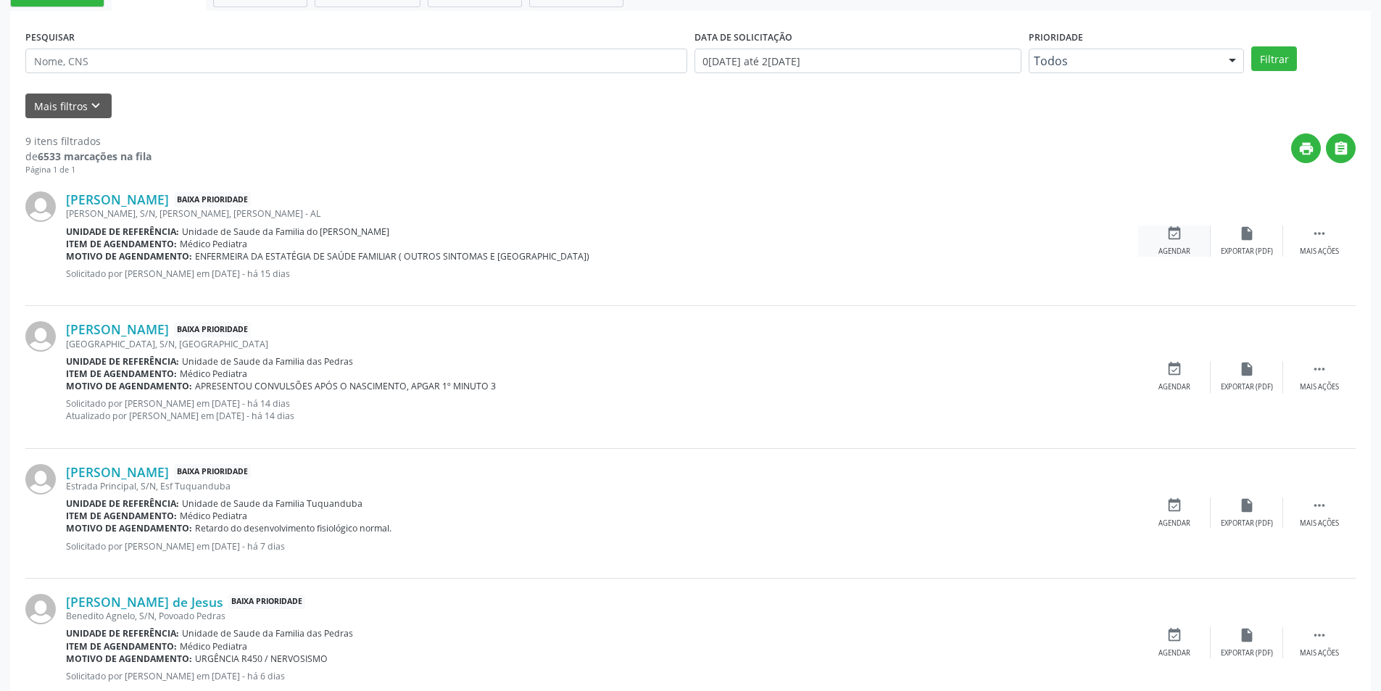
click at [1173, 236] on icon "event_available" at bounding box center [1174, 233] width 16 height 16
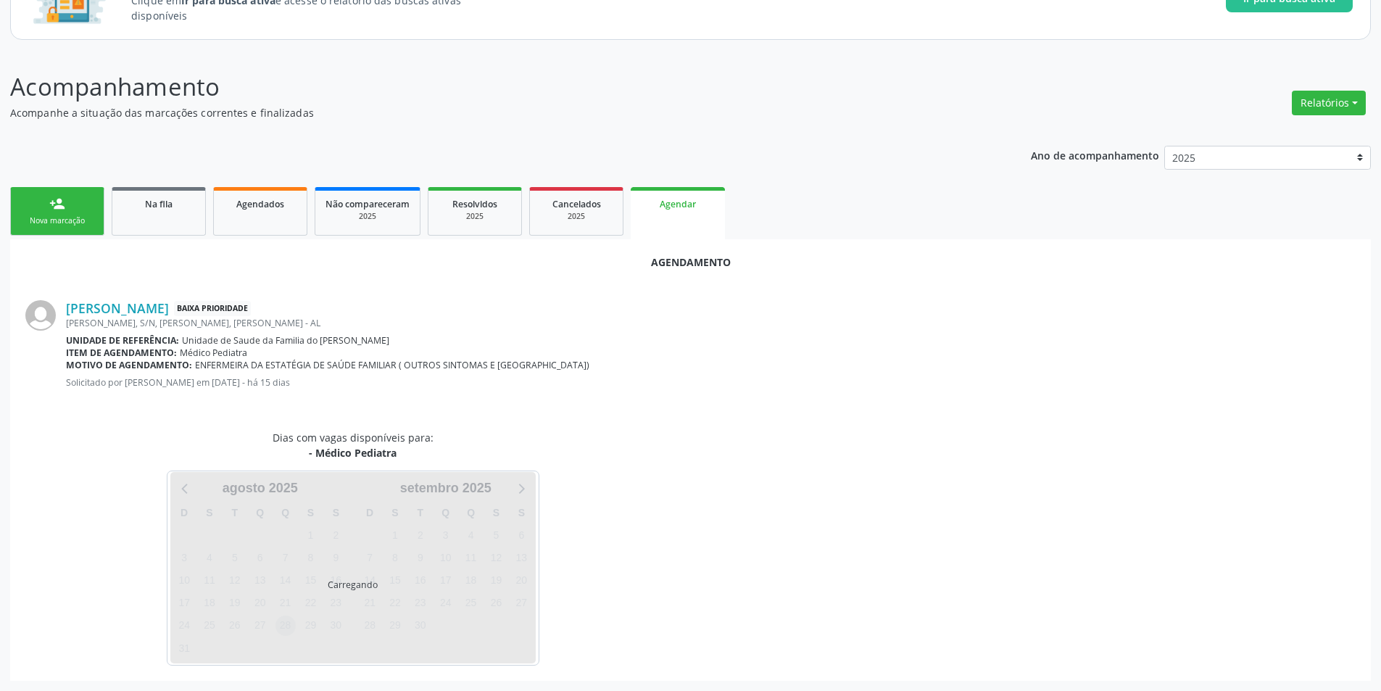
scroll to position [168, 0]
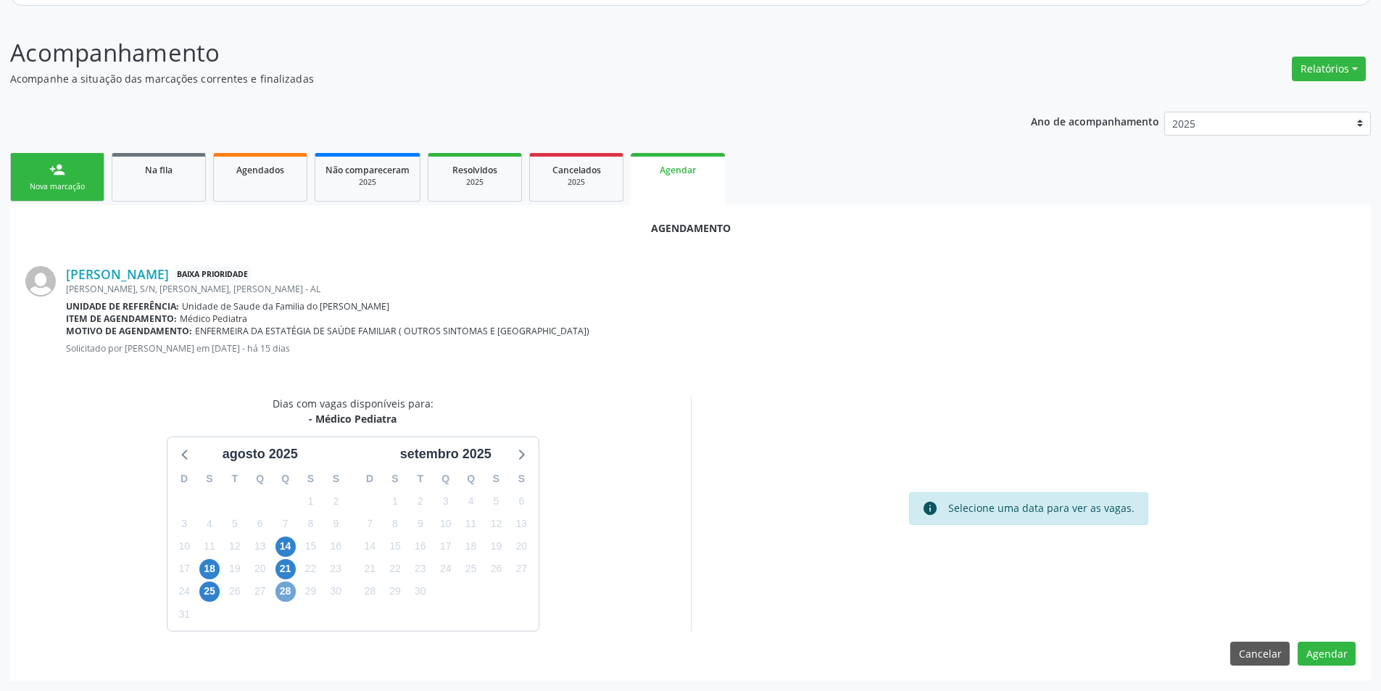
click at [285, 590] on span "28" at bounding box center [285, 591] width 20 height 20
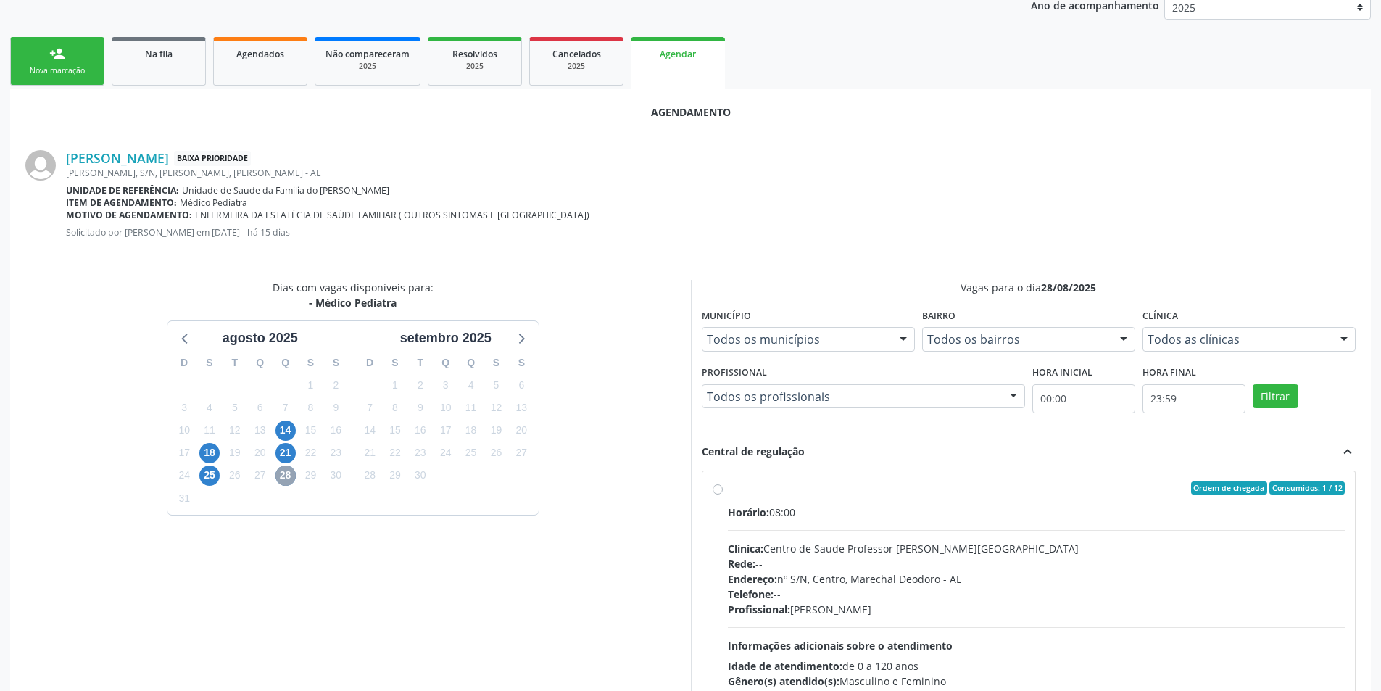
scroll to position [378, 0]
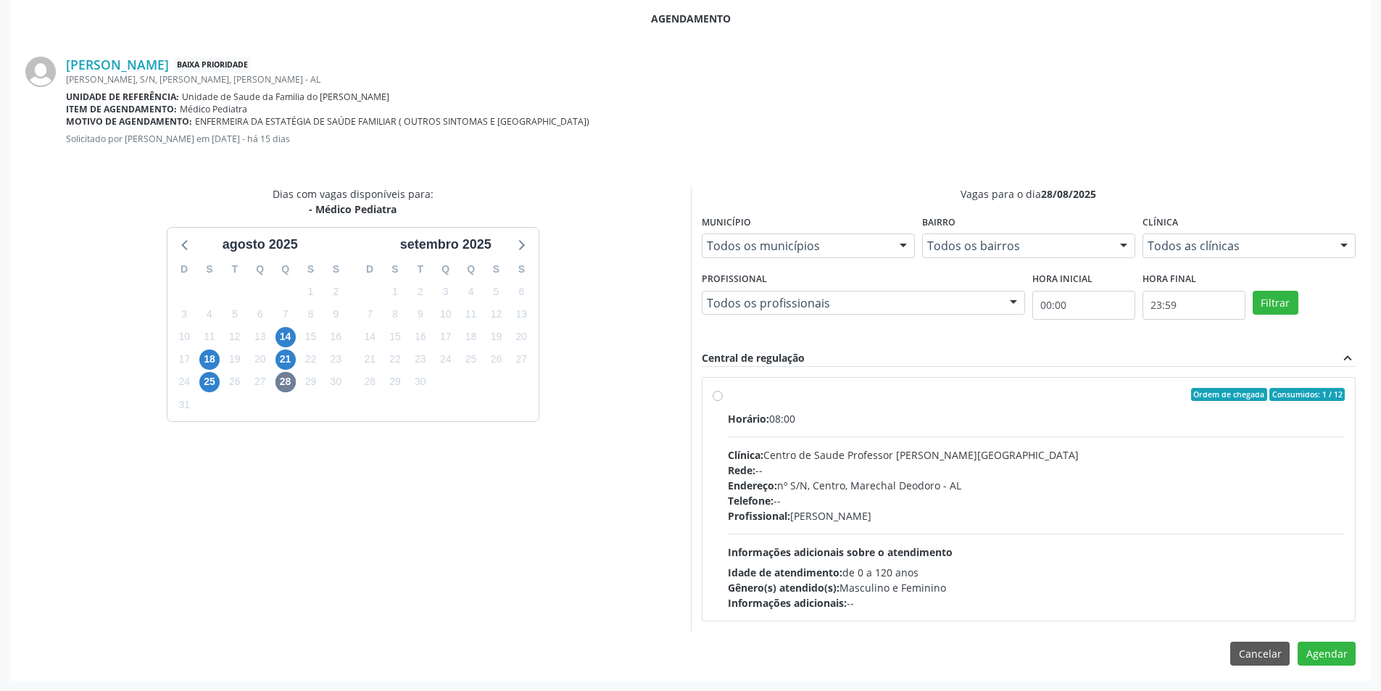
click at [728, 397] on label "Ordem de chegada Consumidos: 1 / 12 Horário: 08:00 Clínica: Centro de Saude Pro…" at bounding box center [1037, 499] width 618 height 223
click at [714, 397] on input "Ordem de chegada Consumidos: 1 / 12 Horário: 08:00 Clínica: Centro de Saude Pro…" at bounding box center [717, 394] width 10 height 13
radio input "true"
click at [1334, 683] on button "Agendar" at bounding box center [1326, 679] width 58 height 25
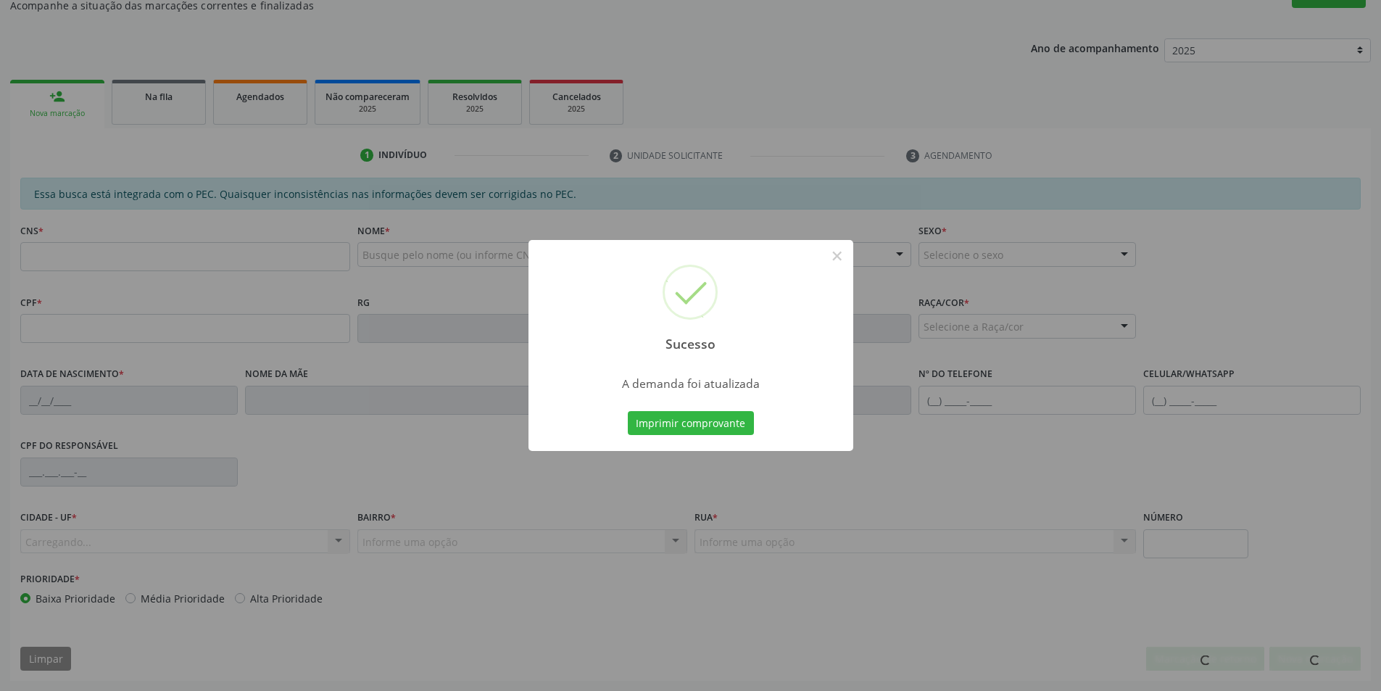
scroll to position [241, 0]
click at [839, 254] on button "×" at bounding box center [837, 256] width 25 height 25
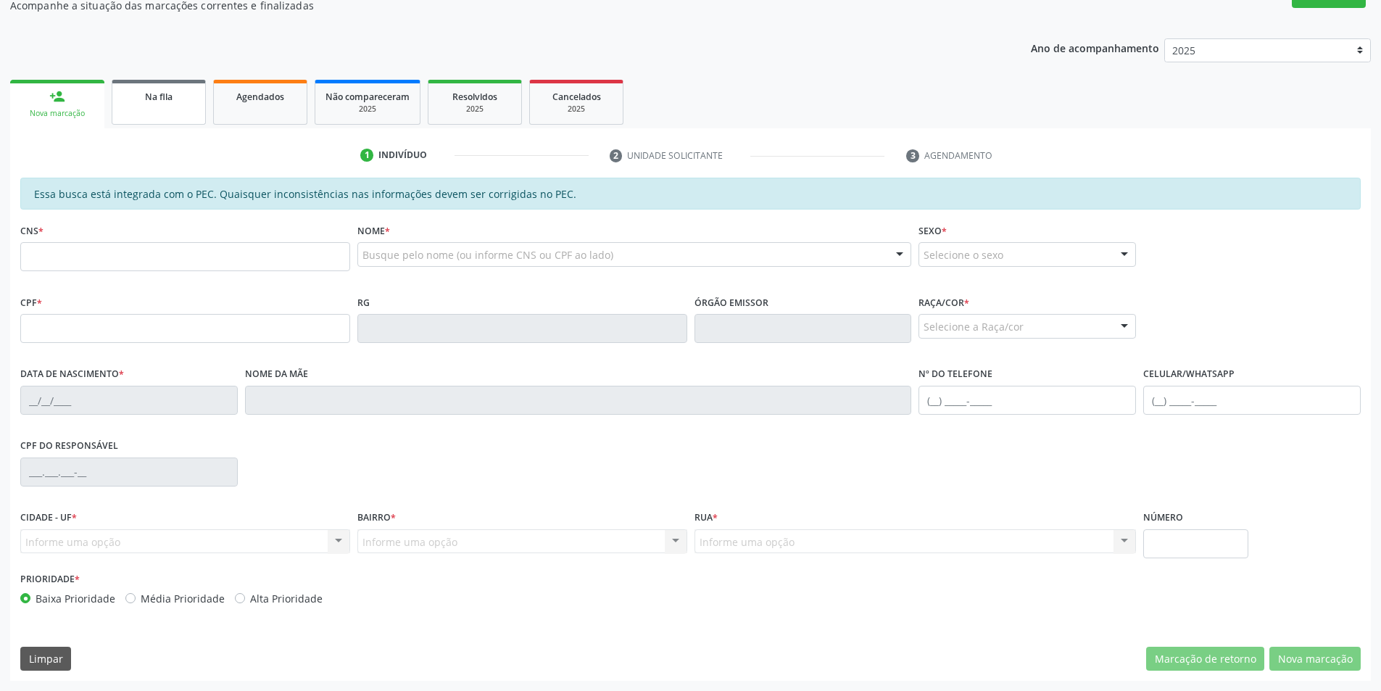
click at [144, 98] on div "Na fila" at bounding box center [158, 95] width 72 height 15
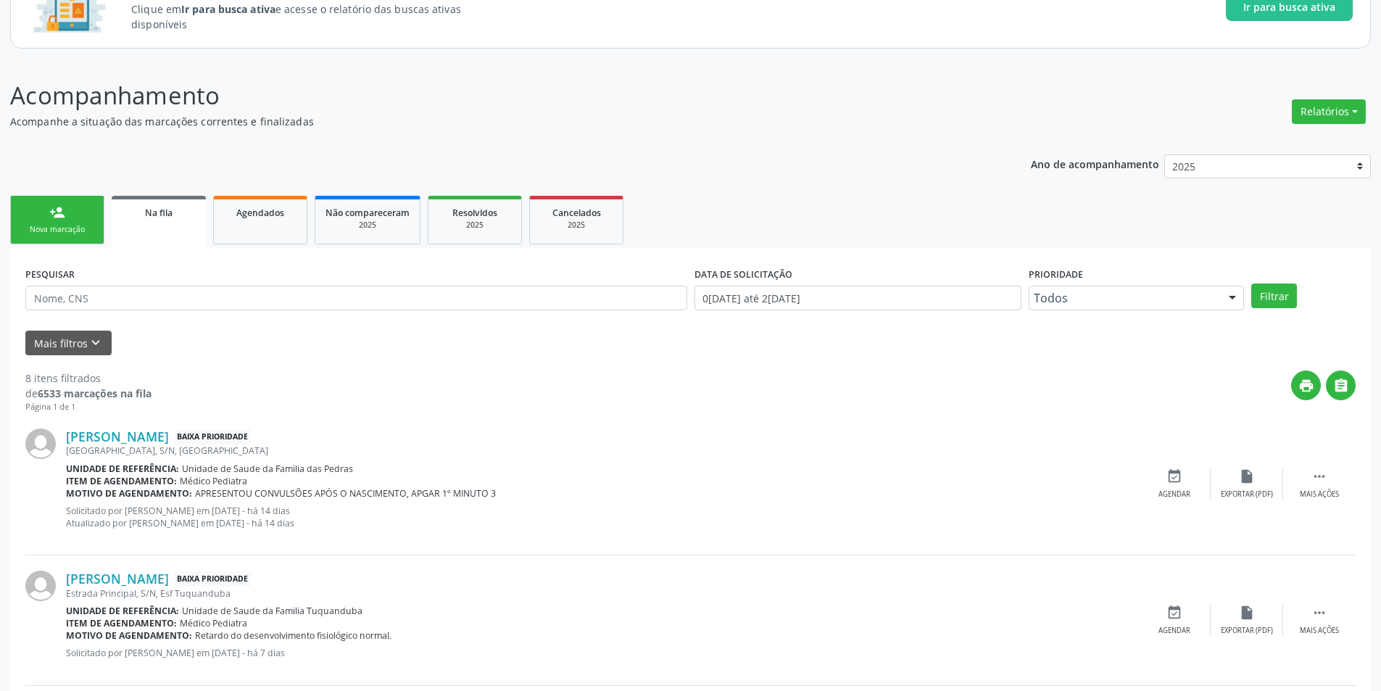
scroll to position [362, 0]
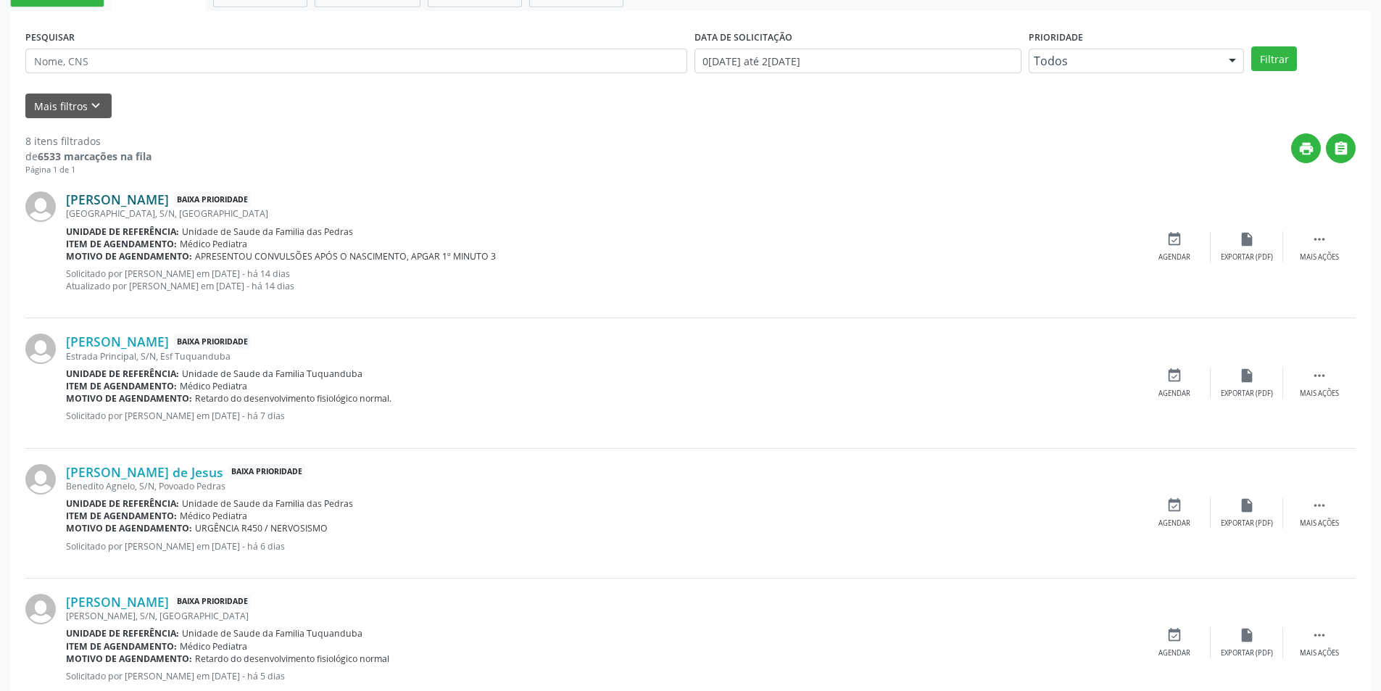
click at [156, 201] on link "[PERSON_NAME]" at bounding box center [117, 199] width 103 height 16
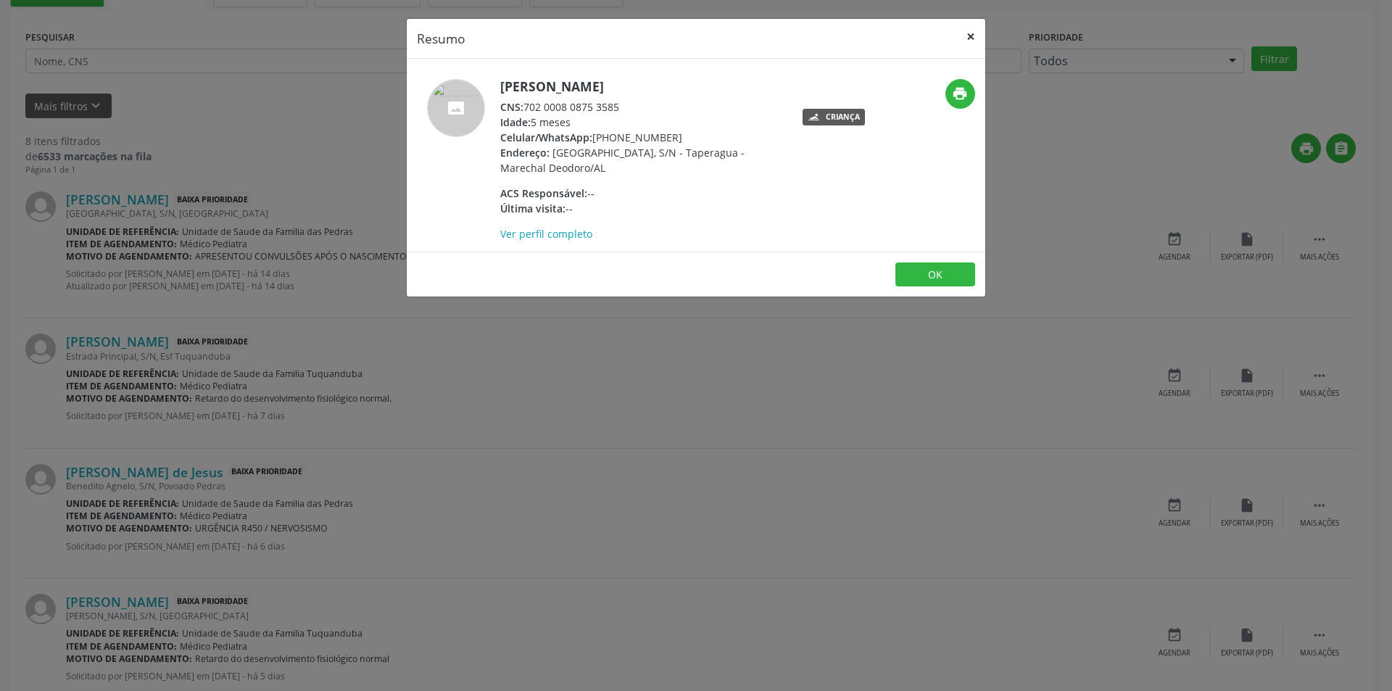
click at [976, 38] on button "×" at bounding box center [970, 37] width 29 height 36
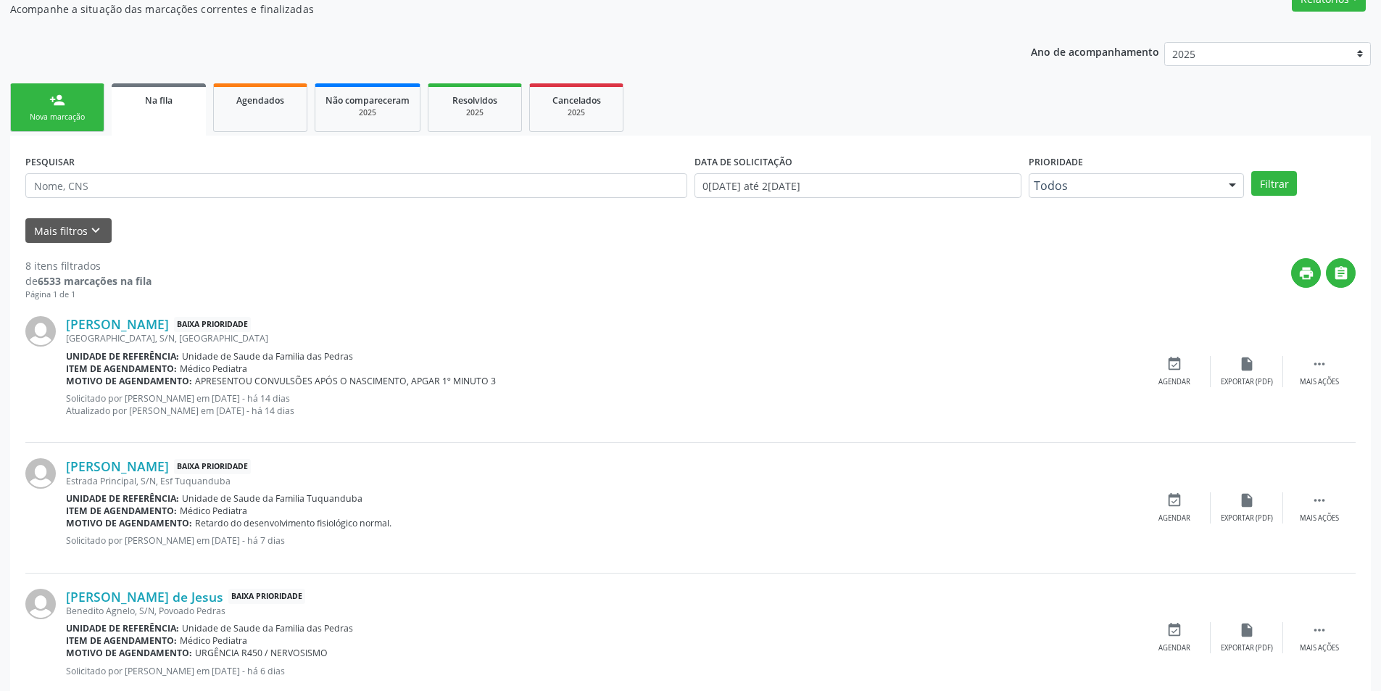
scroll to position [199, 0]
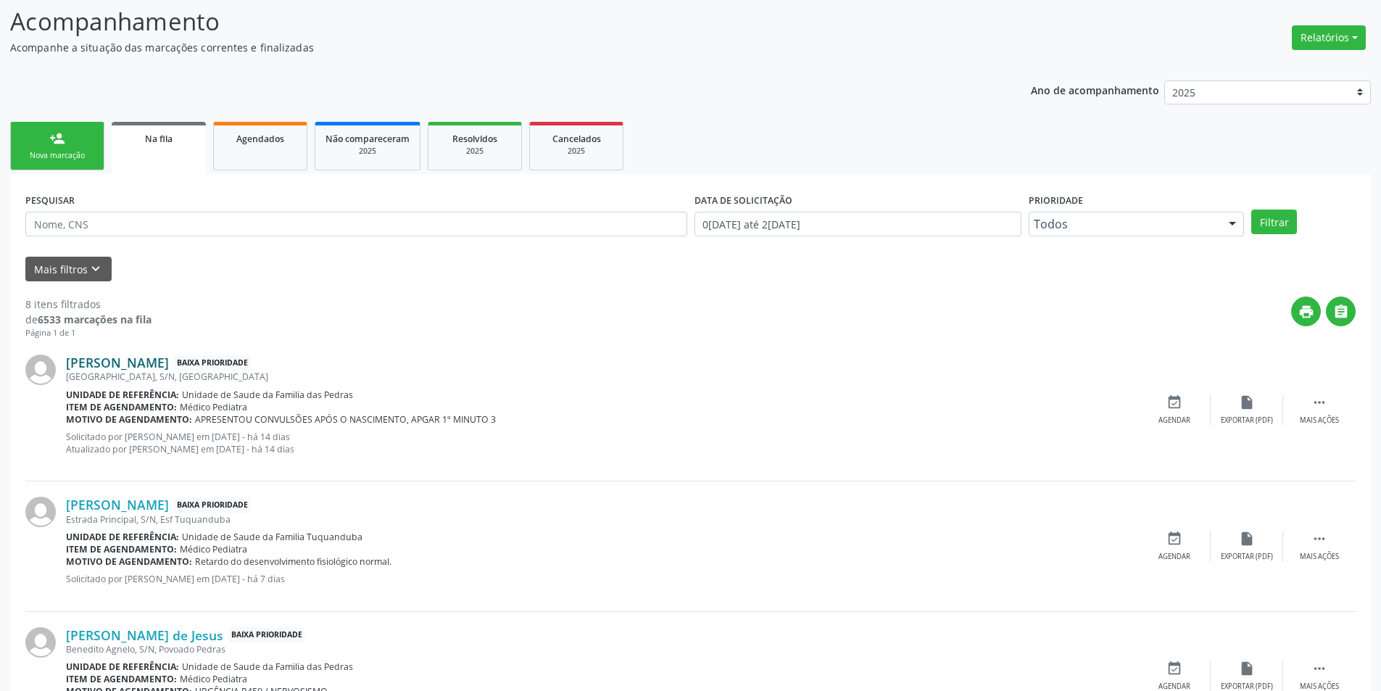
click at [169, 365] on link "[PERSON_NAME]" at bounding box center [117, 362] width 103 height 16
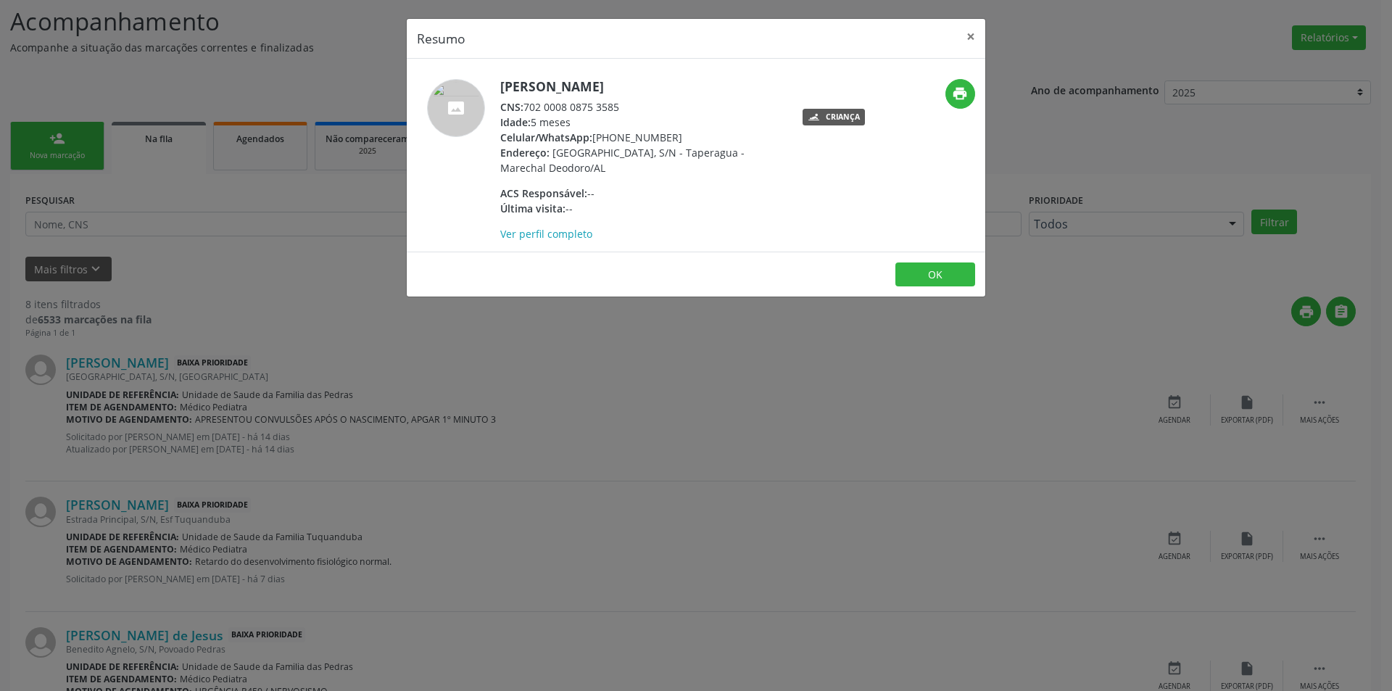
drag, startPoint x: 525, startPoint y: 107, endPoint x: 626, endPoint y: 101, distance: 101.6
click at [626, 101] on div "CNS: 702 0008 0875 3585" at bounding box center [641, 106] width 282 height 15
copy div "702 0008 0875 3585"
click at [941, 277] on button "OK" at bounding box center [935, 274] width 80 height 25
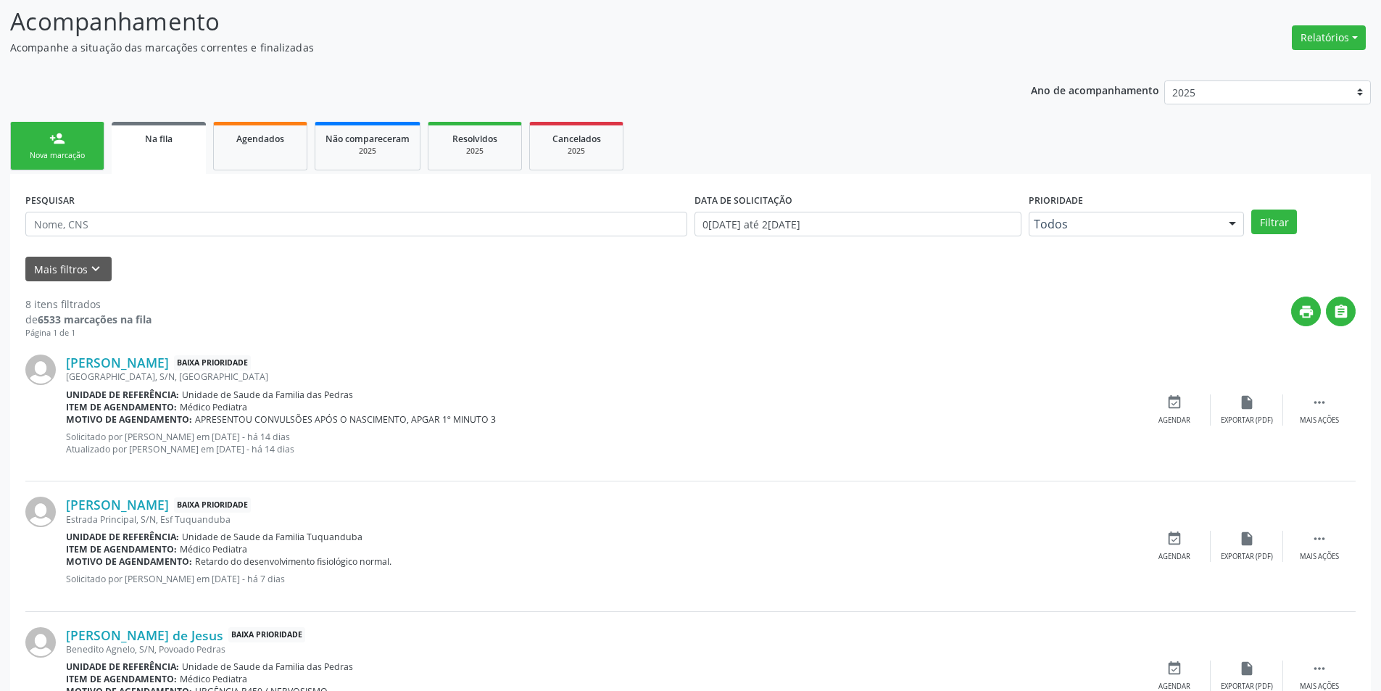
scroll to position [344, 0]
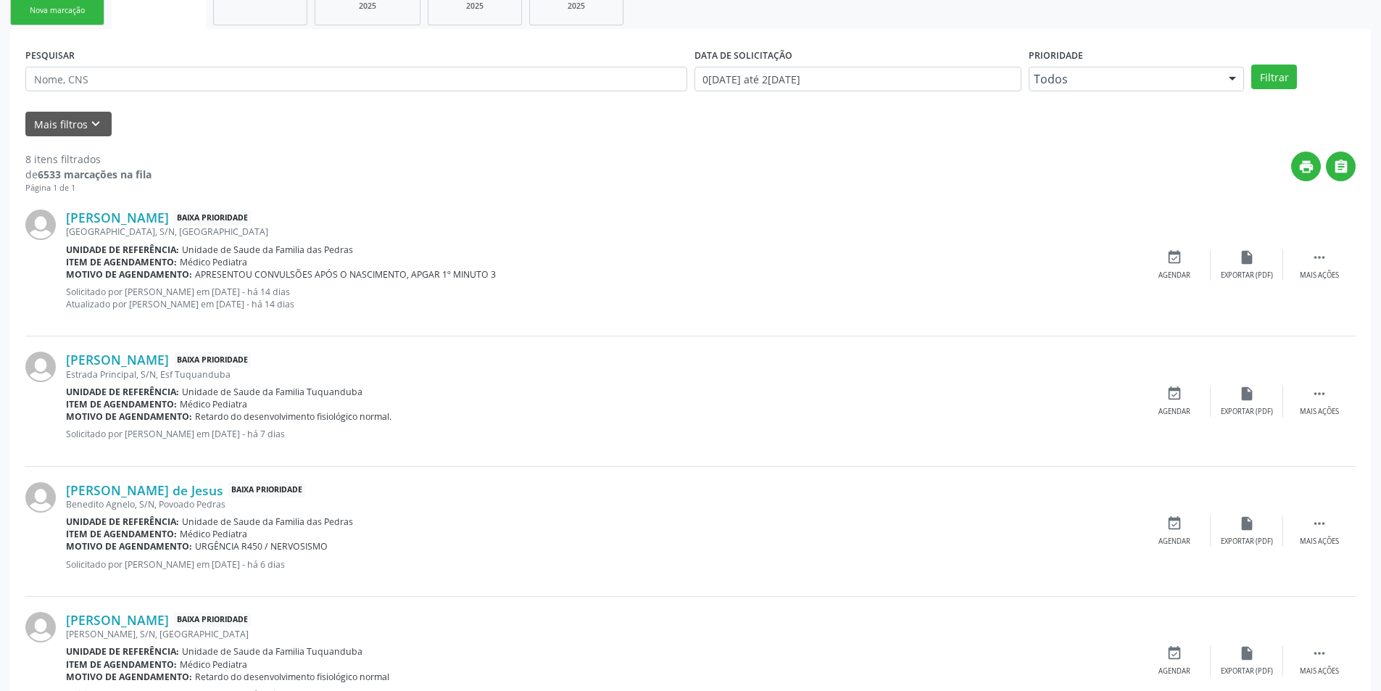
click at [1179, 248] on div "[PERSON_NAME] Baixa Prioridade [GEOGRAPHIC_DATA], S/N, [GEOGRAPHIC_DATA] Unidad…" at bounding box center [690, 265] width 1330 height 142
click at [1174, 259] on icon "event_available" at bounding box center [1174, 257] width 16 height 16
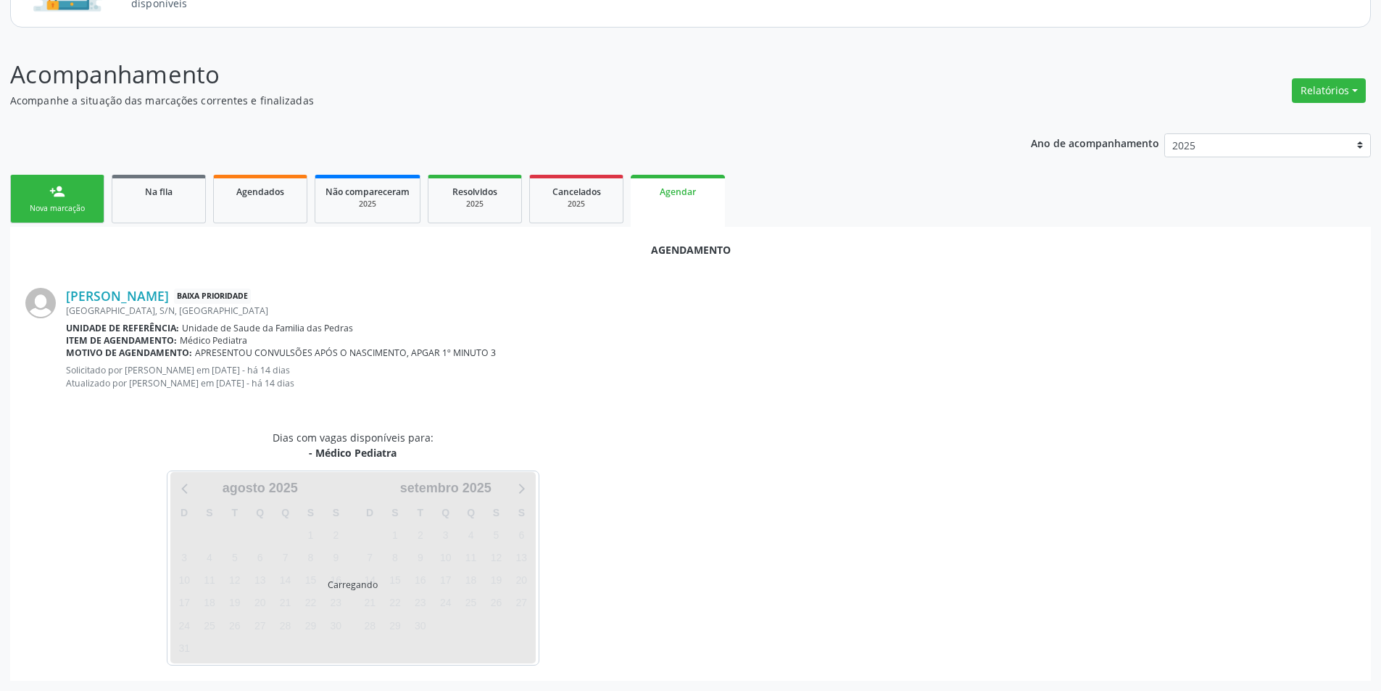
scroll to position [180, 0]
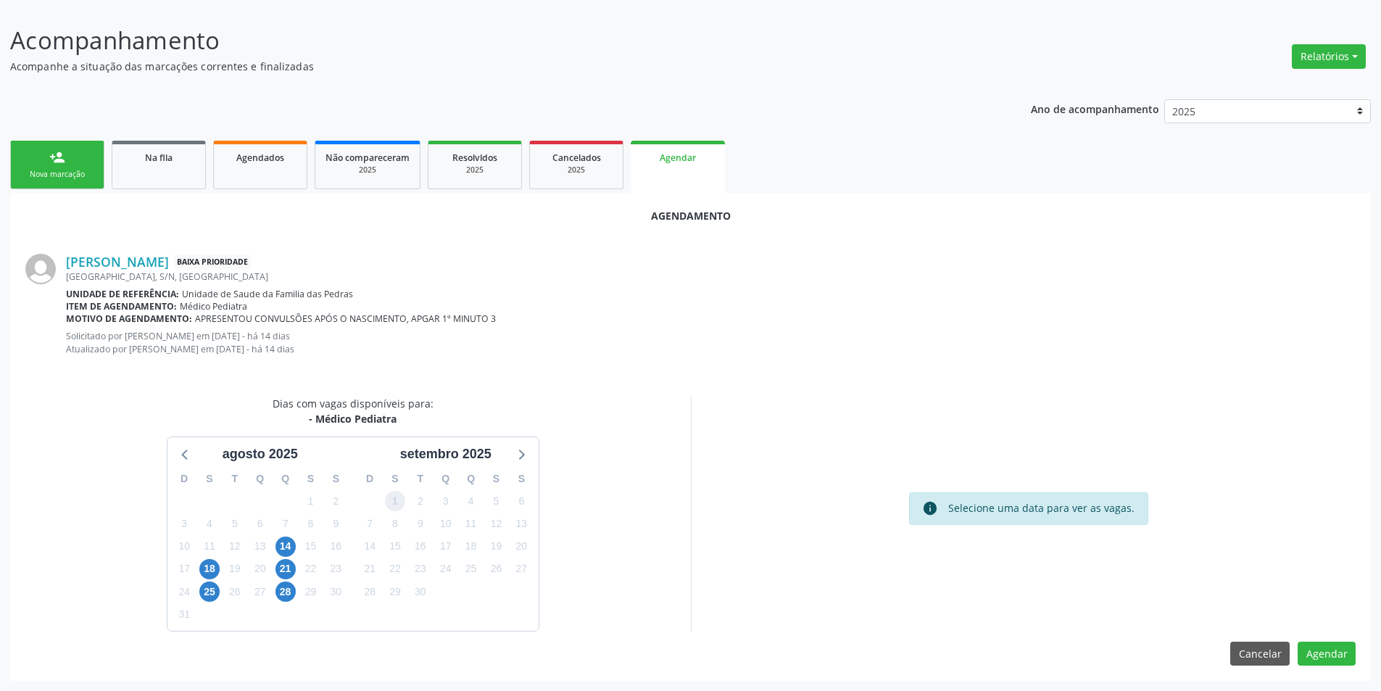
click at [394, 494] on span "1" at bounding box center [395, 501] width 20 height 20
click at [291, 594] on span "28" at bounding box center [285, 591] width 20 height 20
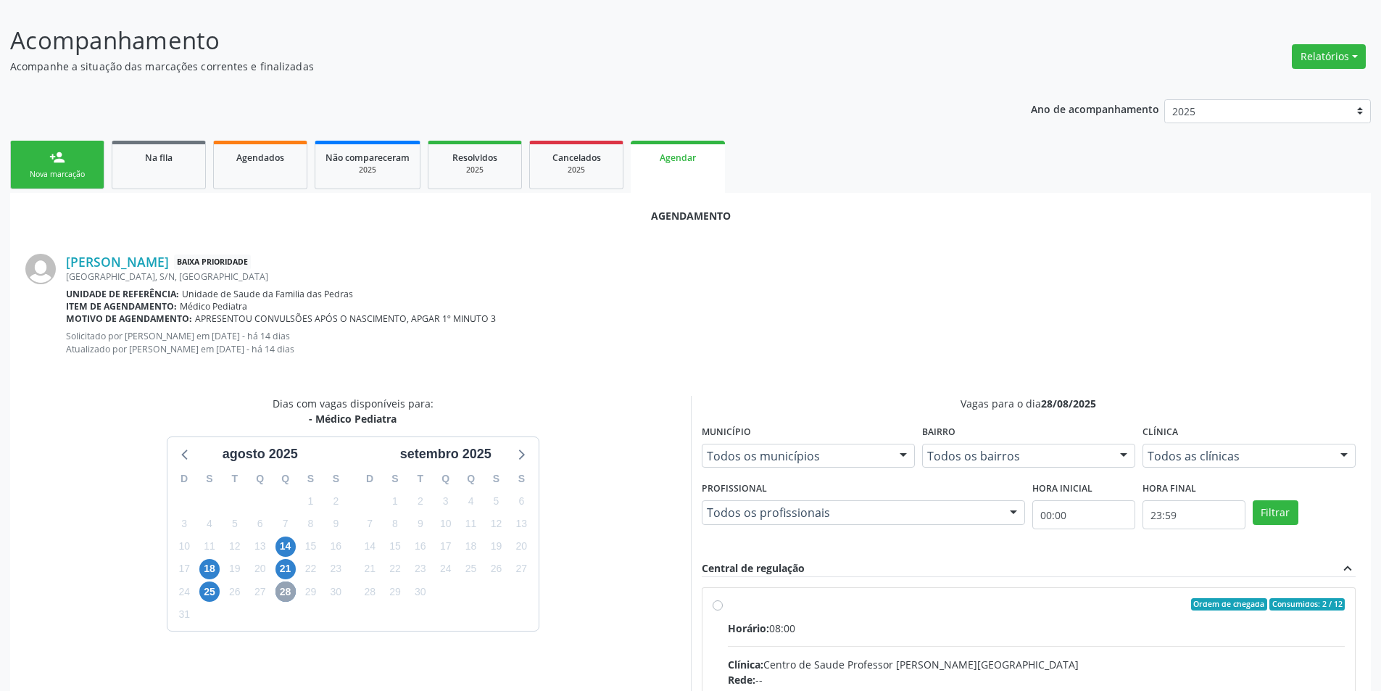
scroll to position [391, 0]
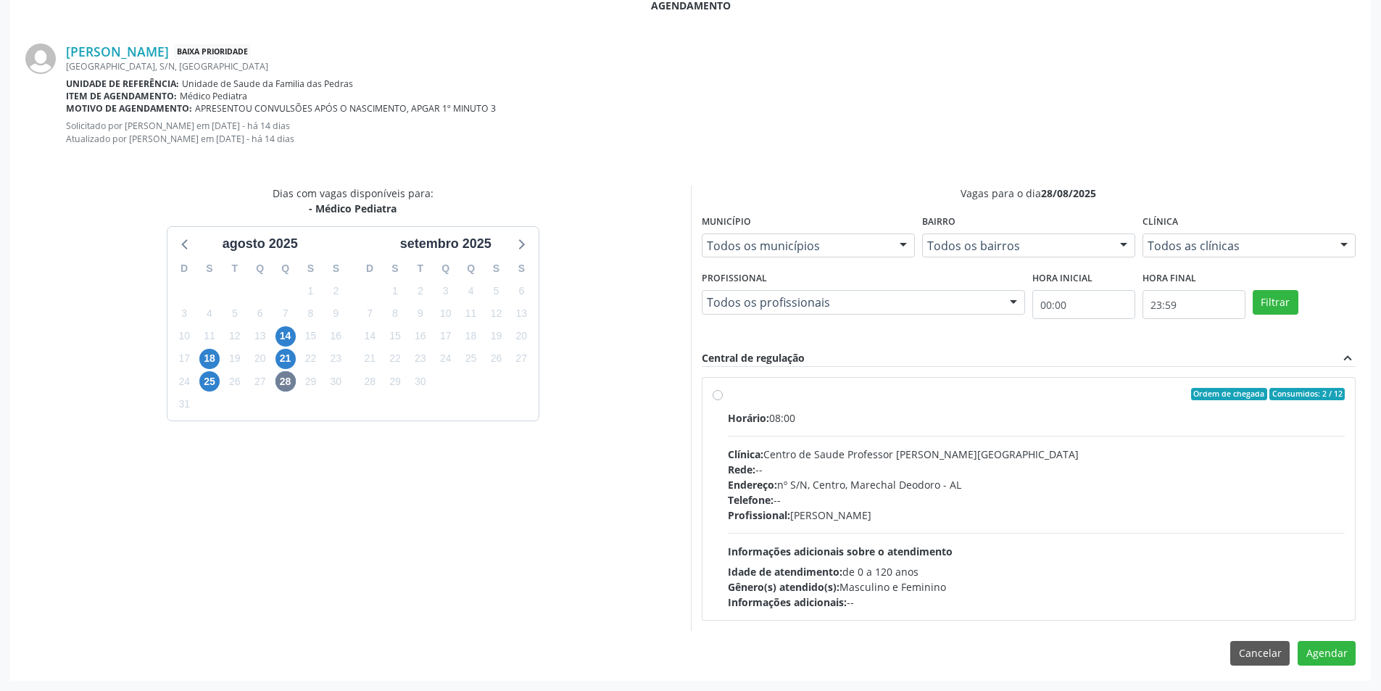
click at [728, 394] on label "Ordem de chegada Consumidos: 2 / 12 Horário: 08:00 Clínica: Centro de Saude Pro…" at bounding box center [1037, 499] width 618 height 223
click at [716, 394] on input "Ordem de chegada Consumidos: 2 / 12 Horário: 08:00 Clínica: Centro de Saude Pro…" at bounding box center [717, 394] width 10 height 13
radio input "true"
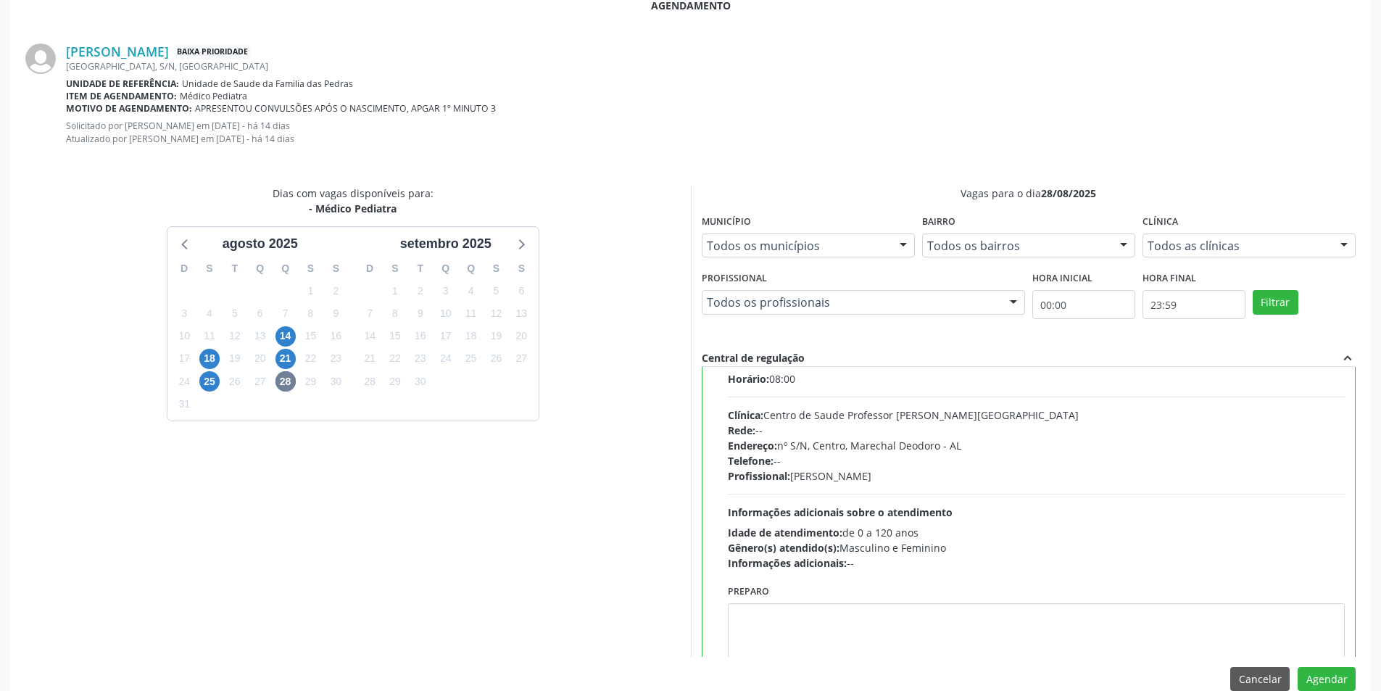
scroll to position [72, 0]
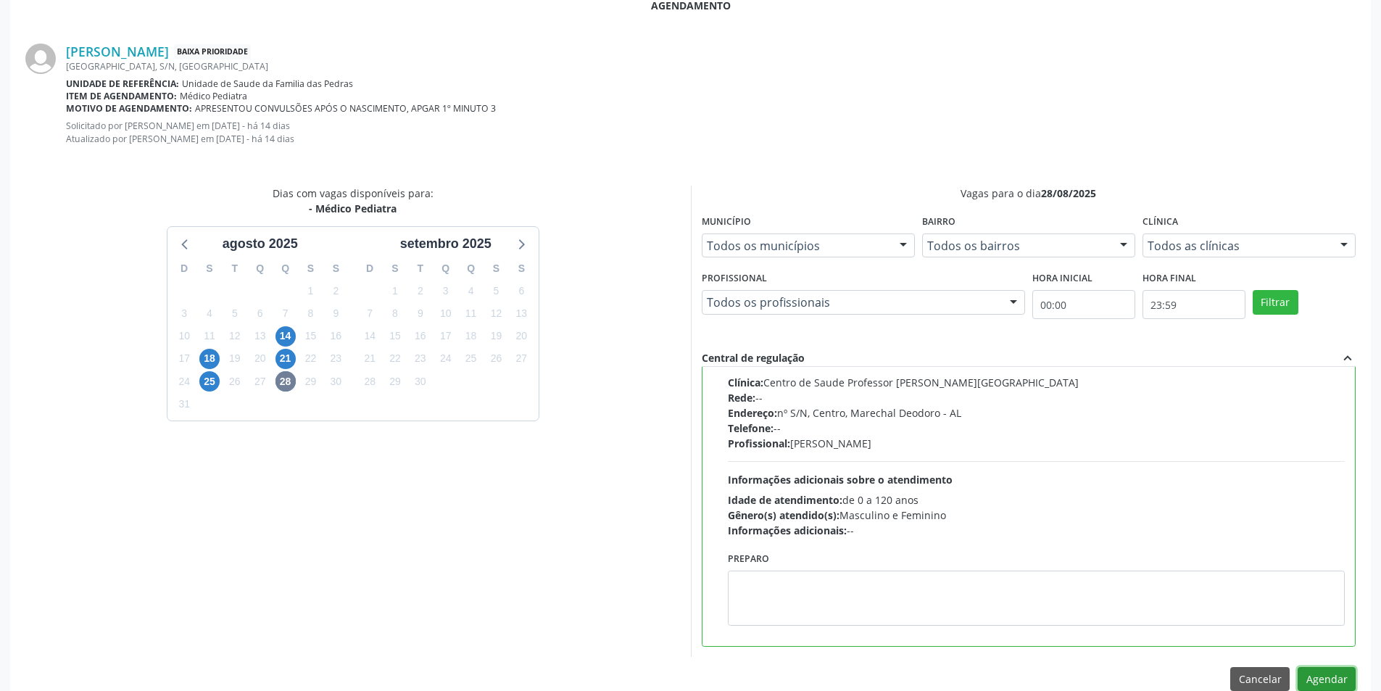
click at [1329, 673] on button "Agendar" at bounding box center [1326, 679] width 58 height 25
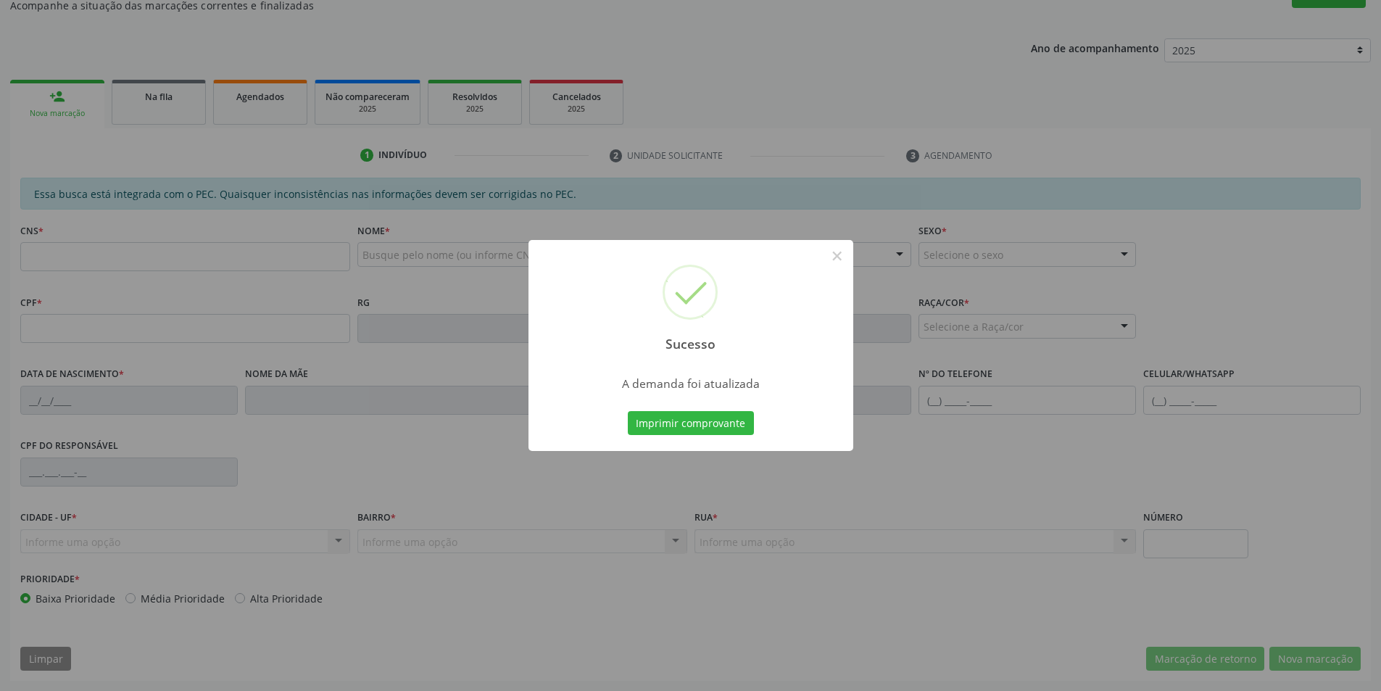
scroll to position [241, 0]
click at [840, 254] on button "×" at bounding box center [837, 256] width 25 height 25
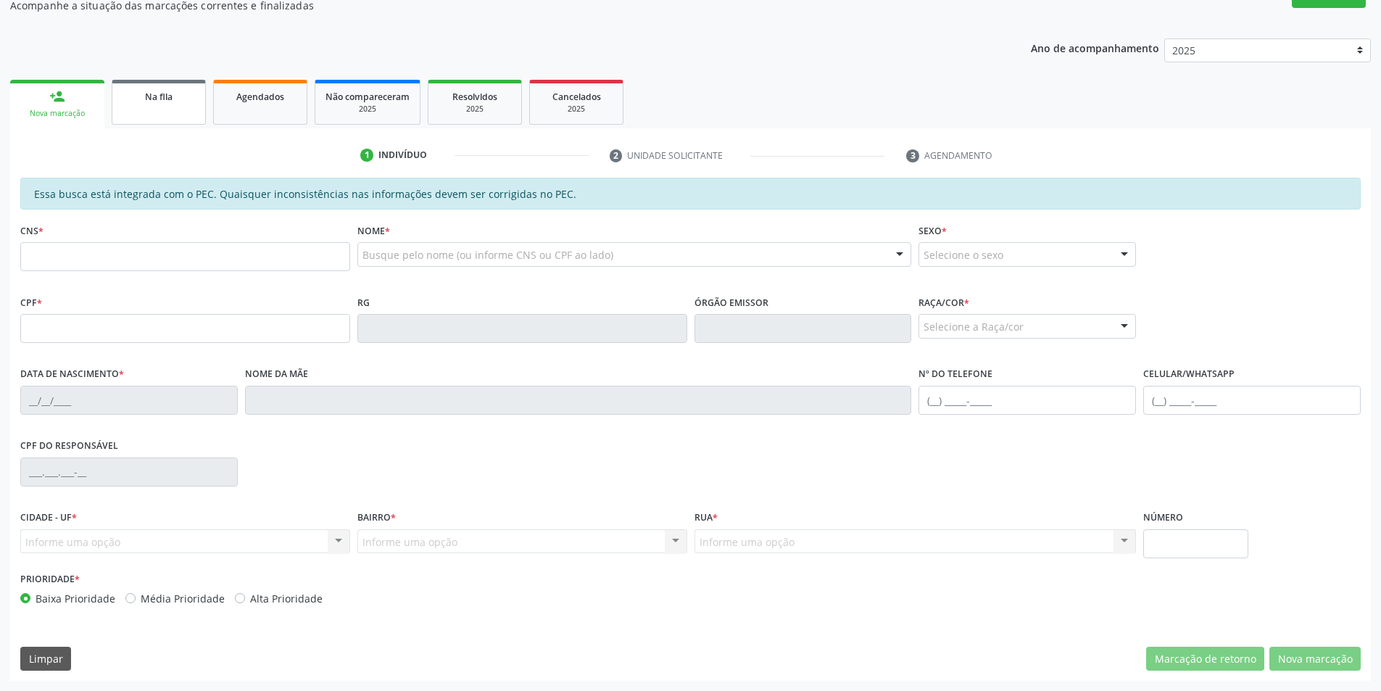
click at [132, 98] on div "Na fila" at bounding box center [158, 95] width 72 height 15
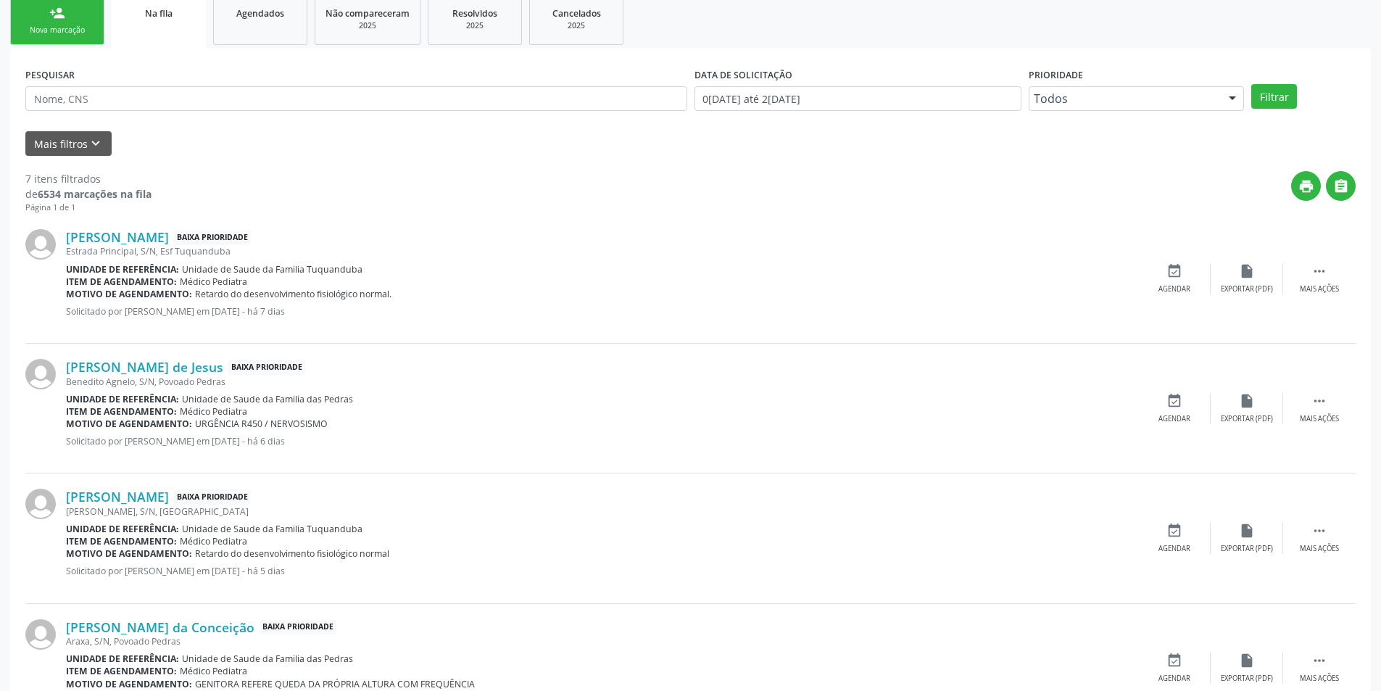
scroll to position [362, 0]
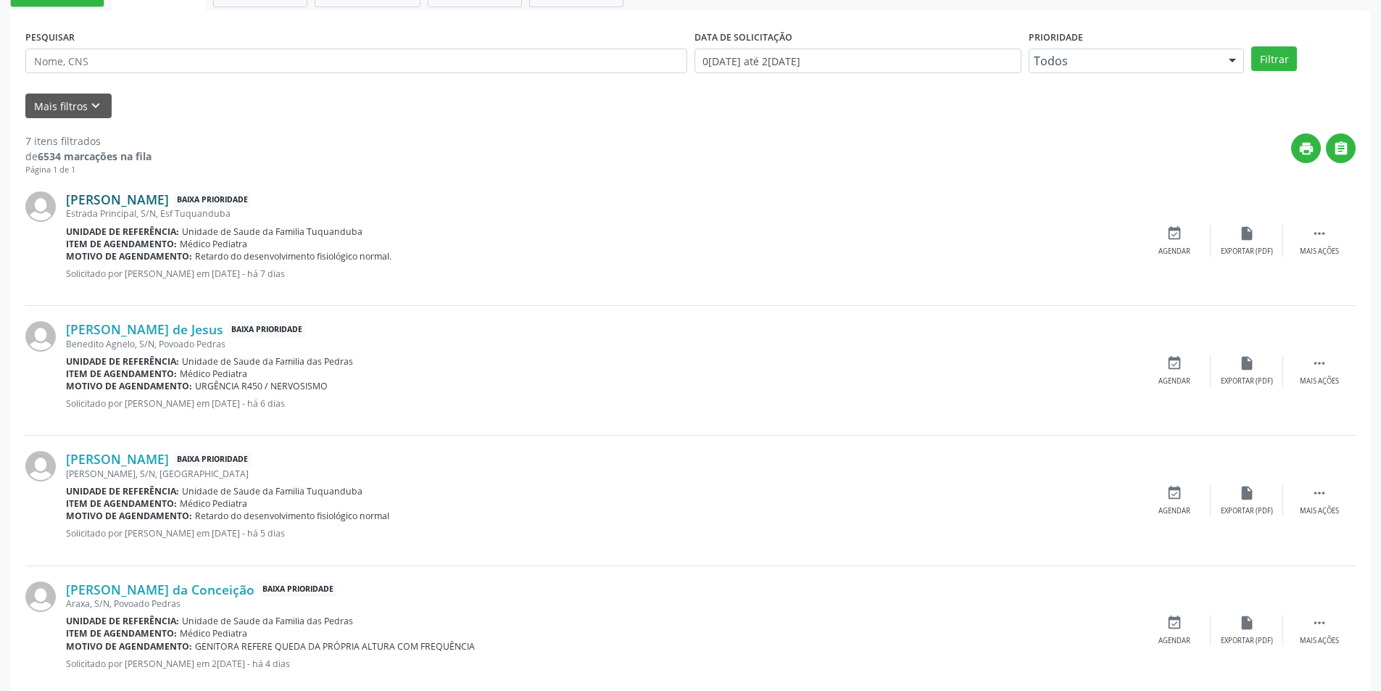
click at [146, 201] on link "[PERSON_NAME]" at bounding box center [117, 199] width 103 height 16
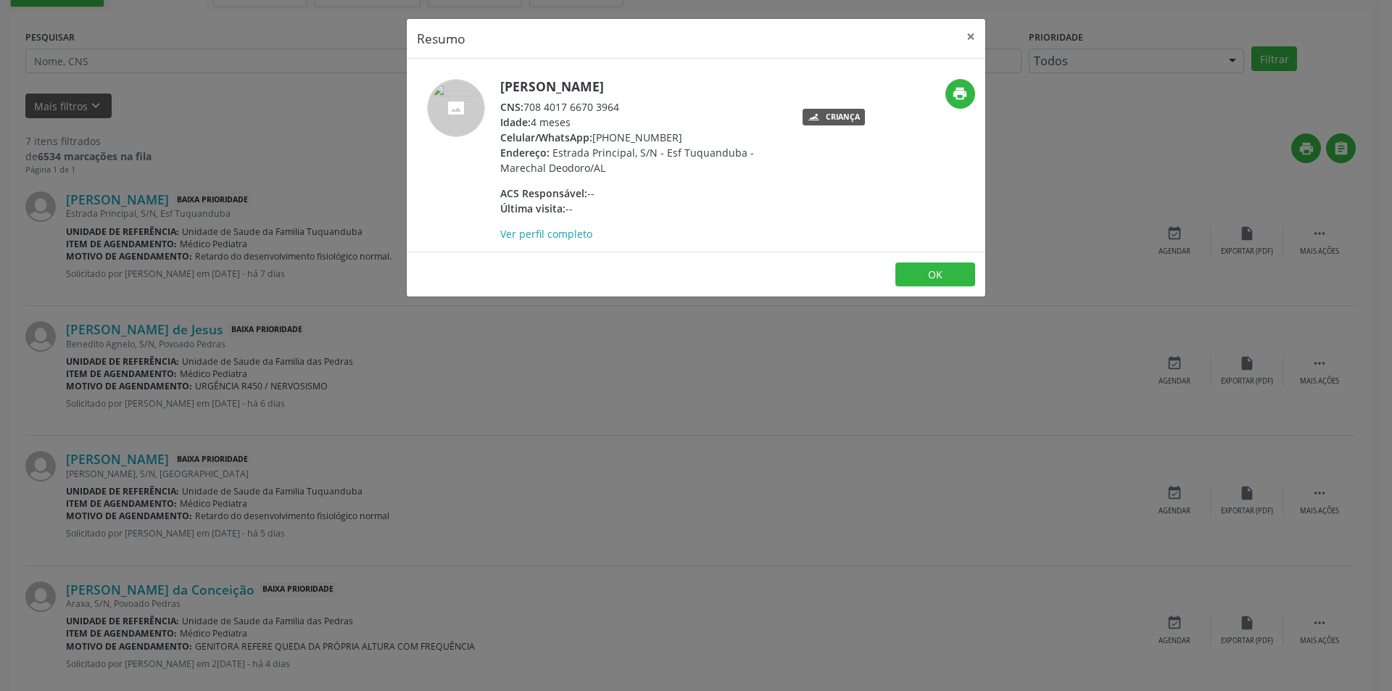
drag, startPoint x: 528, startPoint y: 105, endPoint x: 625, endPoint y: 104, distance: 97.1
click at [625, 104] on div "CNS: 708 4017 6670 3964" at bounding box center [641, 106] width 282 height 15
copy div "708 4017 6670 3964"
click at [942, 269] on button "OK" at bounding box center [935, 274] width 80 height 25
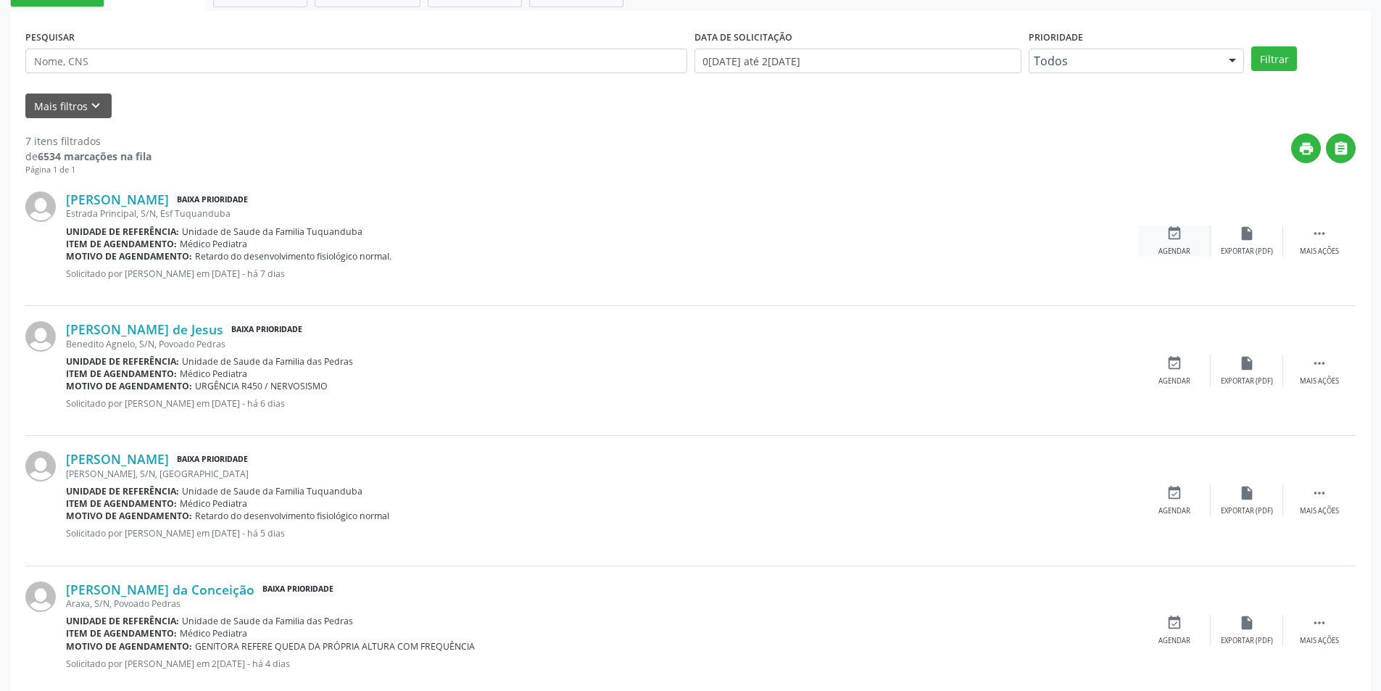
click at [1179, 241] on icon "event_available" at bounding box center [1174, 233] width 16 height 16
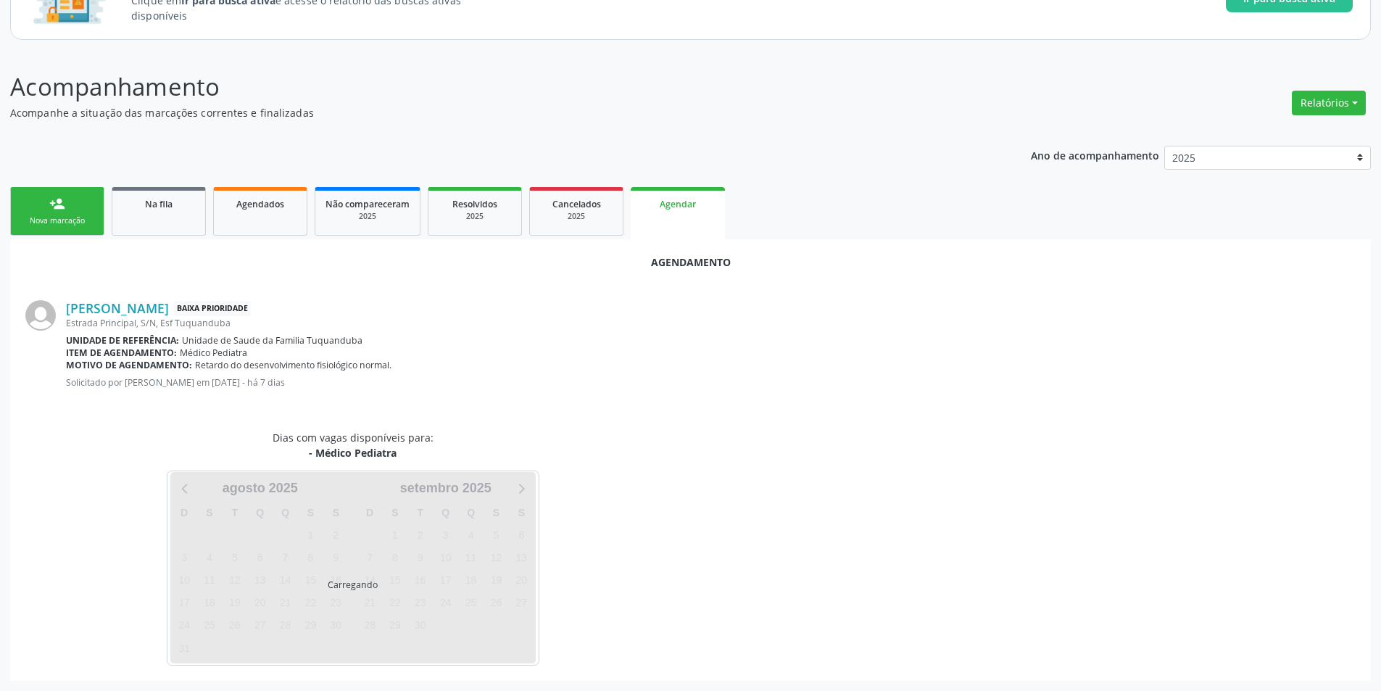
scroll to position [168, 0]
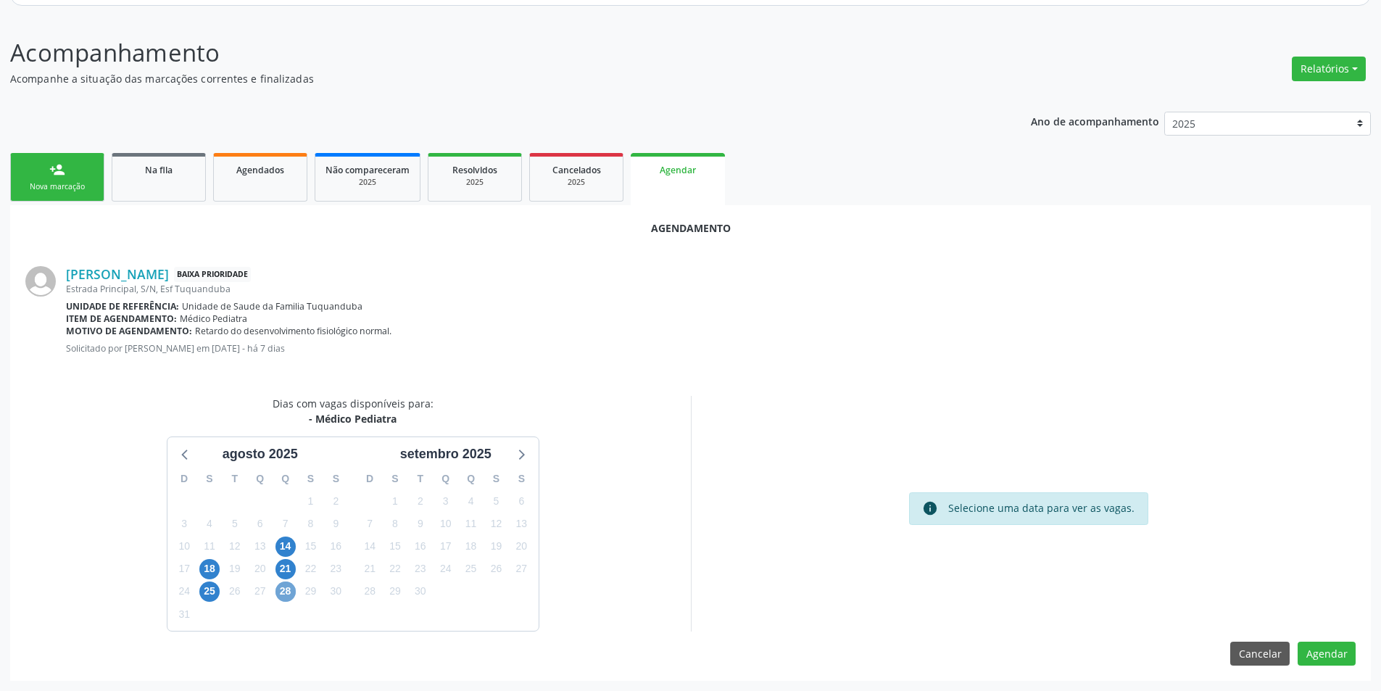
click at [285, 595] on span "28" at bounding box center [285, 591] width 20 height 20
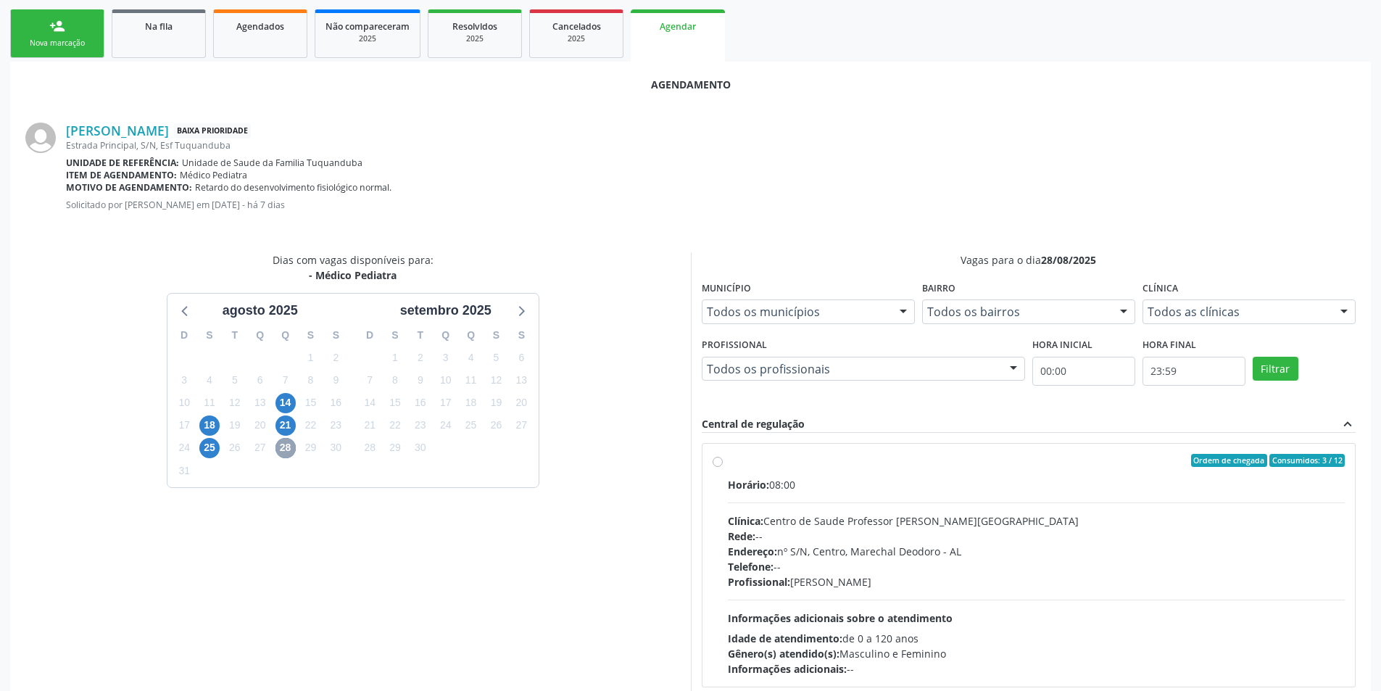
scroll to position [313, 0]
click at [728, 460] on label "Ordem de chegada Consumidos: 3 / 12 Horário: 08:00 Clínica: Centro de Saude Pro…" at bounding box center [1037, 563] width 618 height 223
click at [713, 460] on input "Ordem de chegada Consumidos: 3 / 12 Horário: 08:00 Clínica: Centro de Saude Pro…" at bounding box center [717, 458] width 10 height 13
radio input "true"
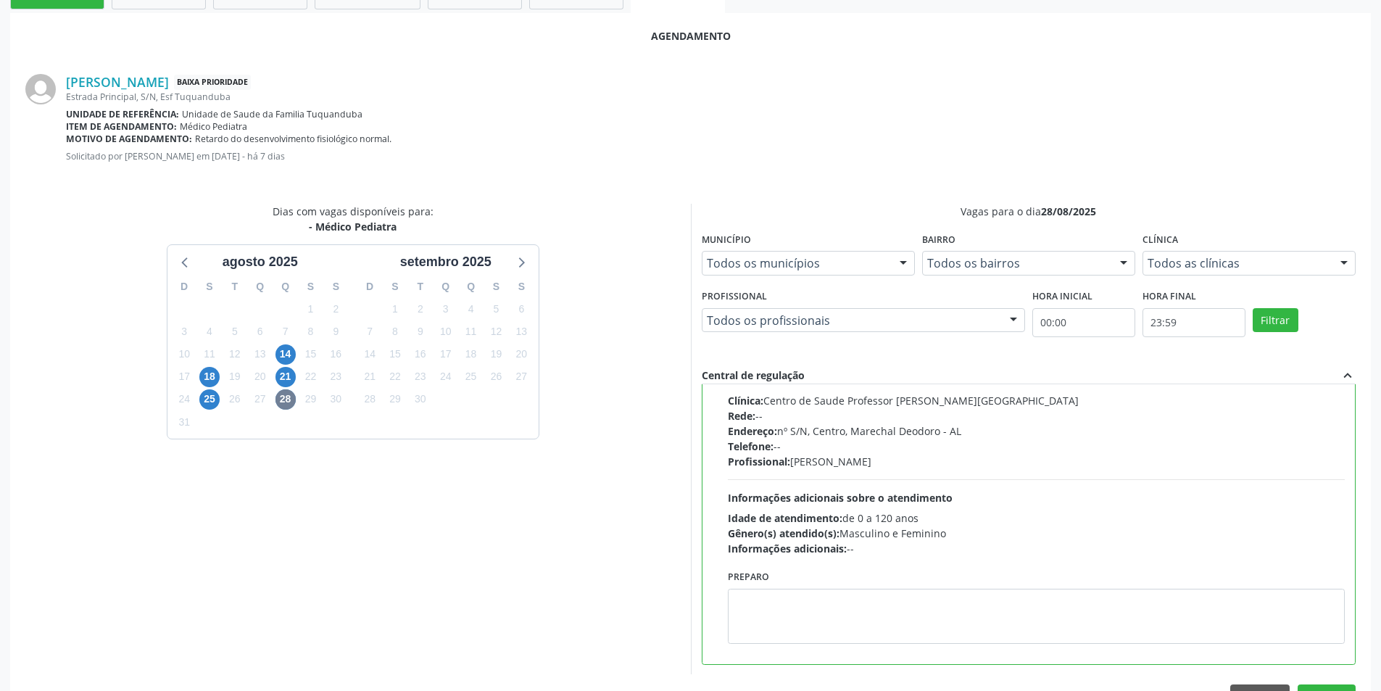
scroll to position [386, 0]
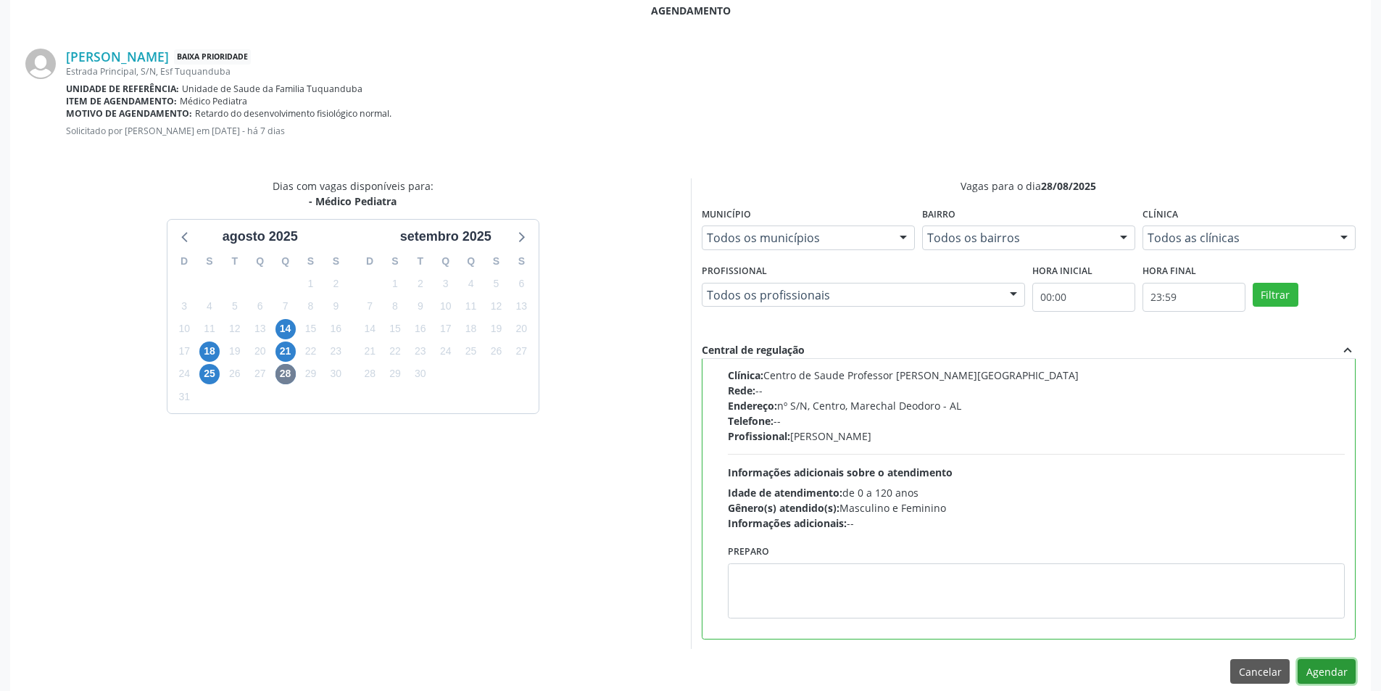
click at [1331, 669] on button "Agendar" at bounding box center [1326, 671] width 58 height 25
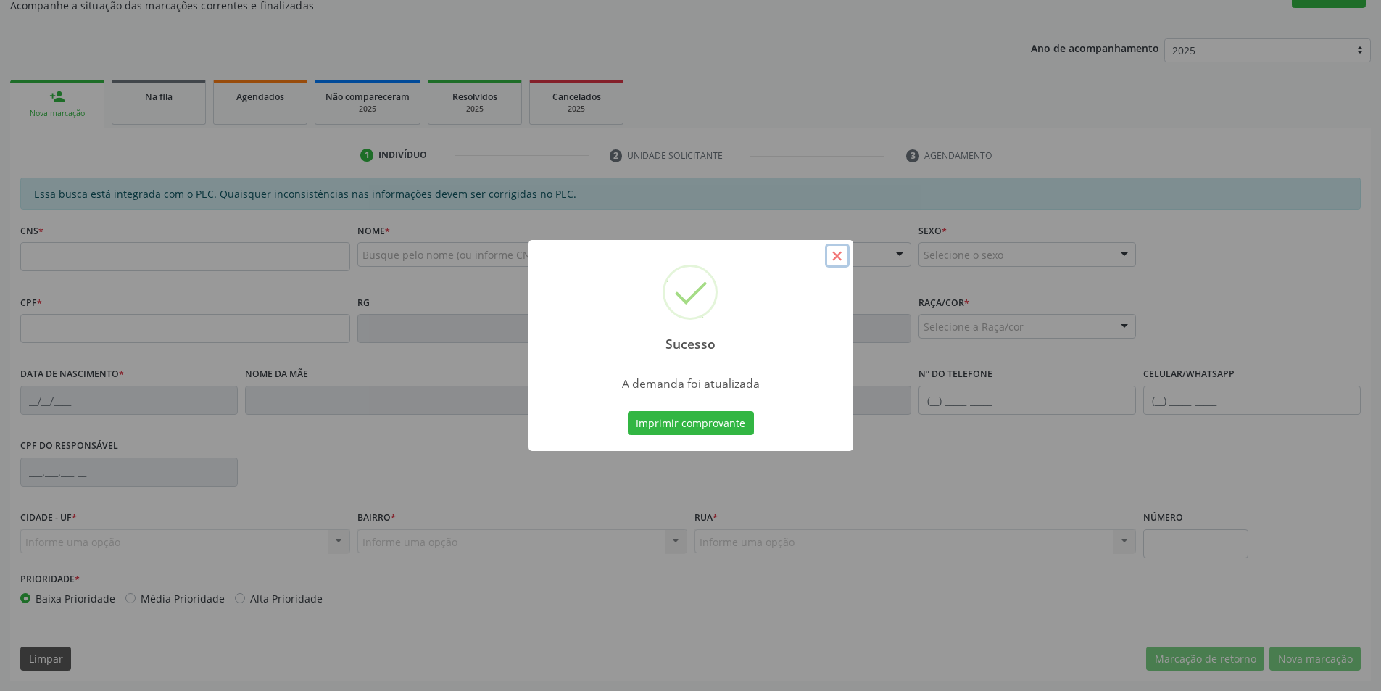
click at [835, 258] on button "×" at bounding box center [837, 256] width 25 height 25
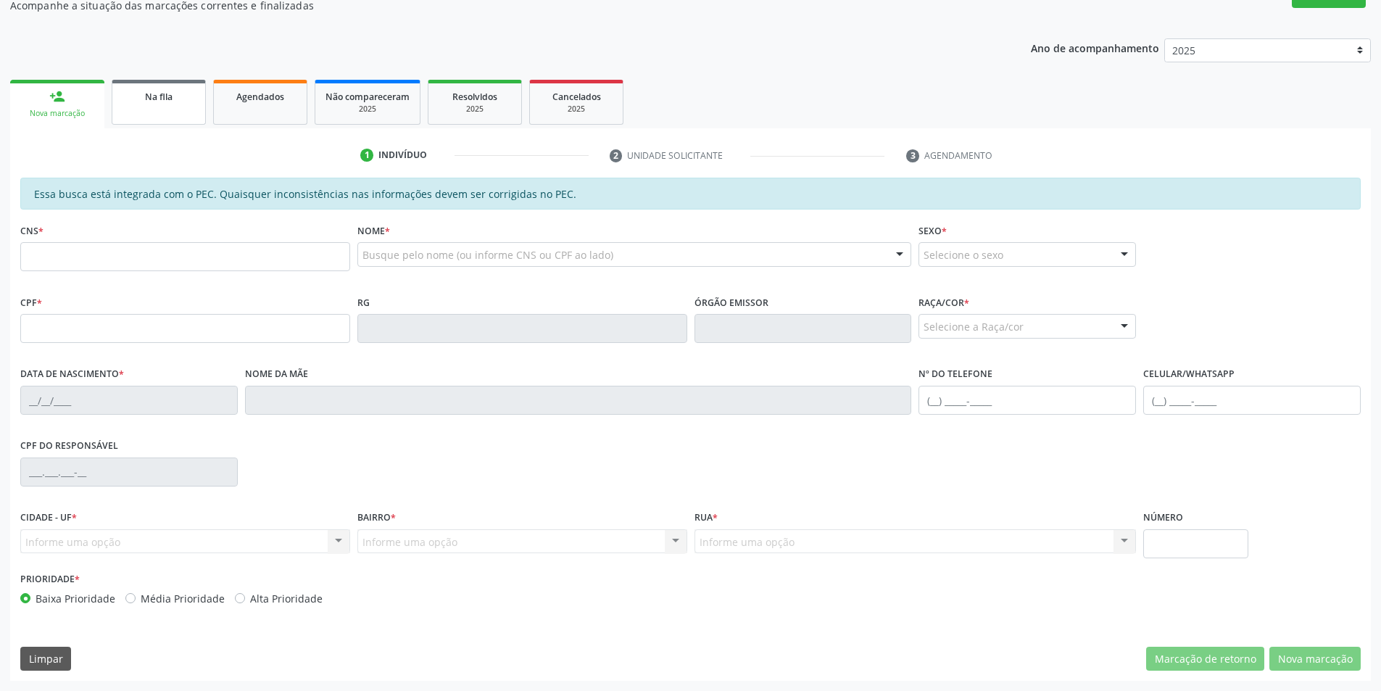
click at [181, 95] on div "Na fila" at bounding box center [158, 95] width 72 height 15
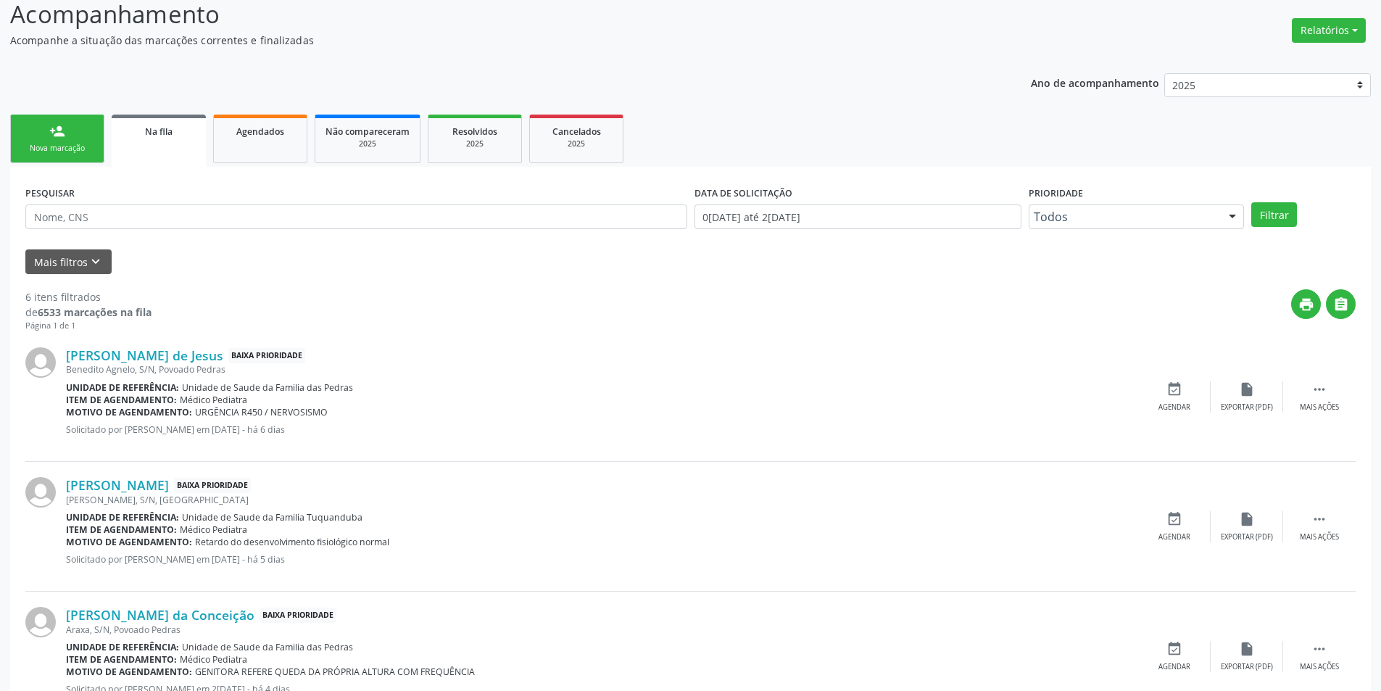
scroll to position [290, 0]
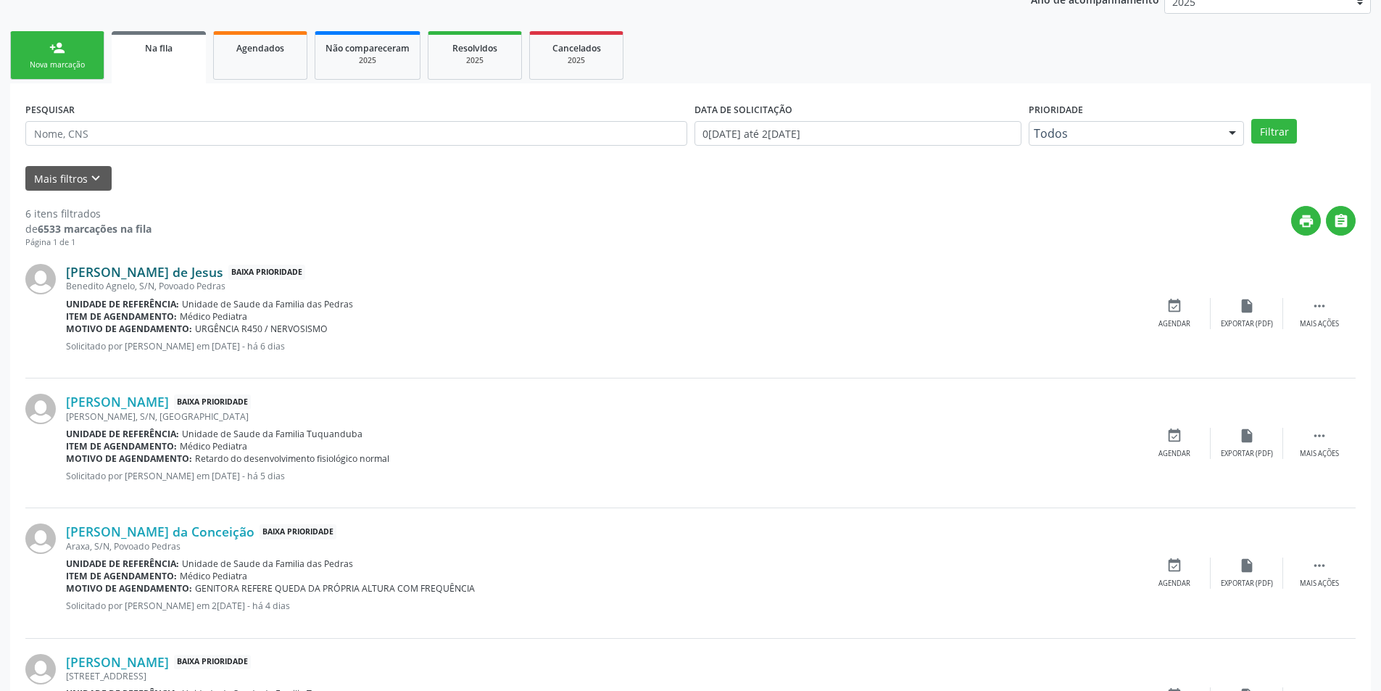
click at [173, 275] on link "[PERSON_NAME] de Jesus" at bounding box center [144, 272] width 157 height 16
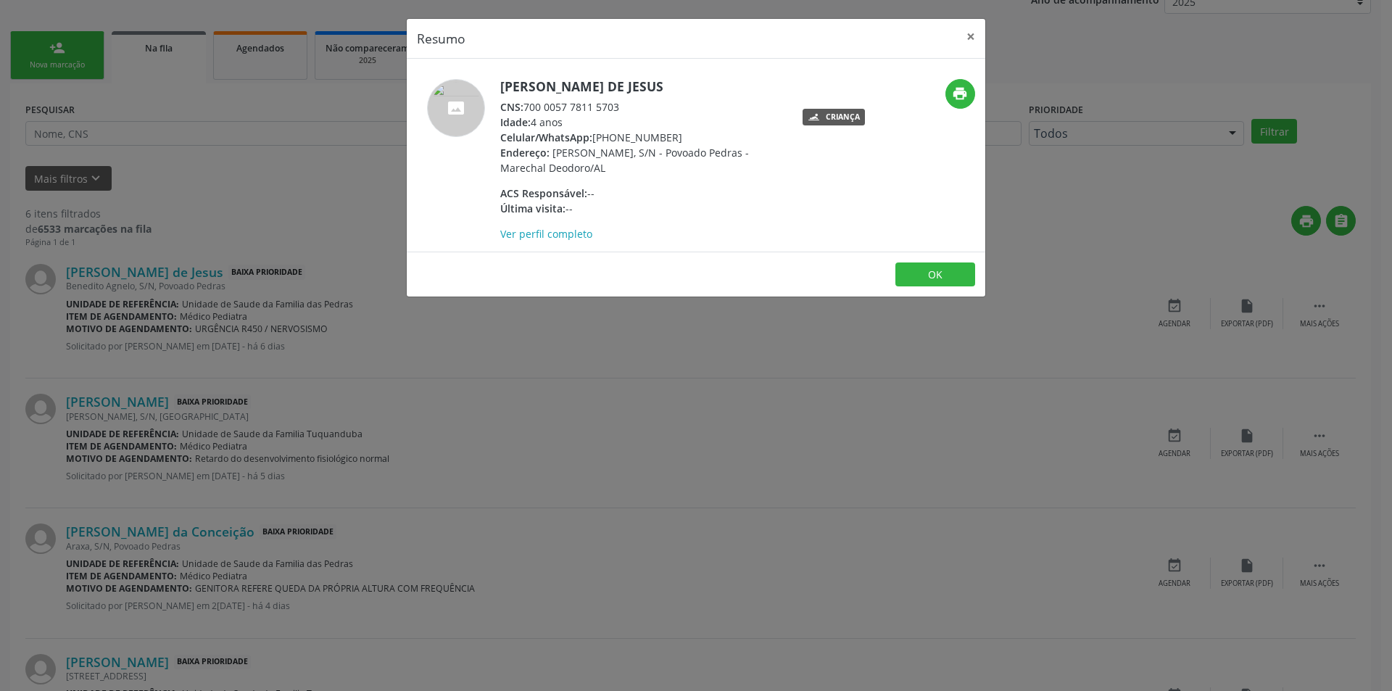
drag, startPoint x: 524, startPoint y: 107, endPoint x: 637, endPoint y: 107, distance: 113.1
click at [637, 107] on div "CNS: 700 0057 7811 5703" at bounding box center [641, 106] width 282 height 15
click at [610, 105] on div "CNS: 700 0057 7811 5703" at bounding box center [641, 106] width 282 height 15
drag, startPoint x: 625, startPoint y: 106, endPoint x: 527, endPoint y: 107, distance: 98.6
click at [527, 107] on div "CNS: 700 0057 7811 5703" at bounding box center [641, 106] width 282 height 15
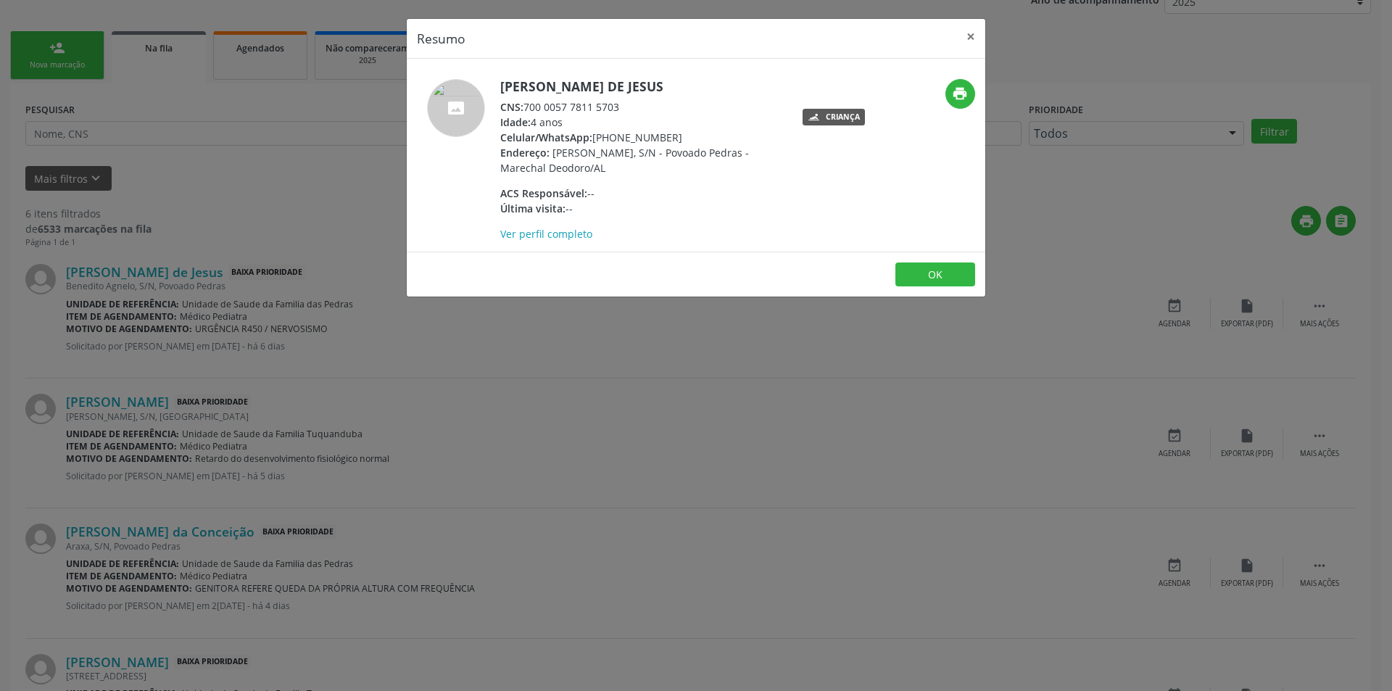
copy div "700 0057 7811 5703"
click at [949, 273] on button "OK" at bounding box center [935, 274] width 80 height 25
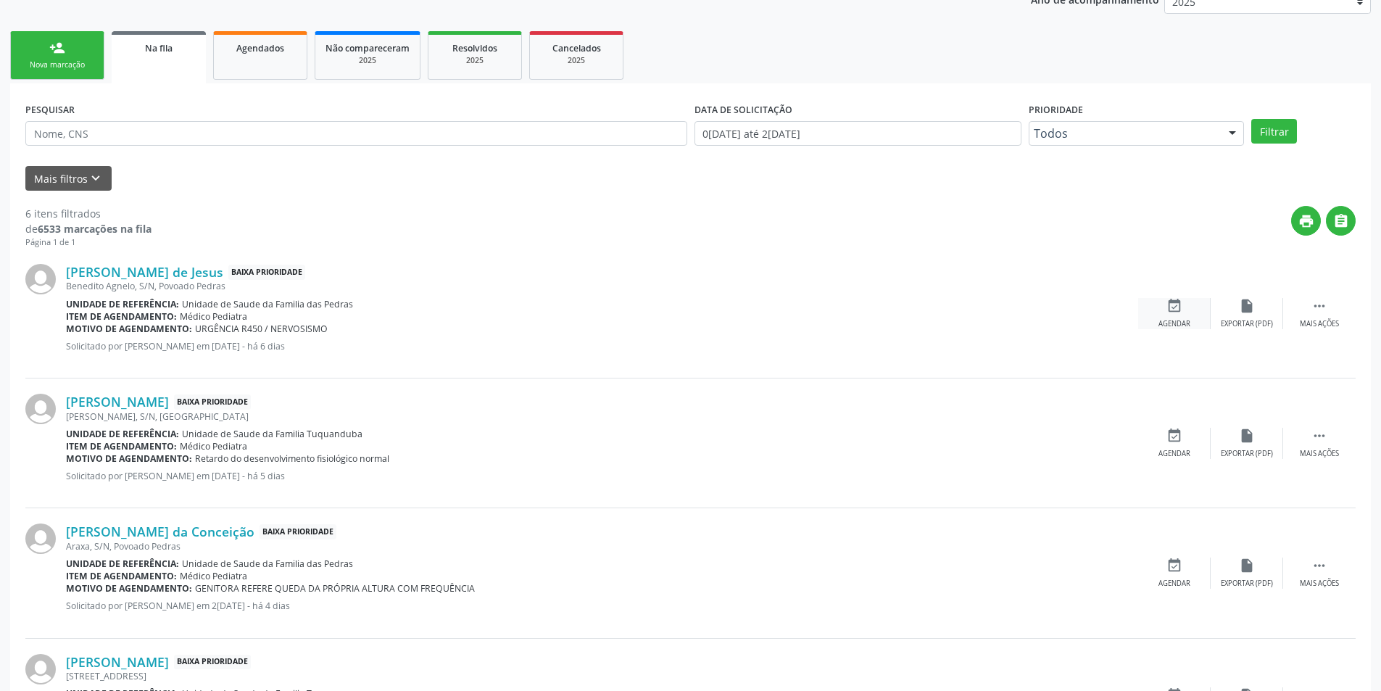
click at [1182, 315] on div "event_available Agendar" at bounding box center [1174, 313] width 72 height 31
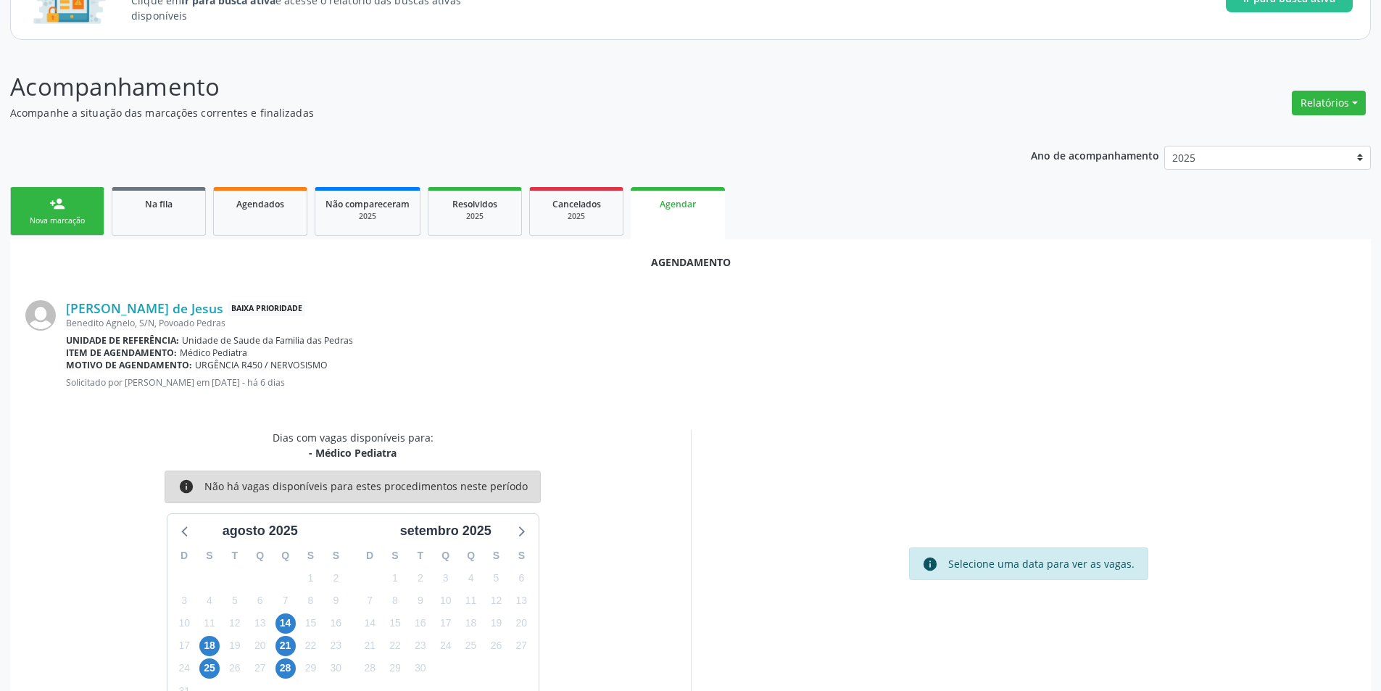
scroll to position [168, 0]
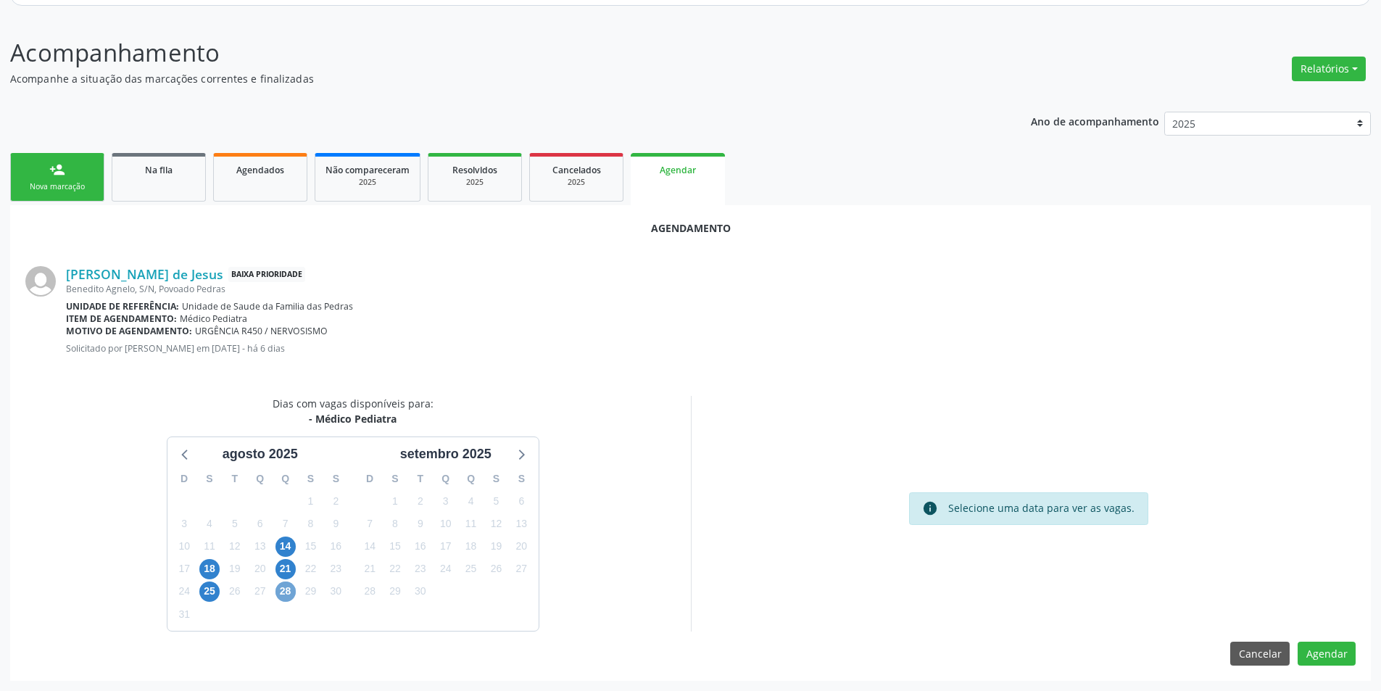
click at [287, 593] on span "28" at bounding box center [285, 591] width 20 height 20
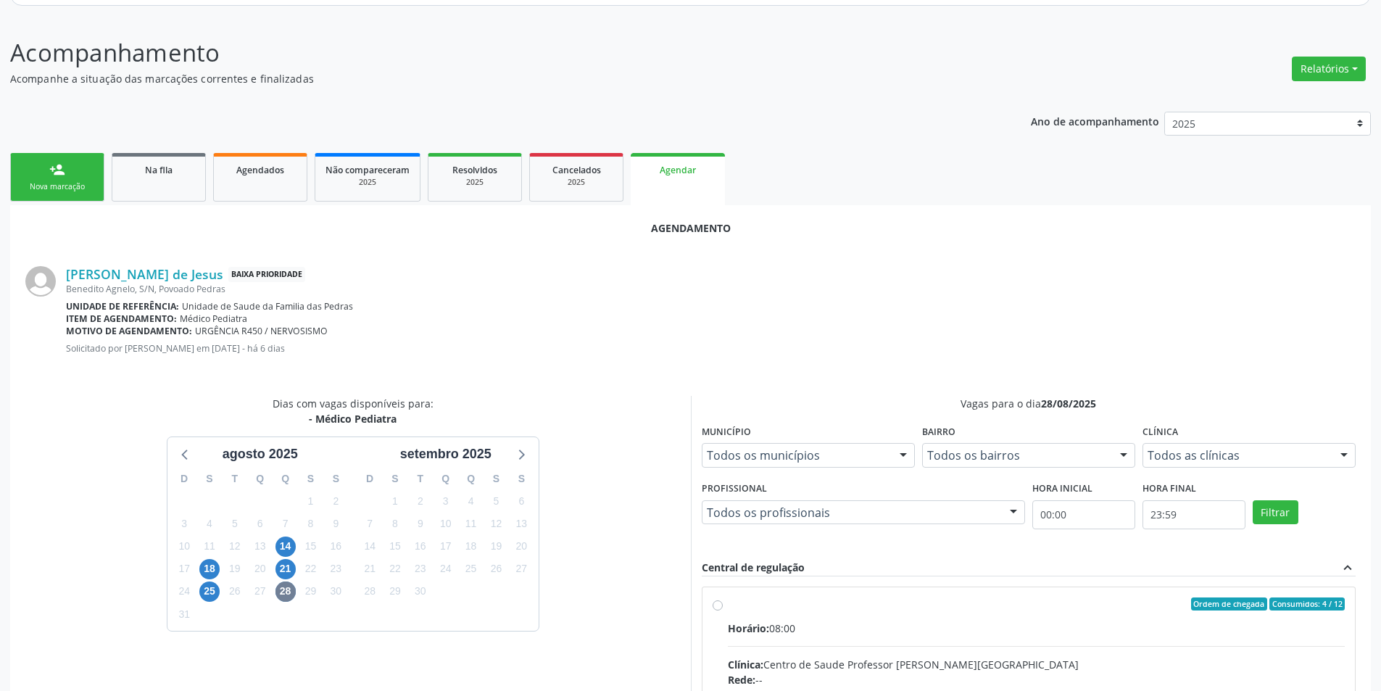
click at [716, 603] on input "Ordem de chegada Consumidos: 4 / 12 Horário: 08:00 Clínica: Centro de Saude Pro…" at bounding box center [717, 603] width 10 height 13
radio input "true"
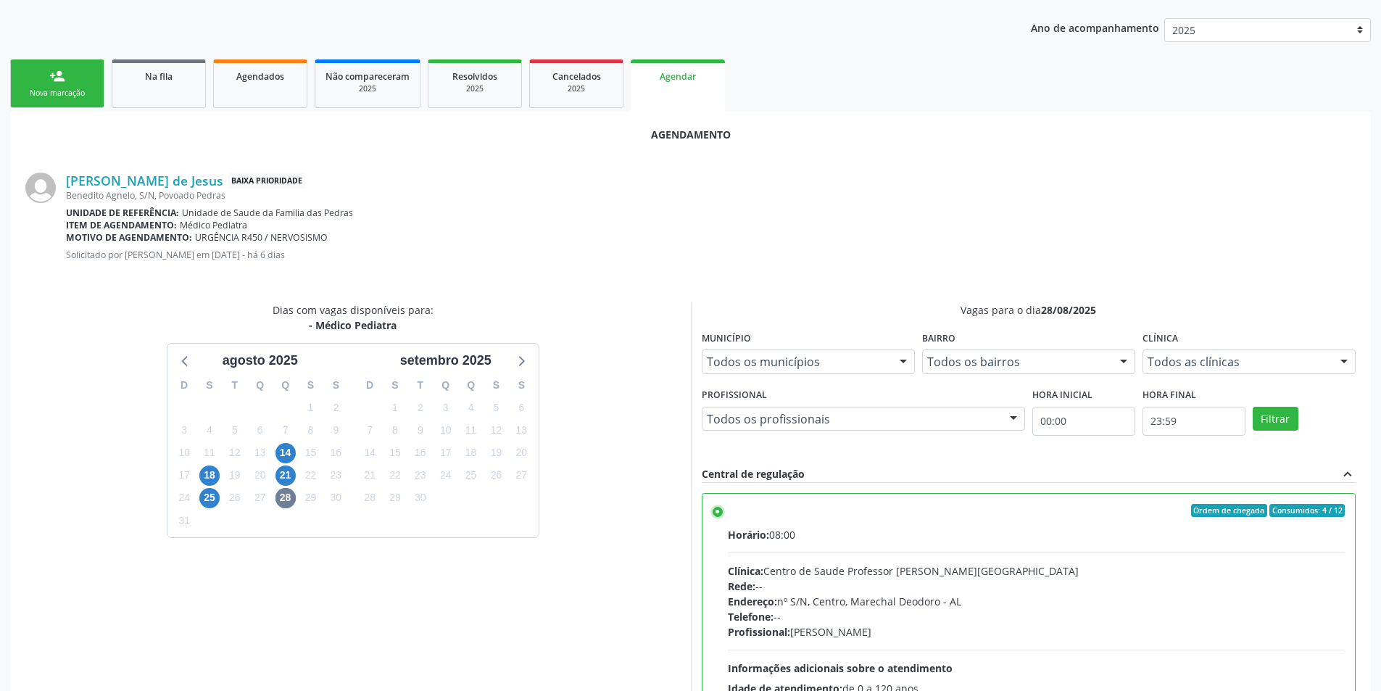
scroll to position [404, 0]
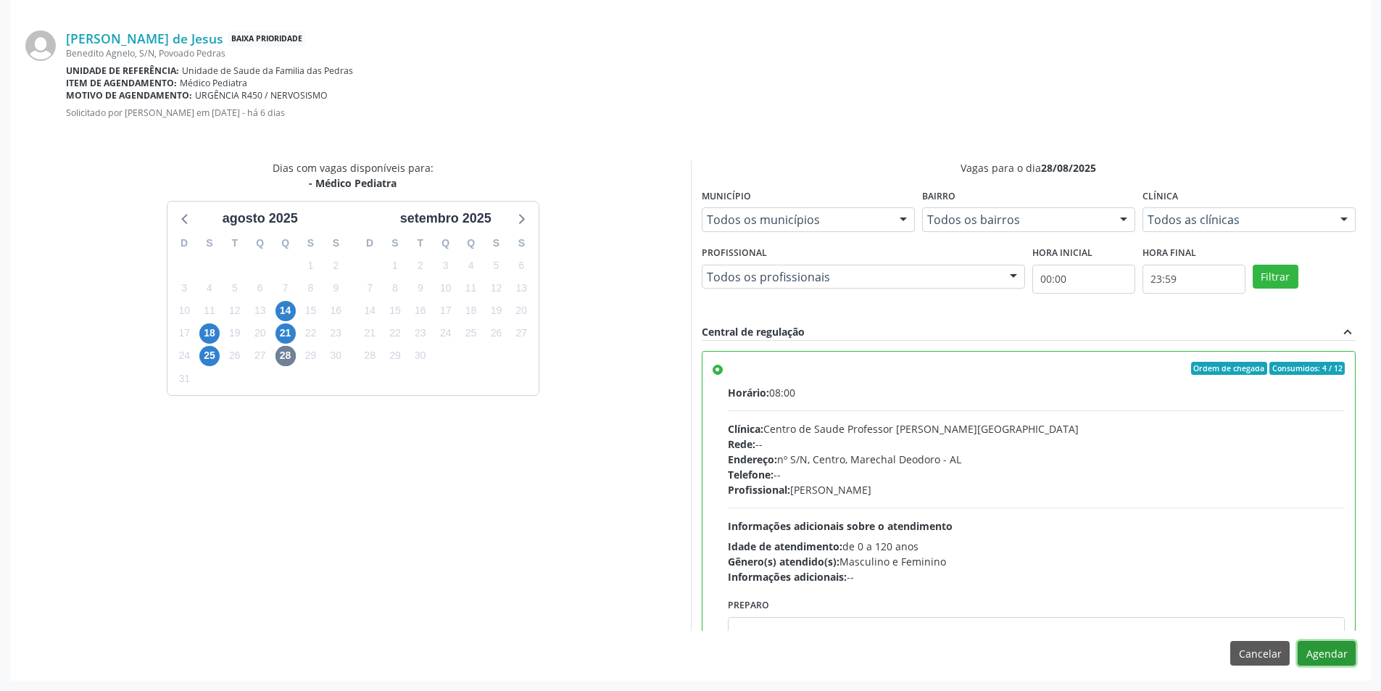
click at [1329, 661] on button "Agendar" at bounding box center [1326, 653] width 58 height 25
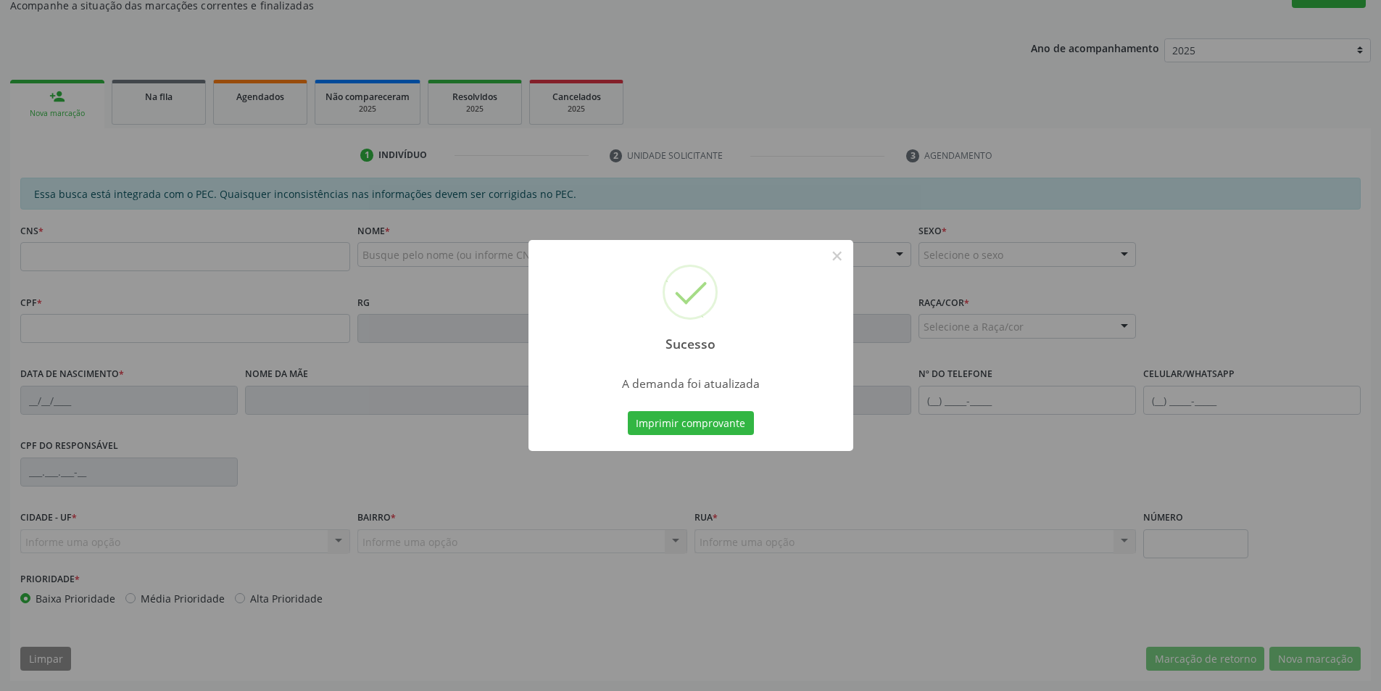
scroll to position [241, 0]
click at [834, 261] on button "×" at bounding box center [837, 256] width 25 height 25
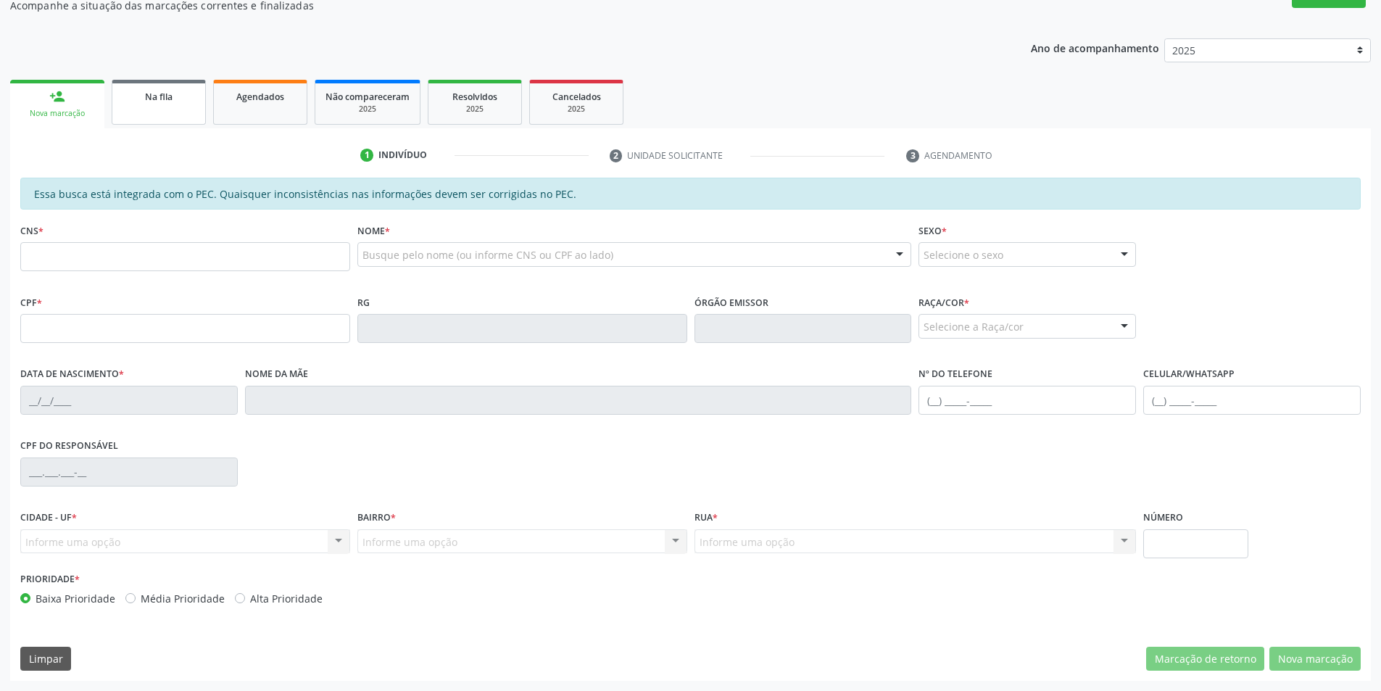
click at [141, 107] on link "Na fila" at bounding box center [159, 102] width 94 height 45
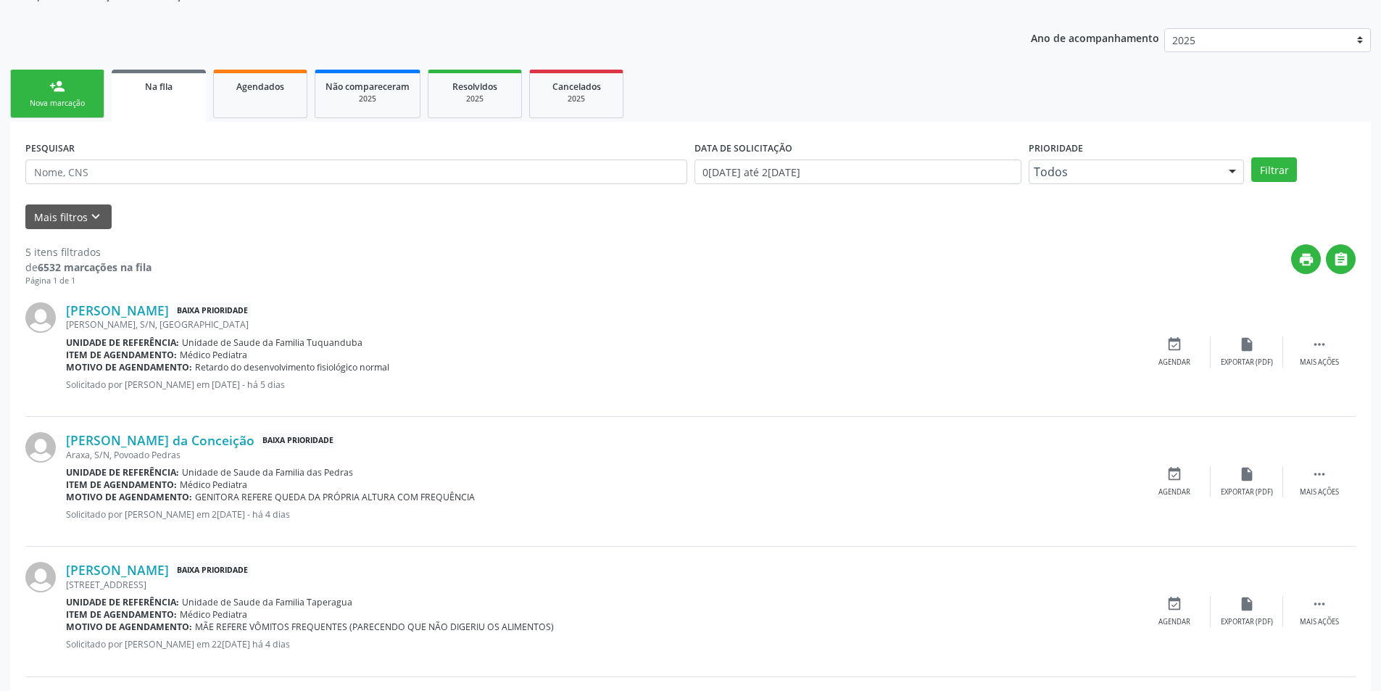
scroll to position [159, 0]
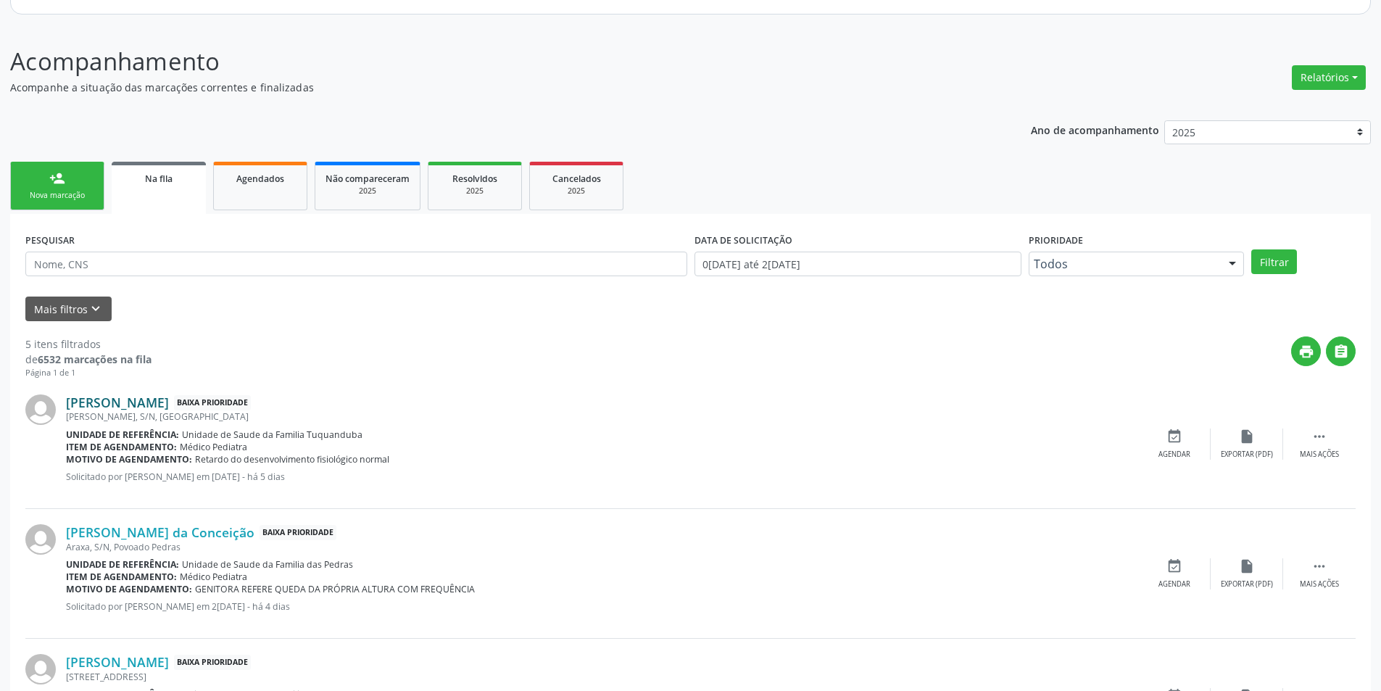
click at [169, 402] on link "[PERSON_NAME]" at bounding box center [117, 402] width 103 height 16
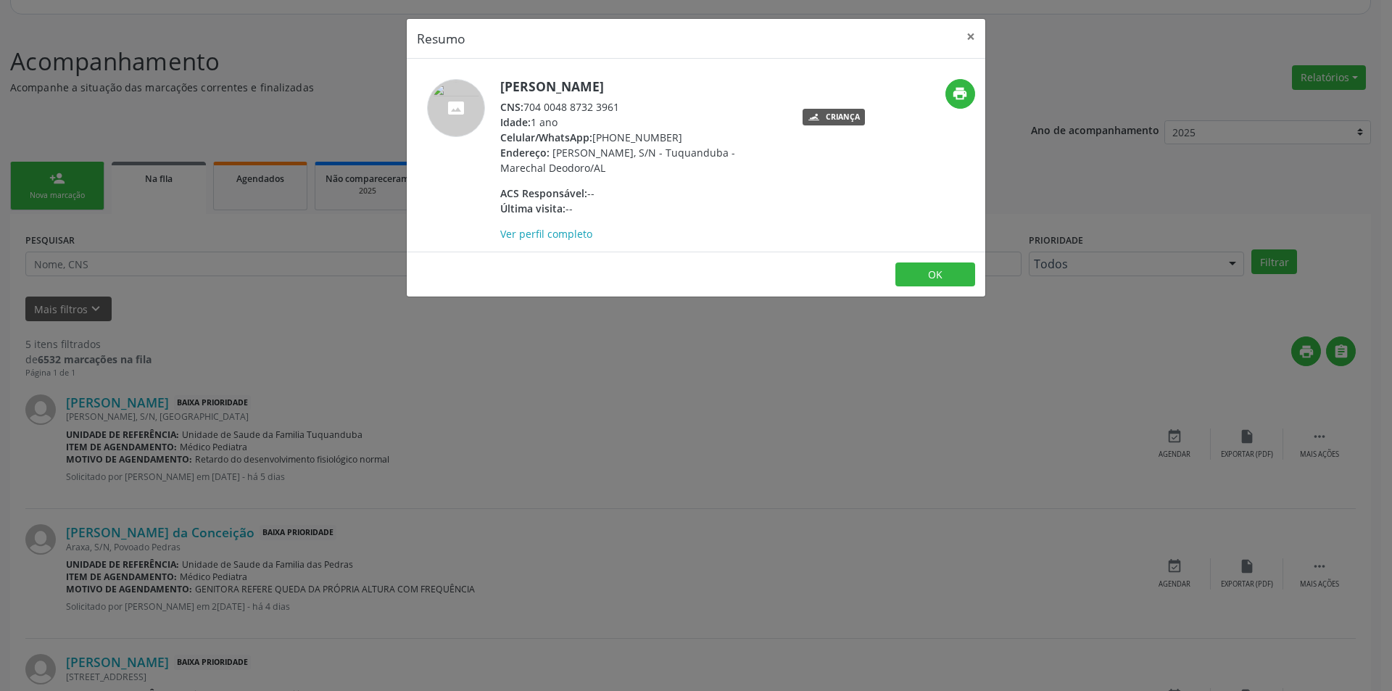
drag, startPoint x: 527, startPoint y: 107, endPoint x: 630, endPoint y: 104, distance: 103.0
click at [630, 104] on div "CNS: 704 0048 8732 3961" at bounding box center [641, 106] width 282 height 15
click at [923, 277] on button "OK" at bounding box center [935, 274] width 80 height 25
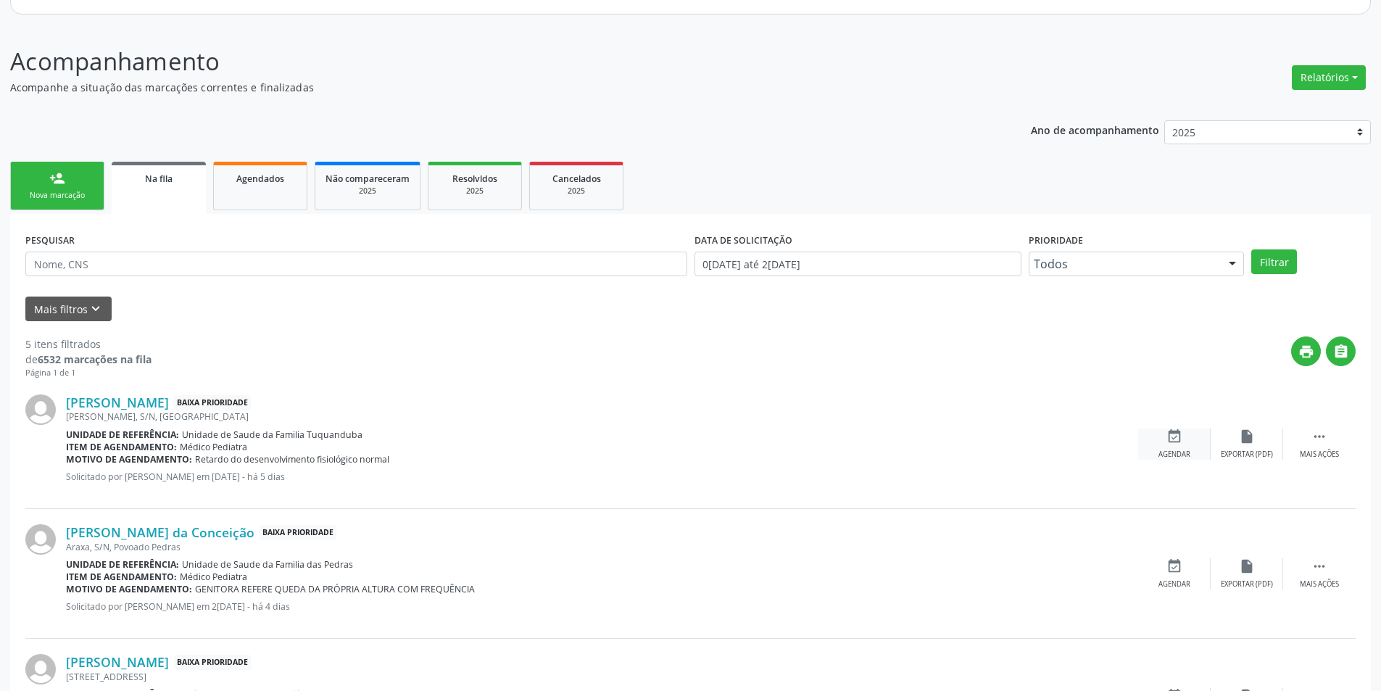
click at [1179, 438] on icon "event_available" at bounding box center [1174, 436] width 16 height 16
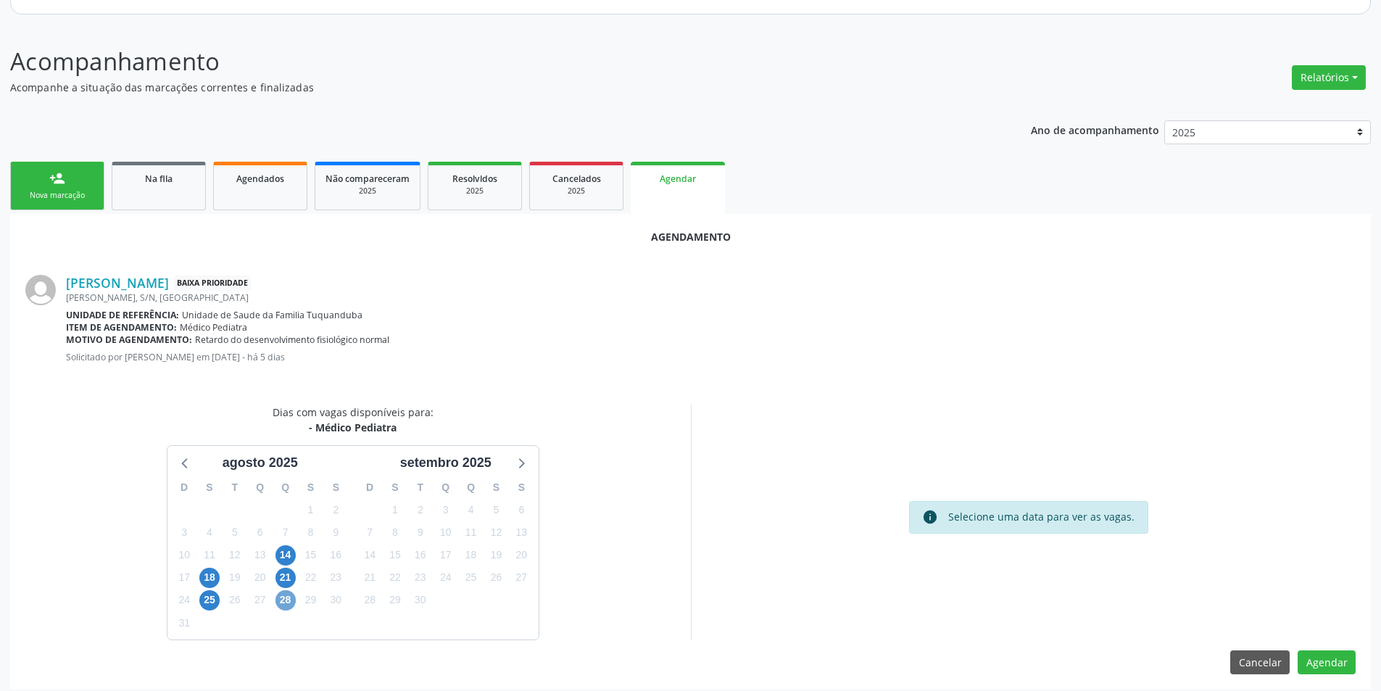
click at [288, 600] on span "28" at bounding box center [285, 600] width 20 height 20
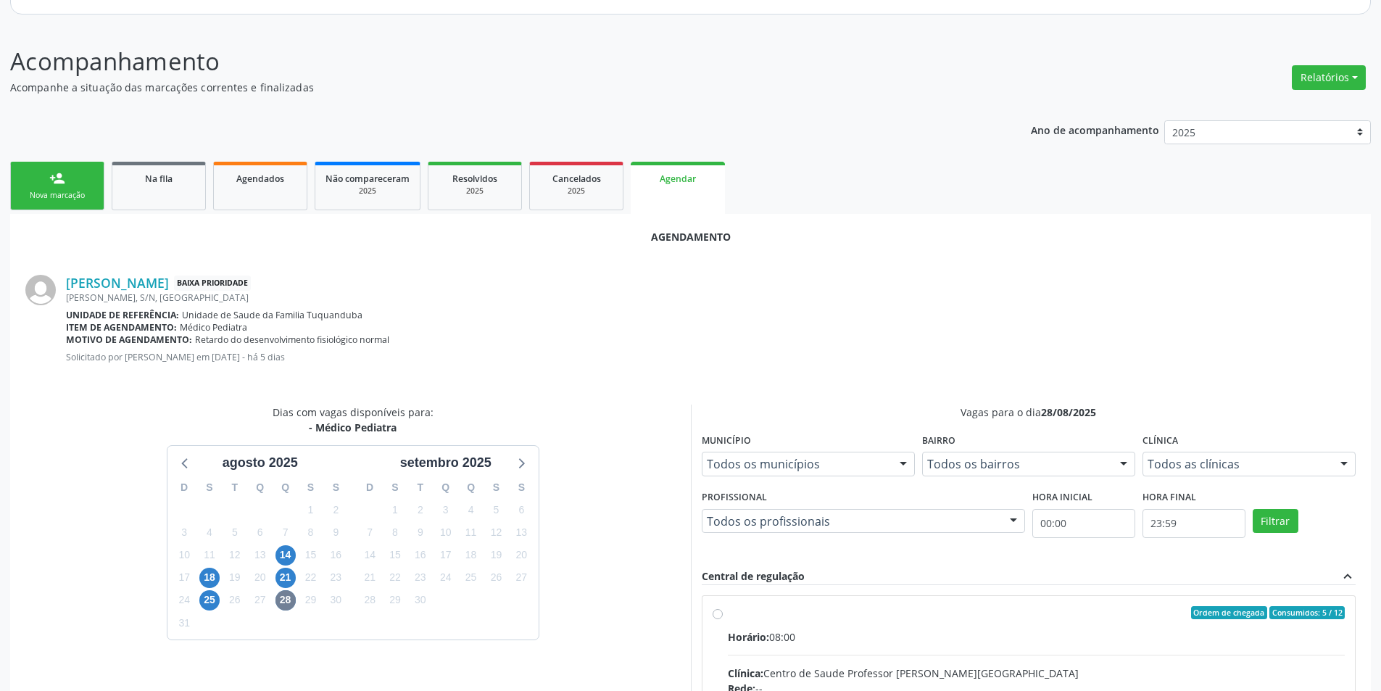
click at [719, 614] on input "Ordem de chegada Consumidos: 5 / 12 Horário: 08:00 Clínica: Centro de Saude Pro…" at bounding box center [717, 612] width 10 height 13
radio input "true"
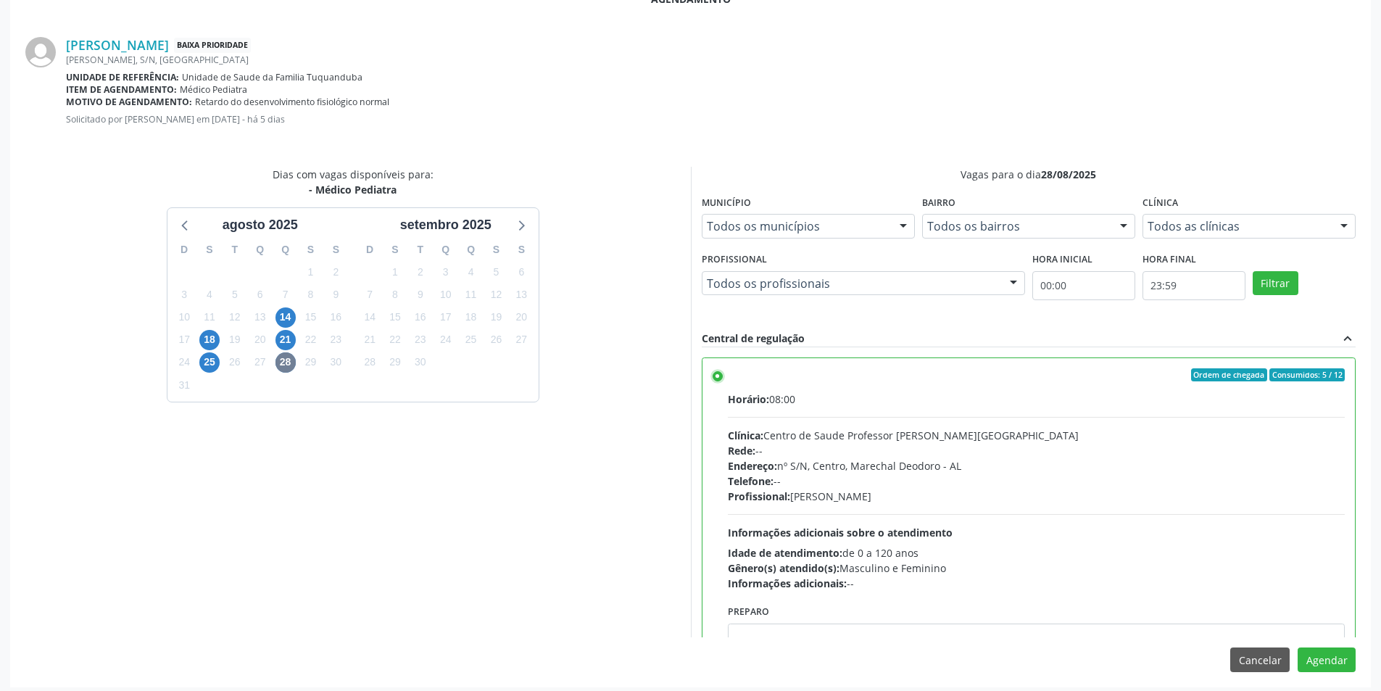
scroll to position [404, 0]
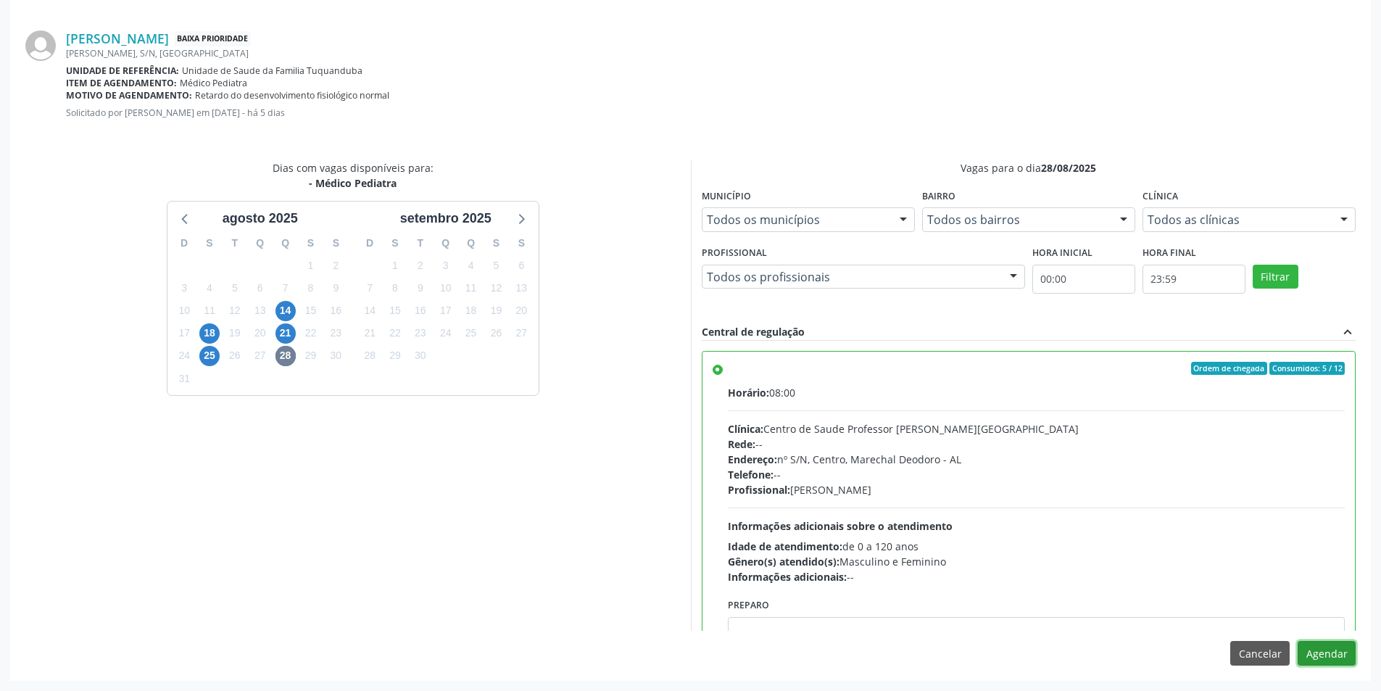
click at [1331, 657] on button "Agendar" at bounding box center [1326, 653] width 58 height 25
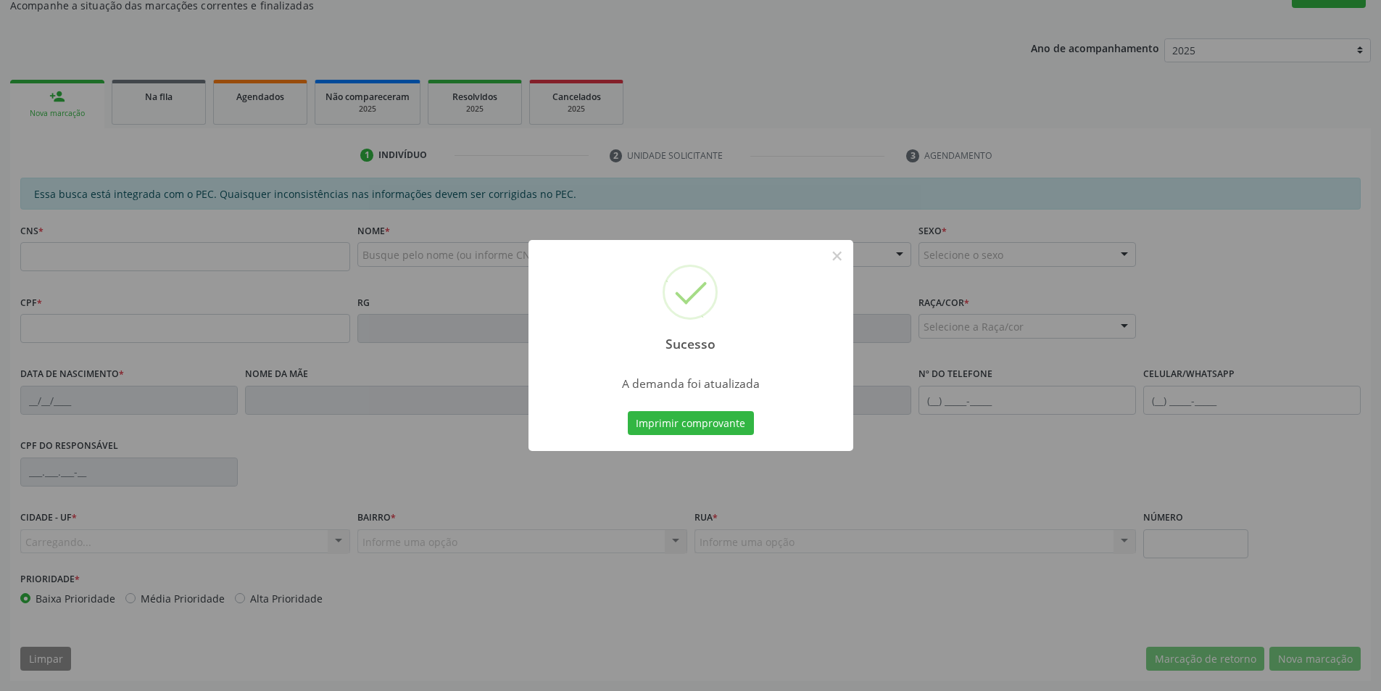
scroll to position [241, 0]
click at [841, 257] on button "×" at bounding box center [837, 256] width 25 height 25
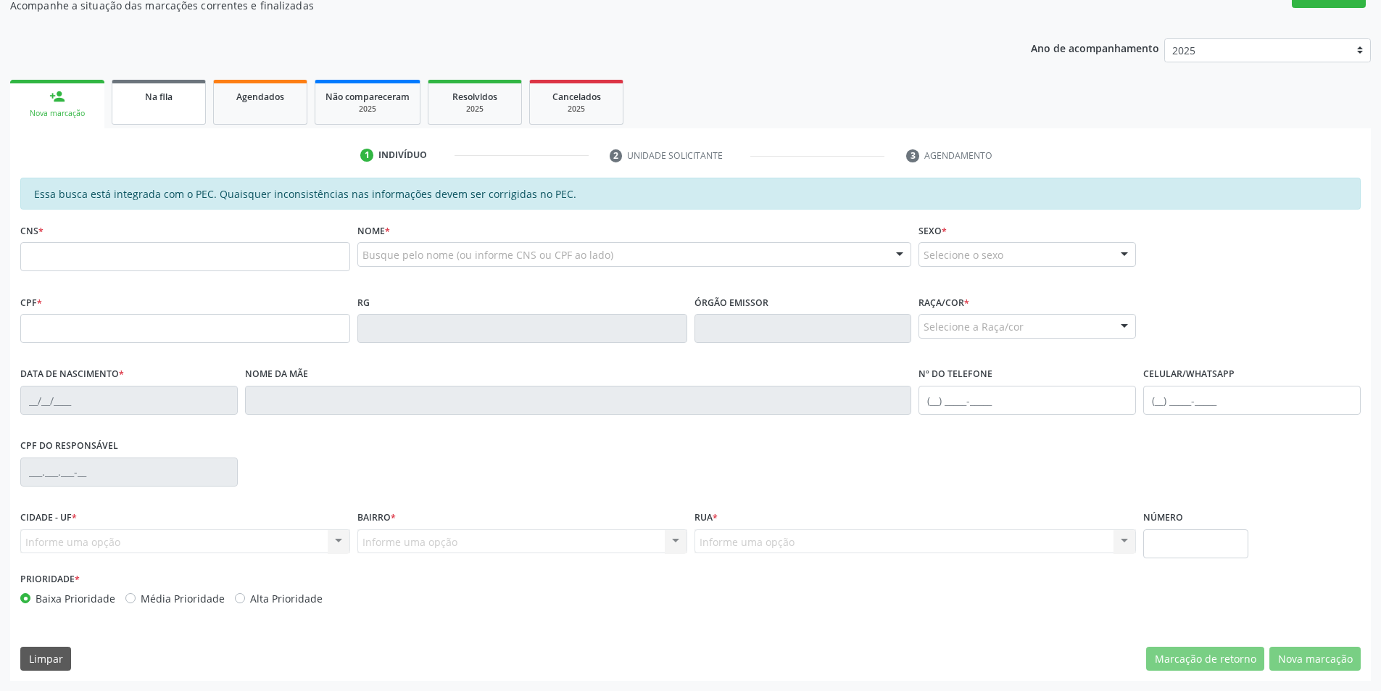
click at [128, 105] on link "Na fila" at bounding box center [159, 102] width 94 height 45
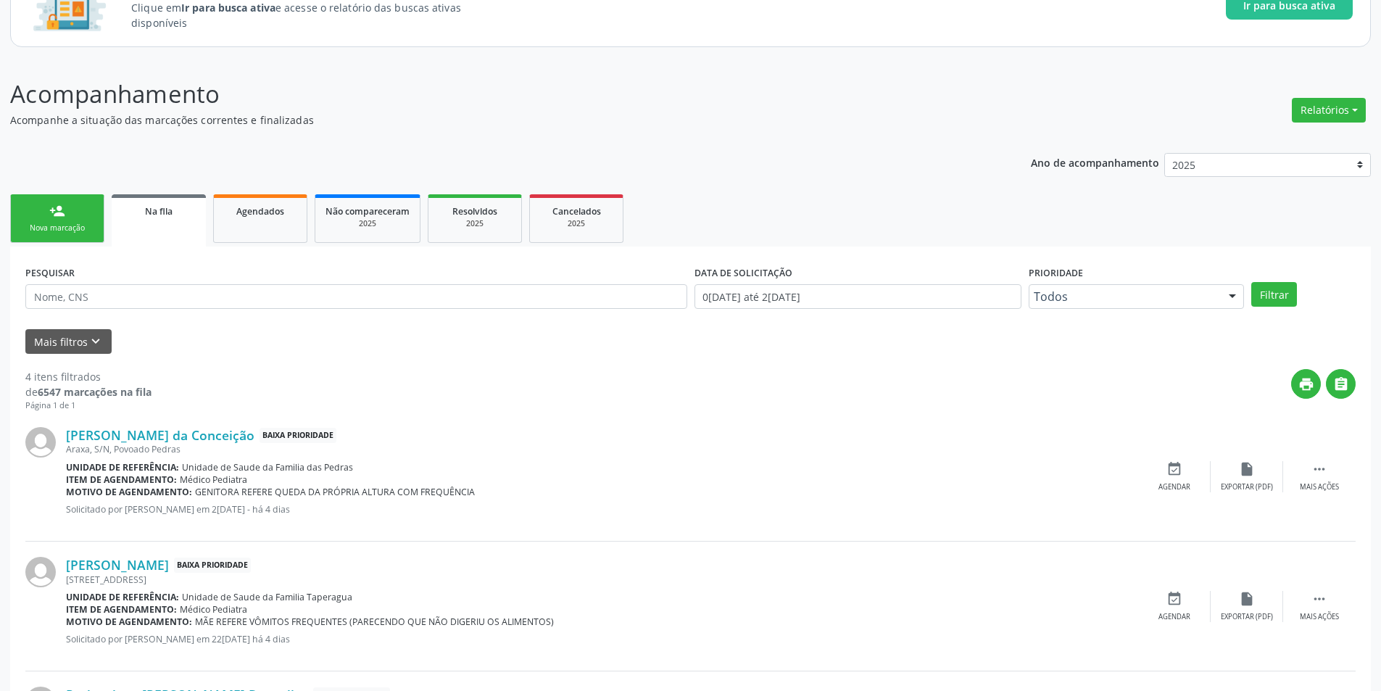
scroll to position [362, 0]
